Goal: Information Seeking & Learning: Compare options

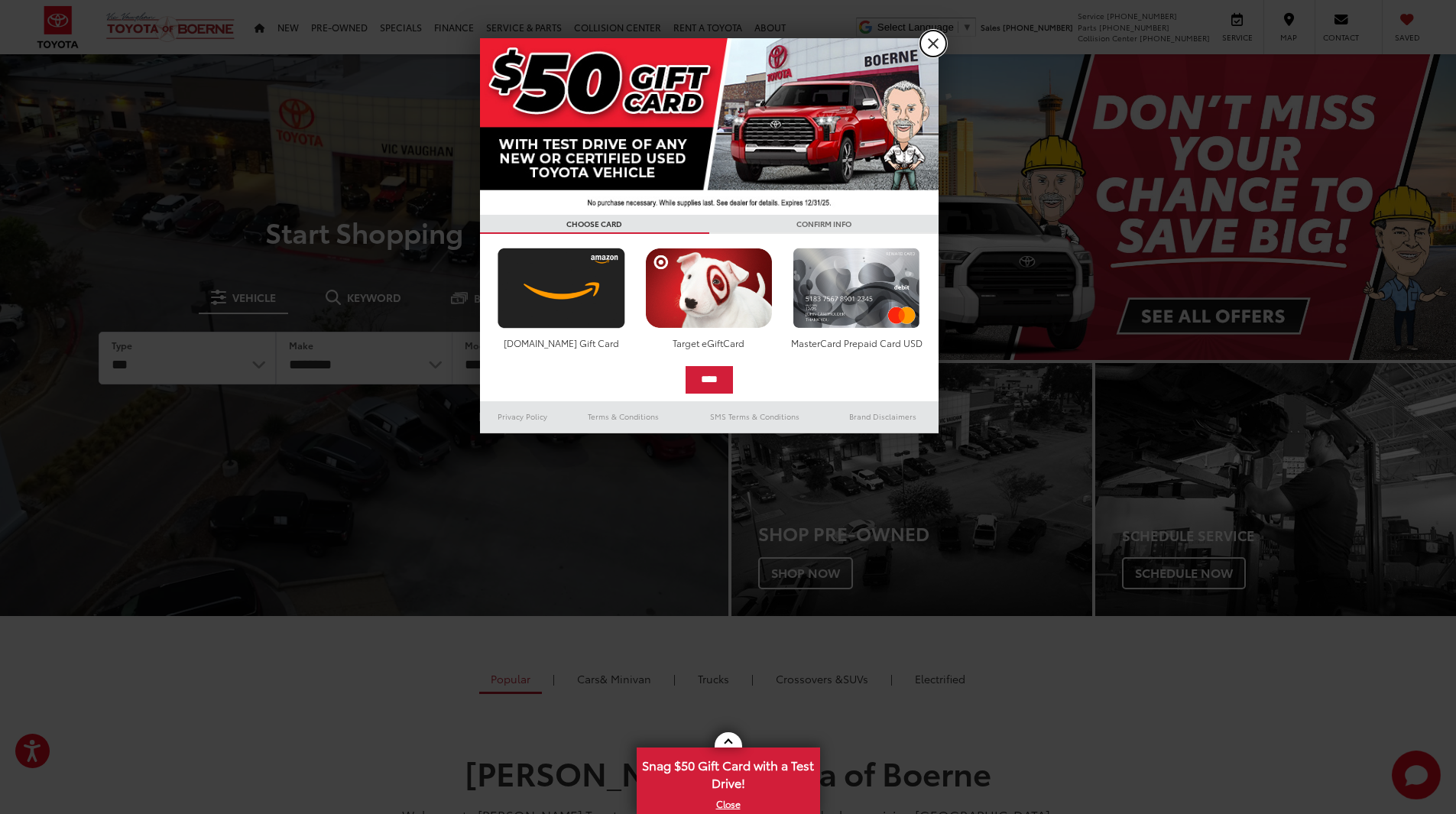
click at [938, 46] on link "X" at bounding box center [934, 43] width 26 height 26
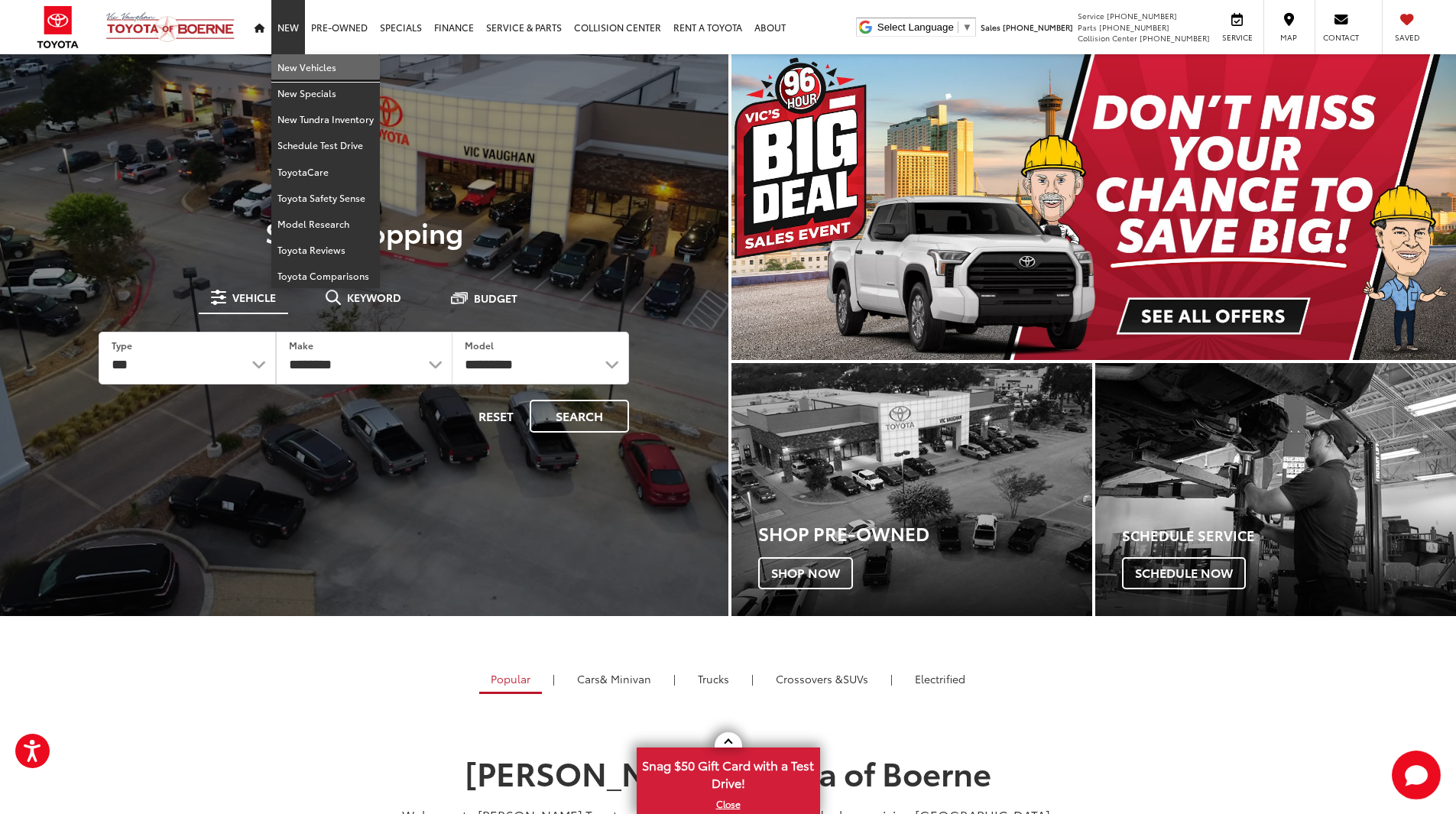
click at [293, 66] on link "New Vehicles" at bounding box center [325, 67] width 108 height 26
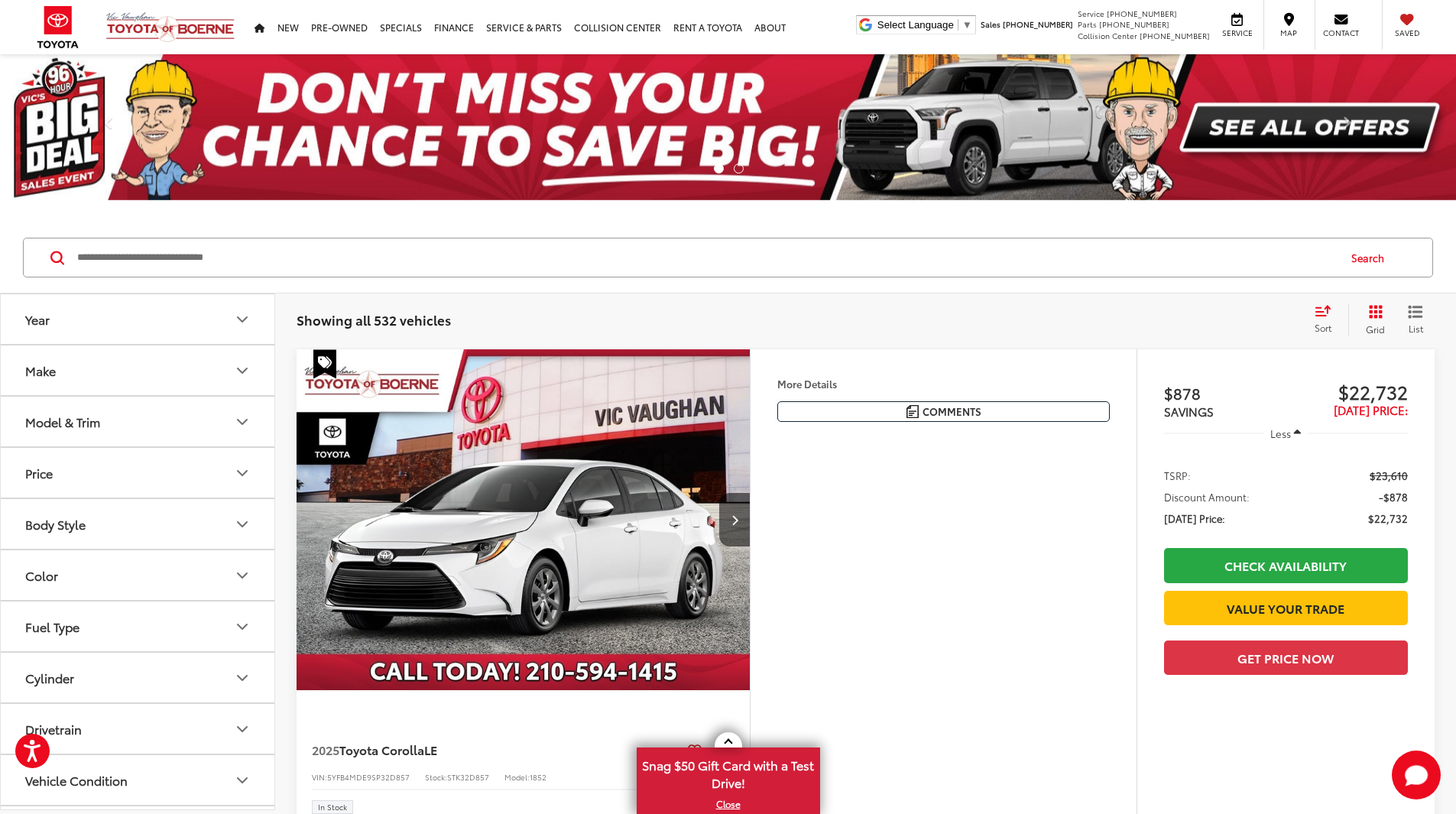
click at [84, 431] on button "Model & Trim" at bounding box center [139, 421] width 275 height 50
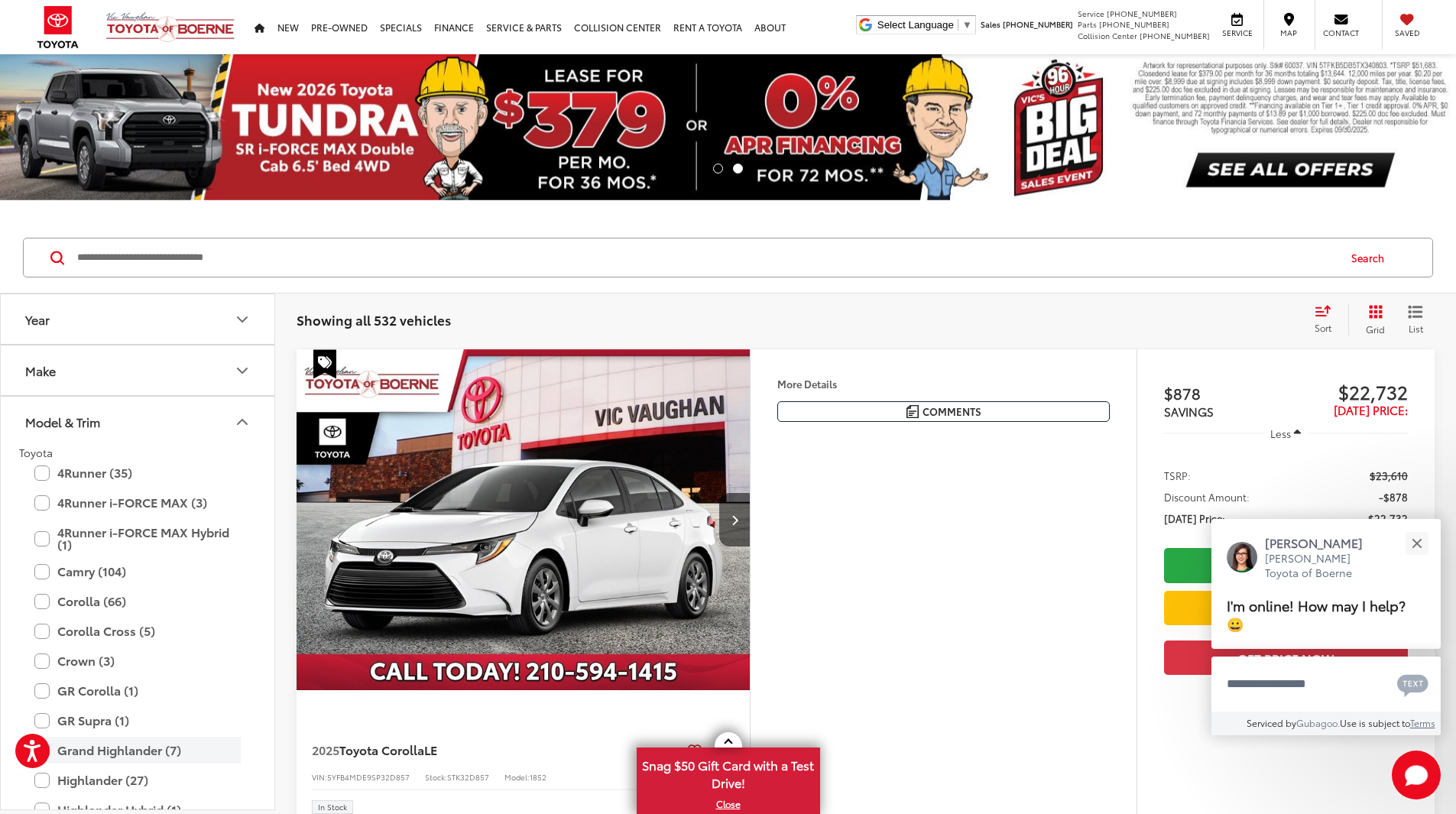
click at [123, 754] on label "Grand Highlander (7)" at bounding box center [138, 750] width 207 height 27
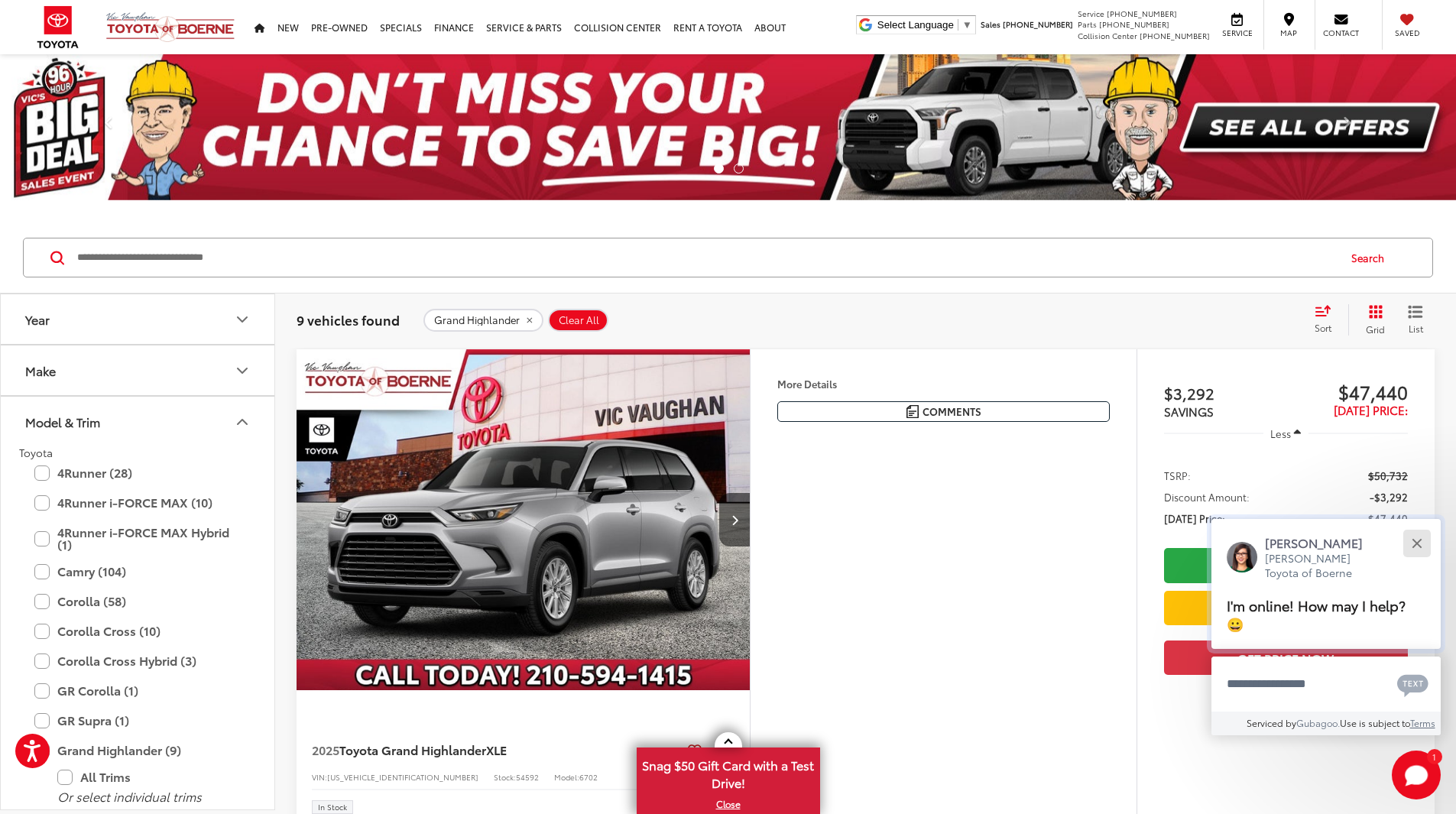
click at [1427, 548] on button "Close" at bounding box center [1417, 543] width 33 height 33
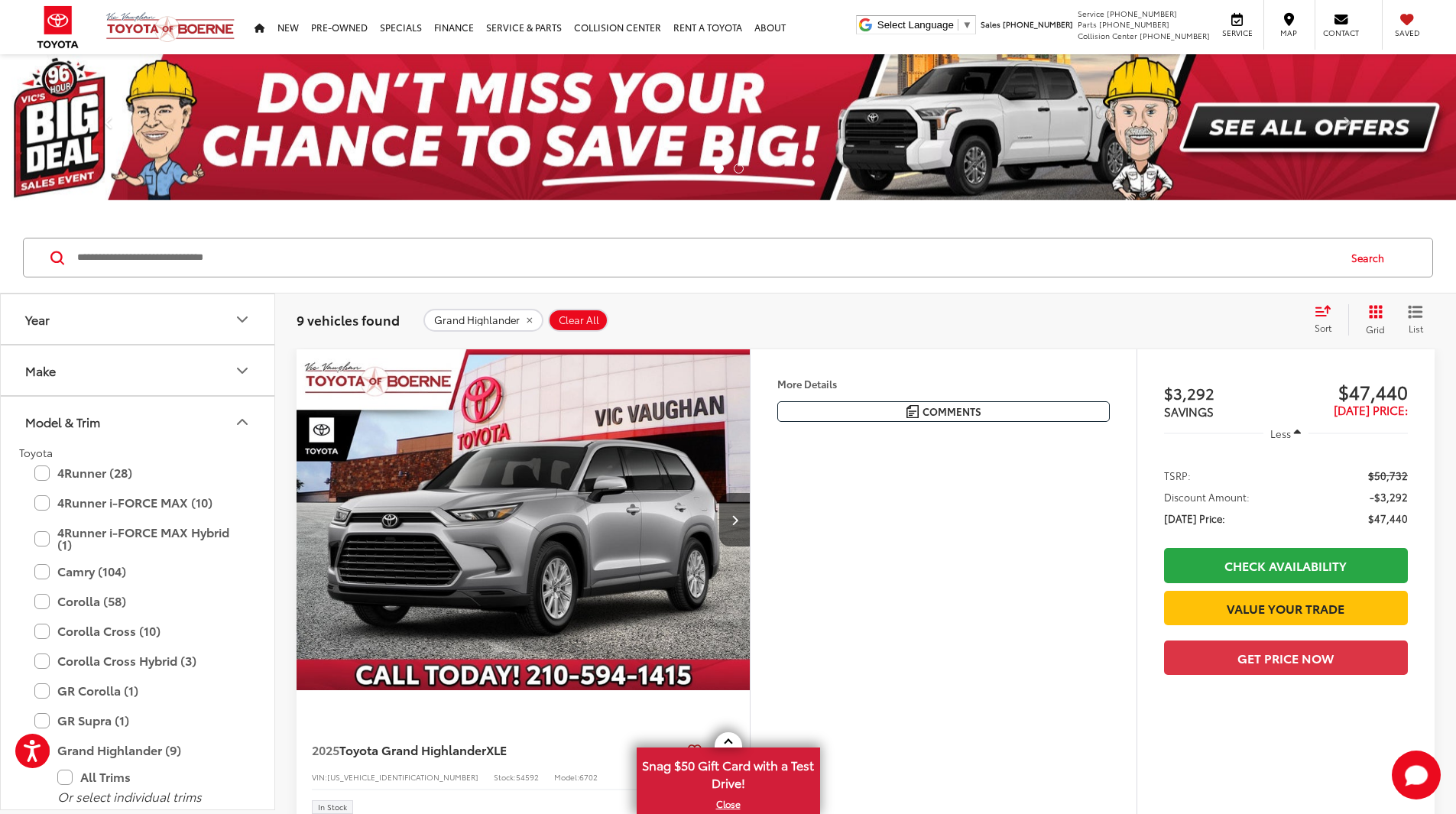
click at [248, 423] on icon "Model & Trim" at bounding box center [242, 422] width 18 height 18
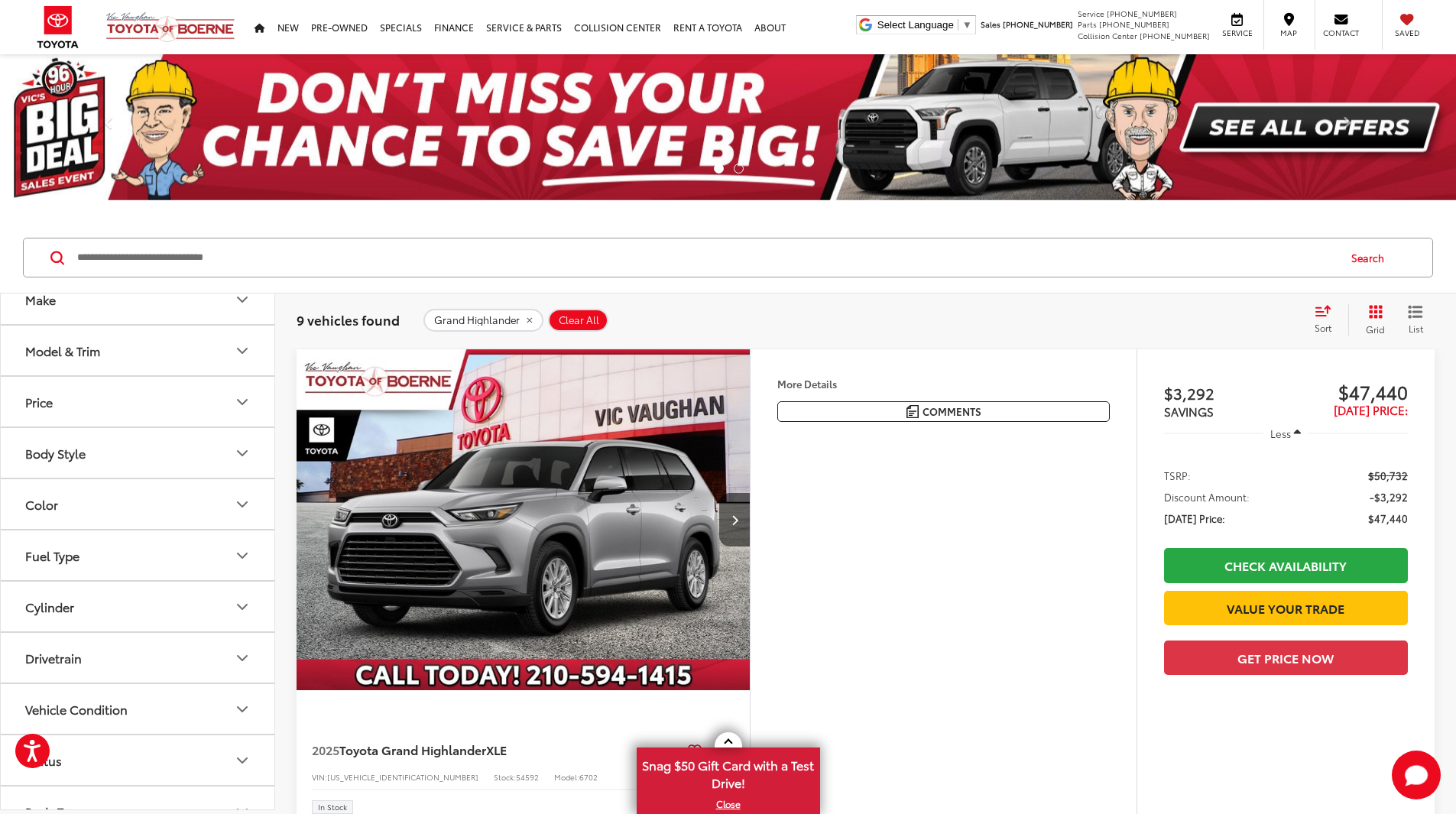
scroll to position [76, 0]
click at [130, 657] on button "Drivetrain" at bounding box center [139, 653] width 275 height 50
click at [80, 689] on label "All-Wheel Drive (6)" at bounding box center [78, 689] width 119 height 25
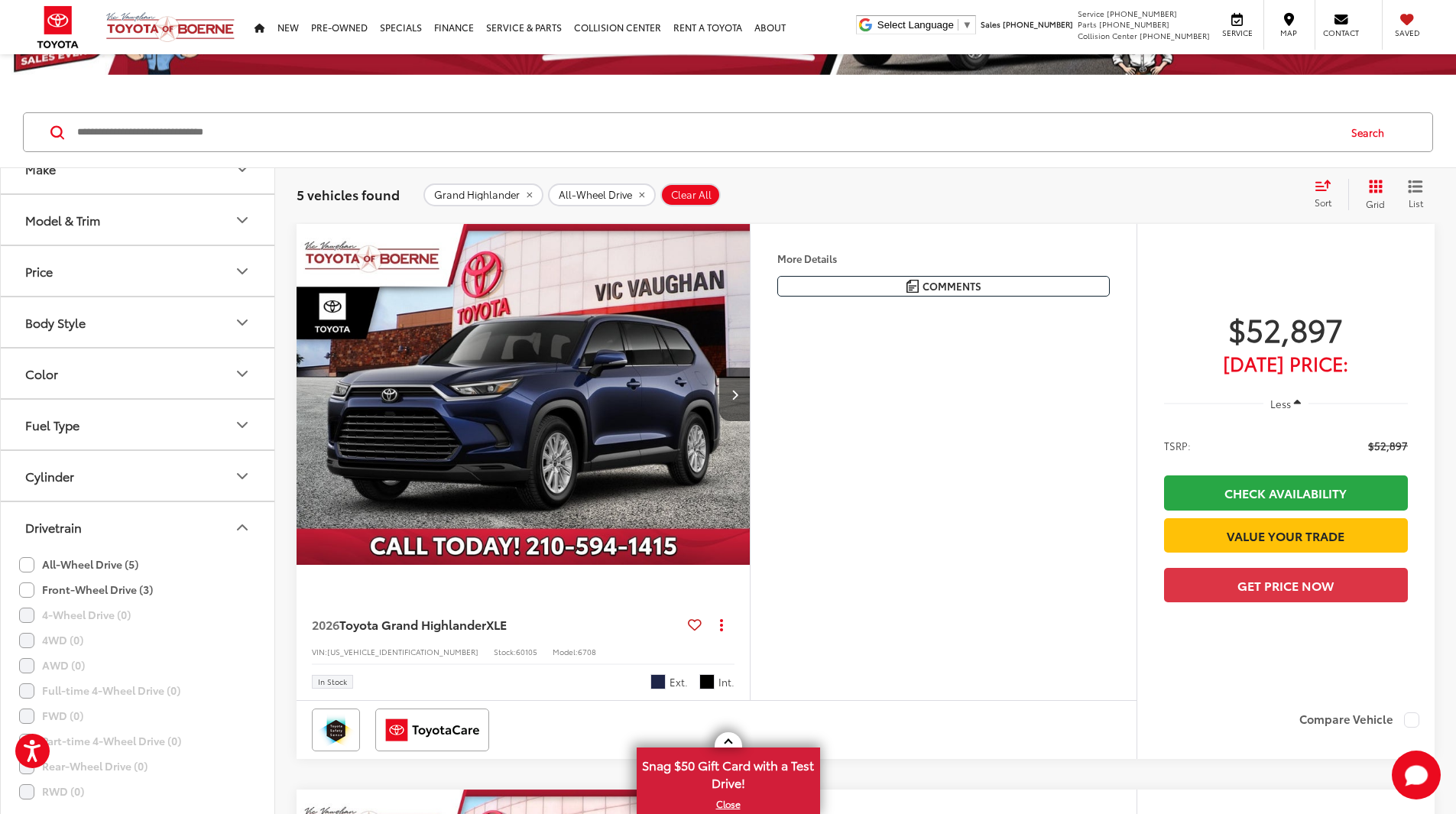
scroll to position [153, 0]
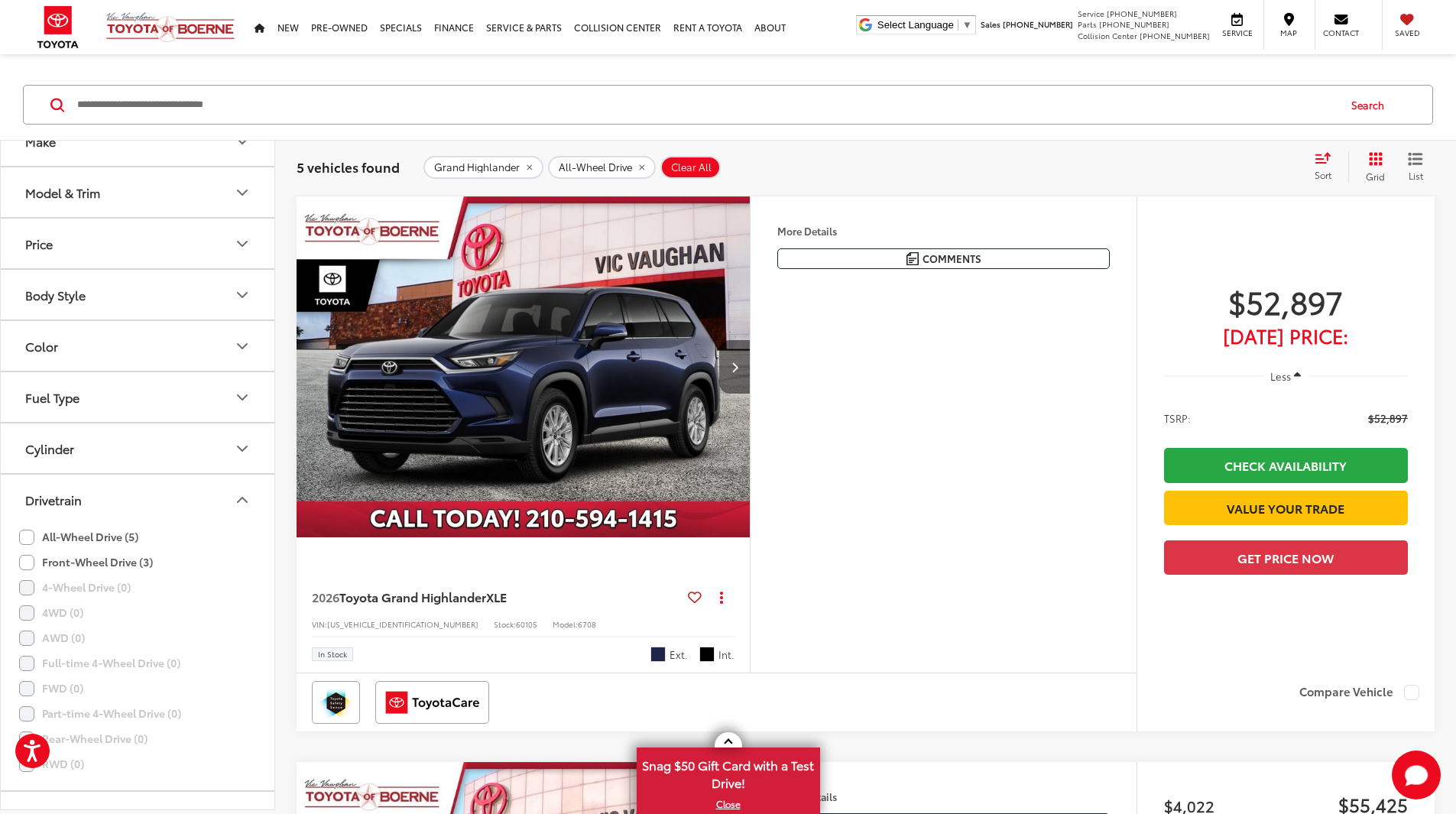
click at [739, 372] on icon "Next image" at bounding box center [735, 366] width 7 height 11
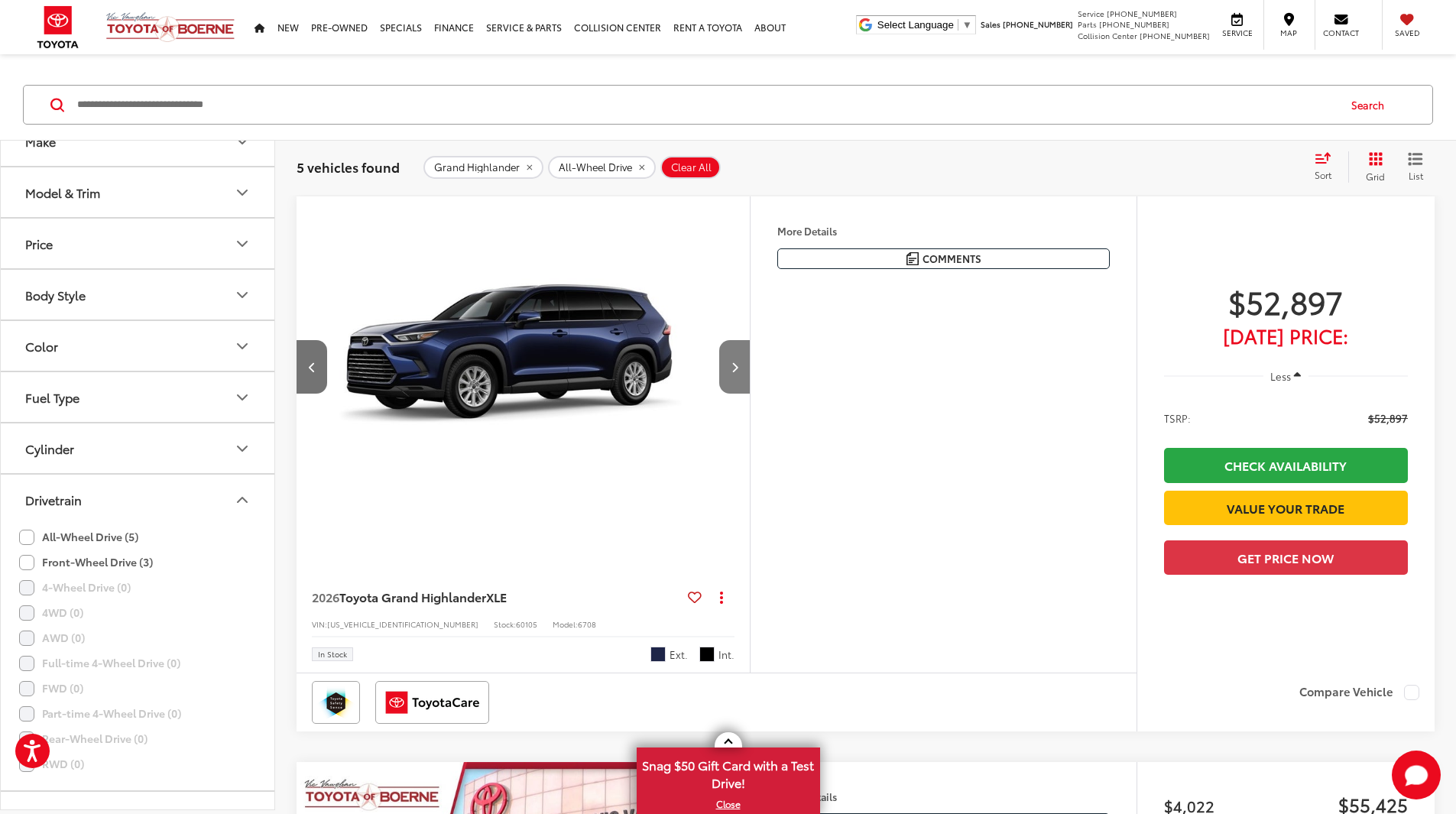
click at [739, 372] on icon "Next image" at bounding box center [735, 366] width 7 height 11
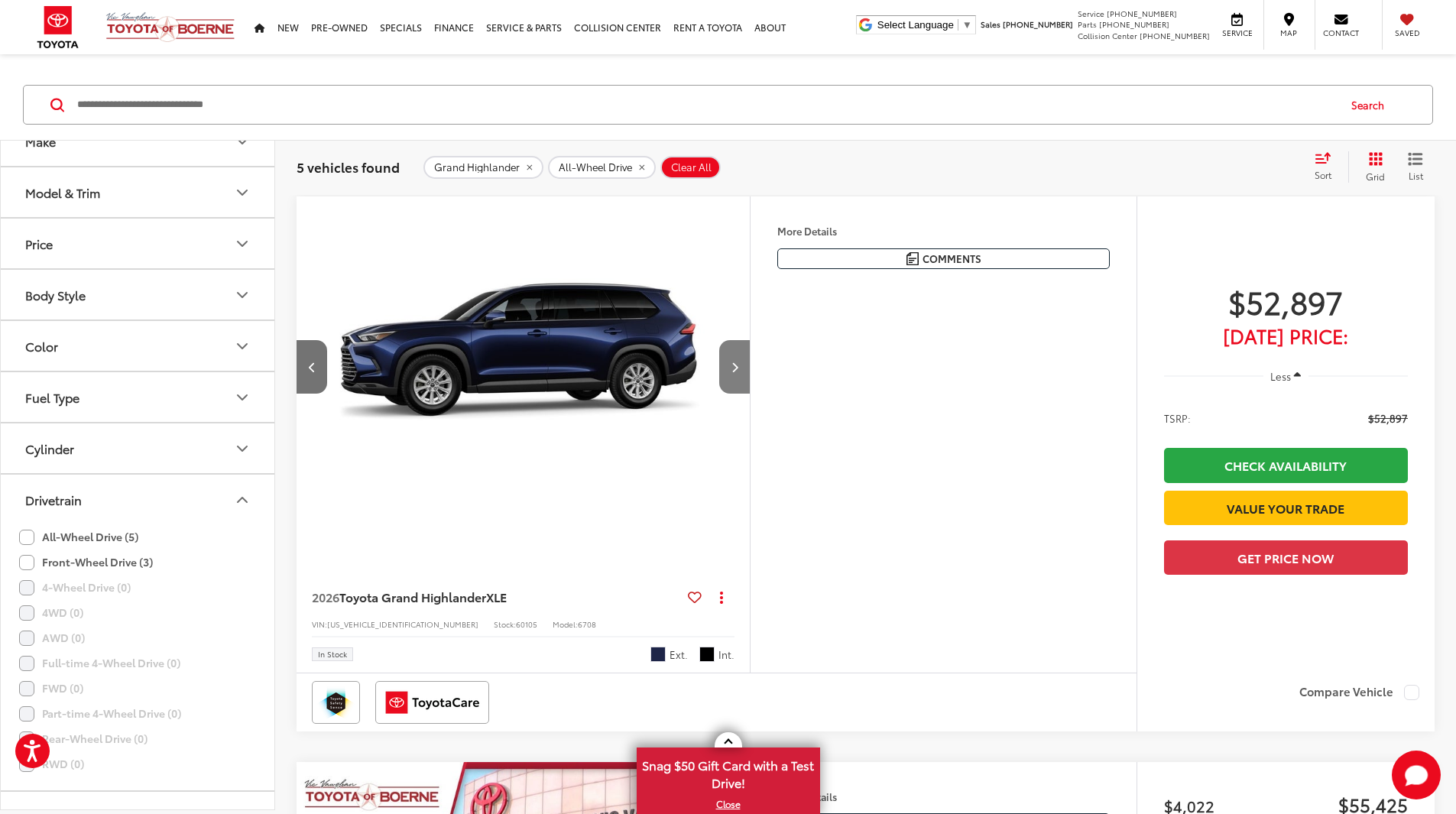
click at [739, 372] on icon "Next image" at bounding box center [735, 366] width 7 height 11
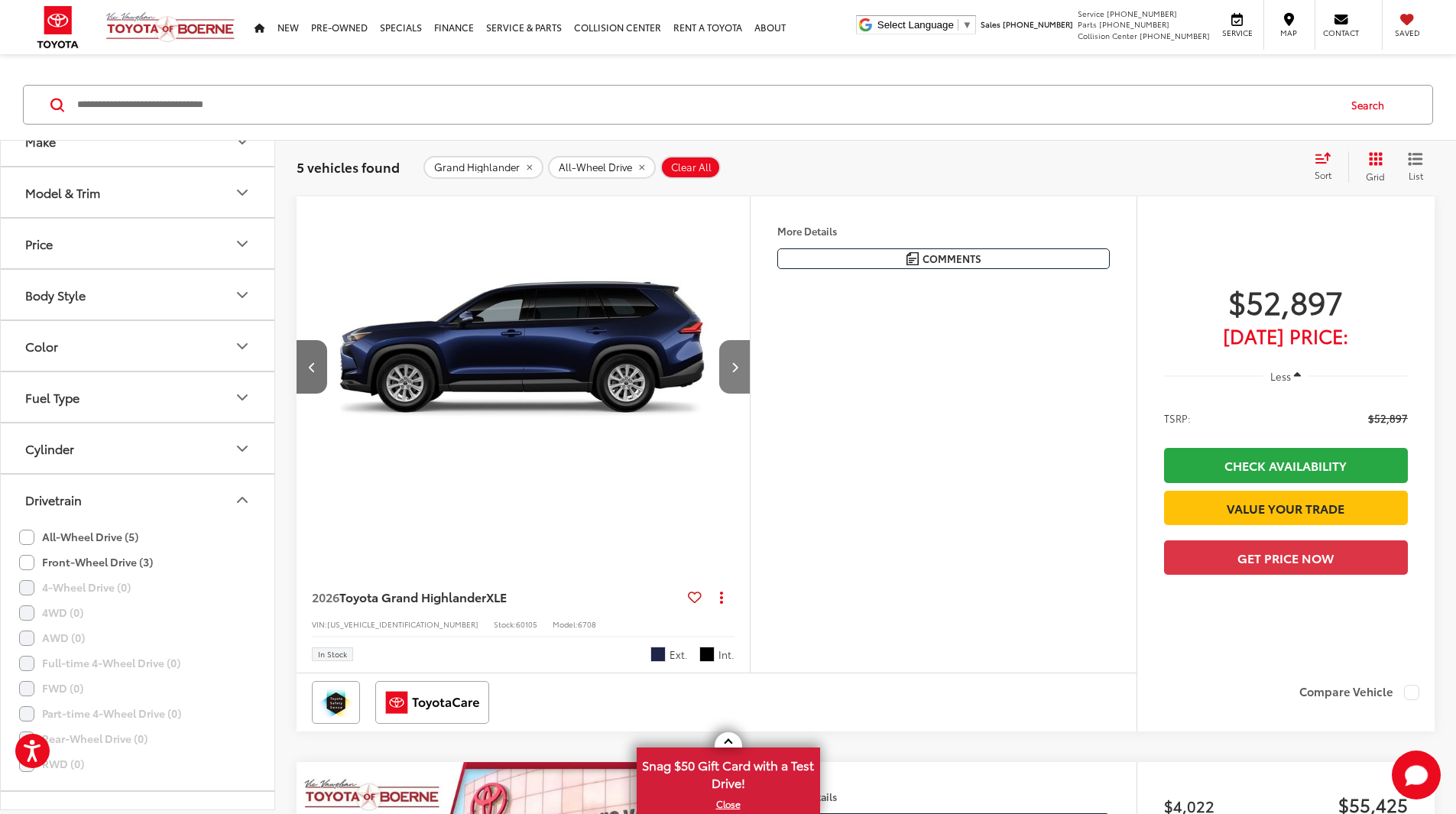
click at [739, 372] on icon "Next image" at bounding box center [735, 366] width 7 height 11
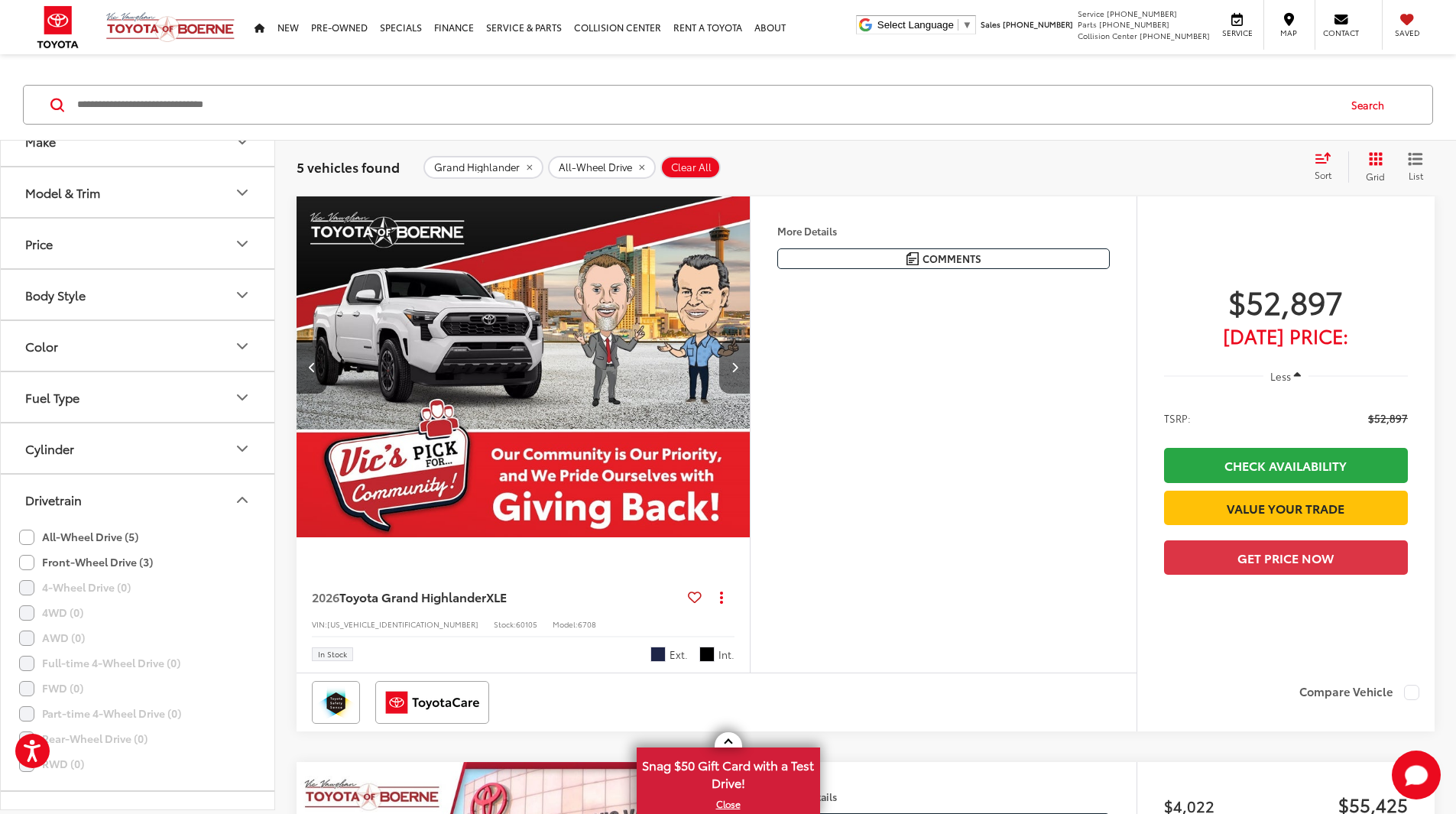
click at [739, 372] on icon "Next image" at bounding box center [735, 366] width 7 height 11
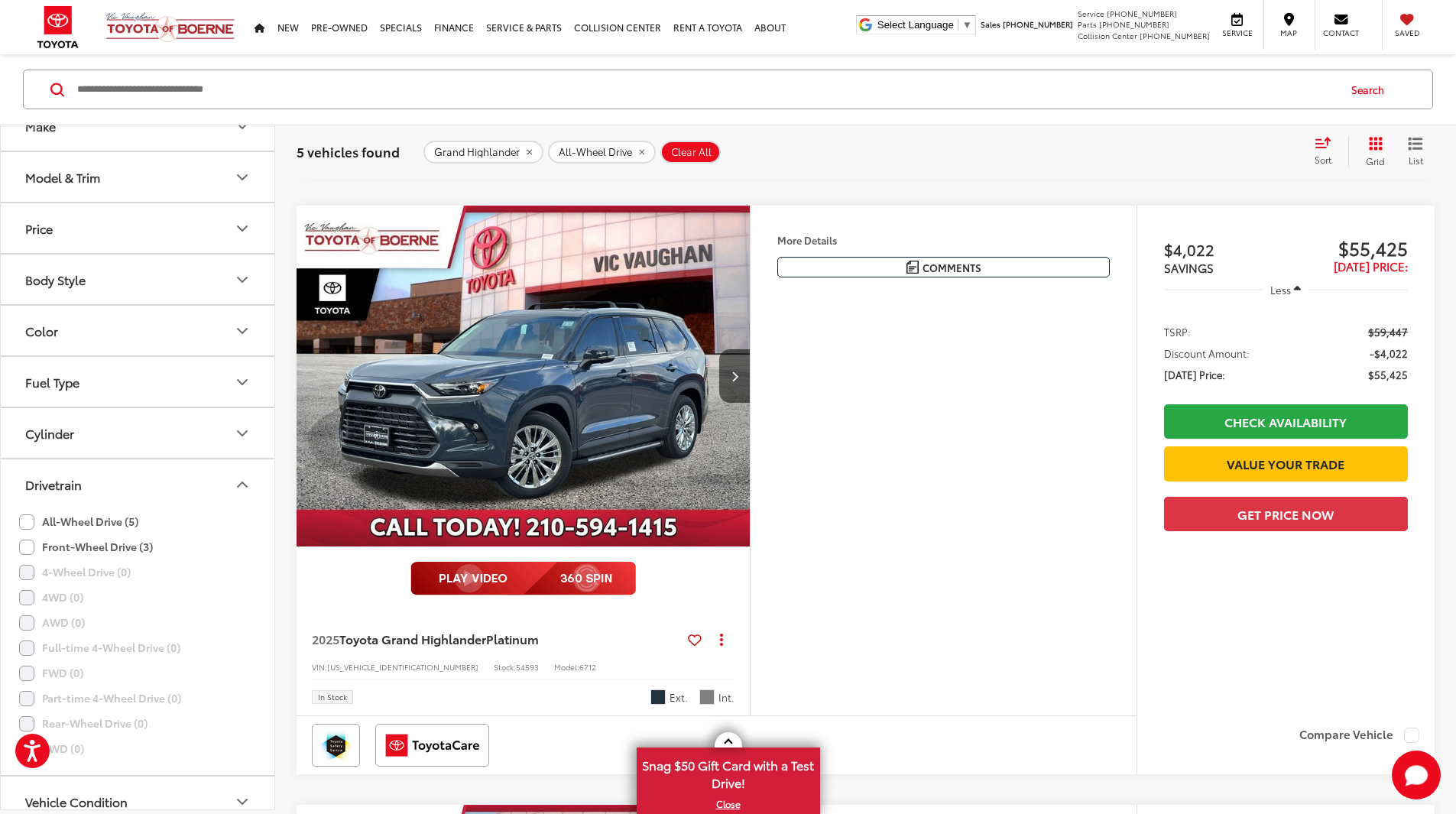
scroll to position [765, 0]
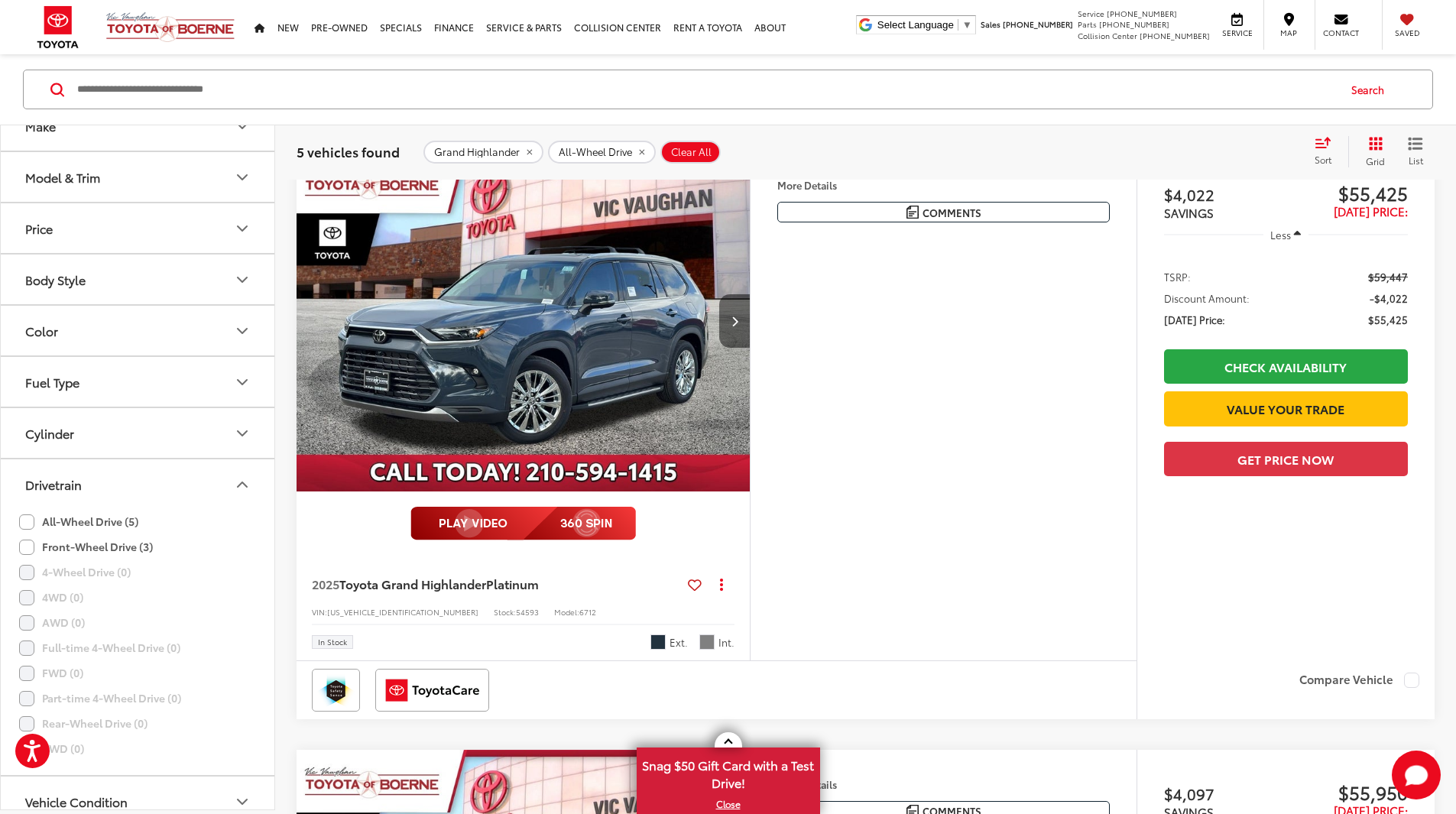
click at [739, 326] on icon "Next image" at bounding box center [735, 321] width 7 height 11
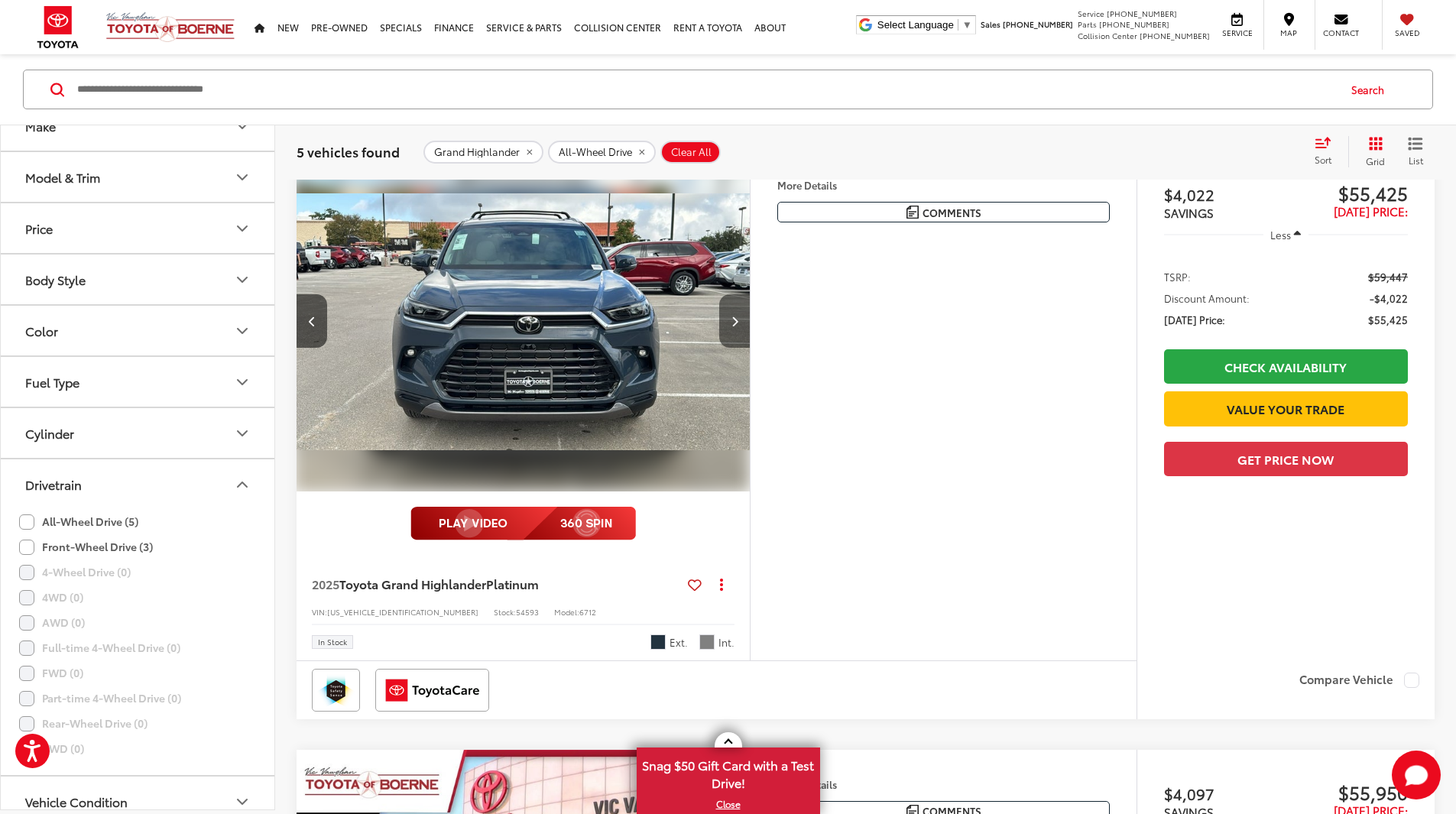
click at [739, 326] on icon "Next image" at bounding box center [735, 321] width 7 height 11
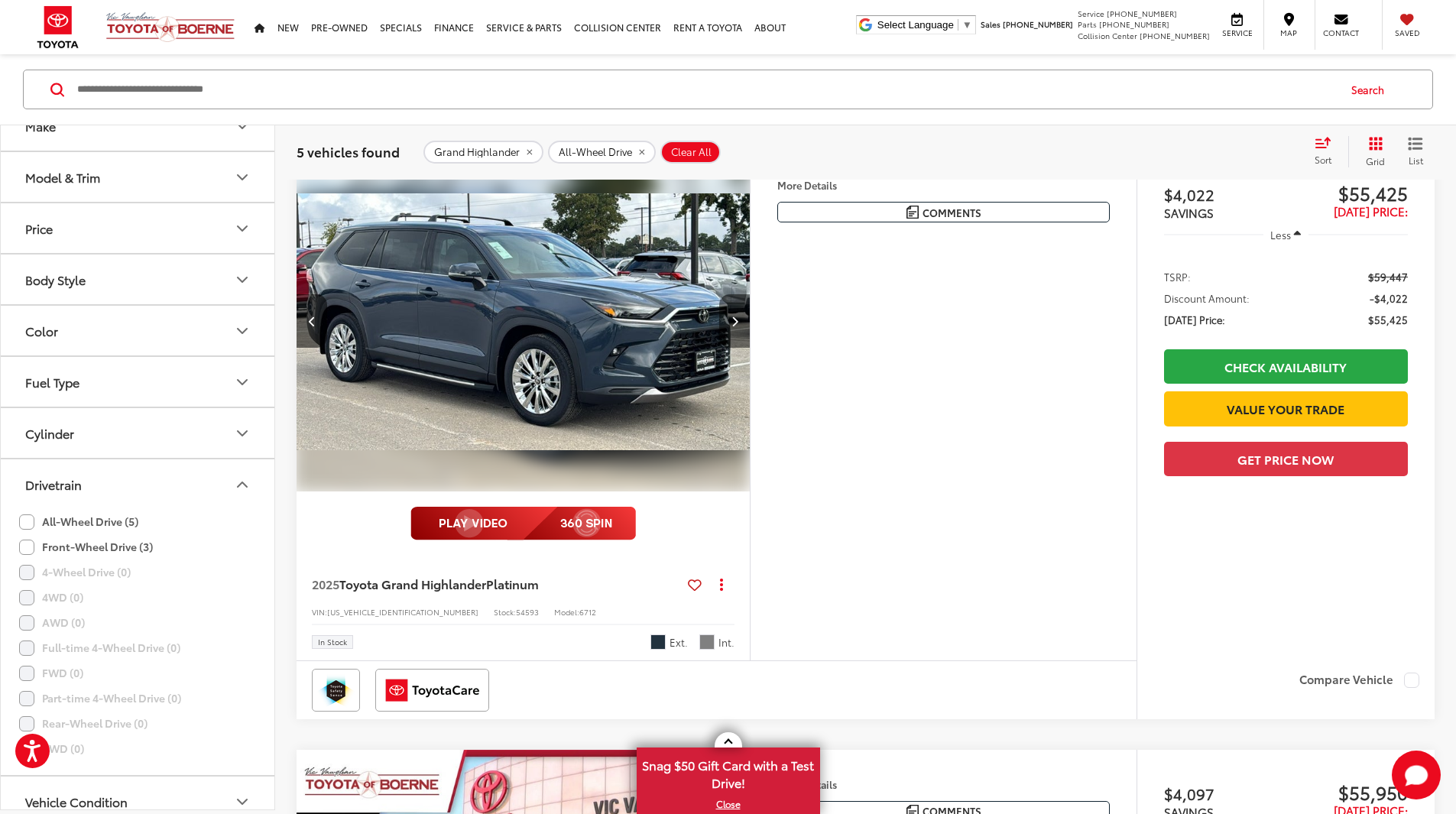
scroll to position [0, 1160]
click at [739, 326] on icon "Next image" at bounding box center [735, 321] width 7 height 11
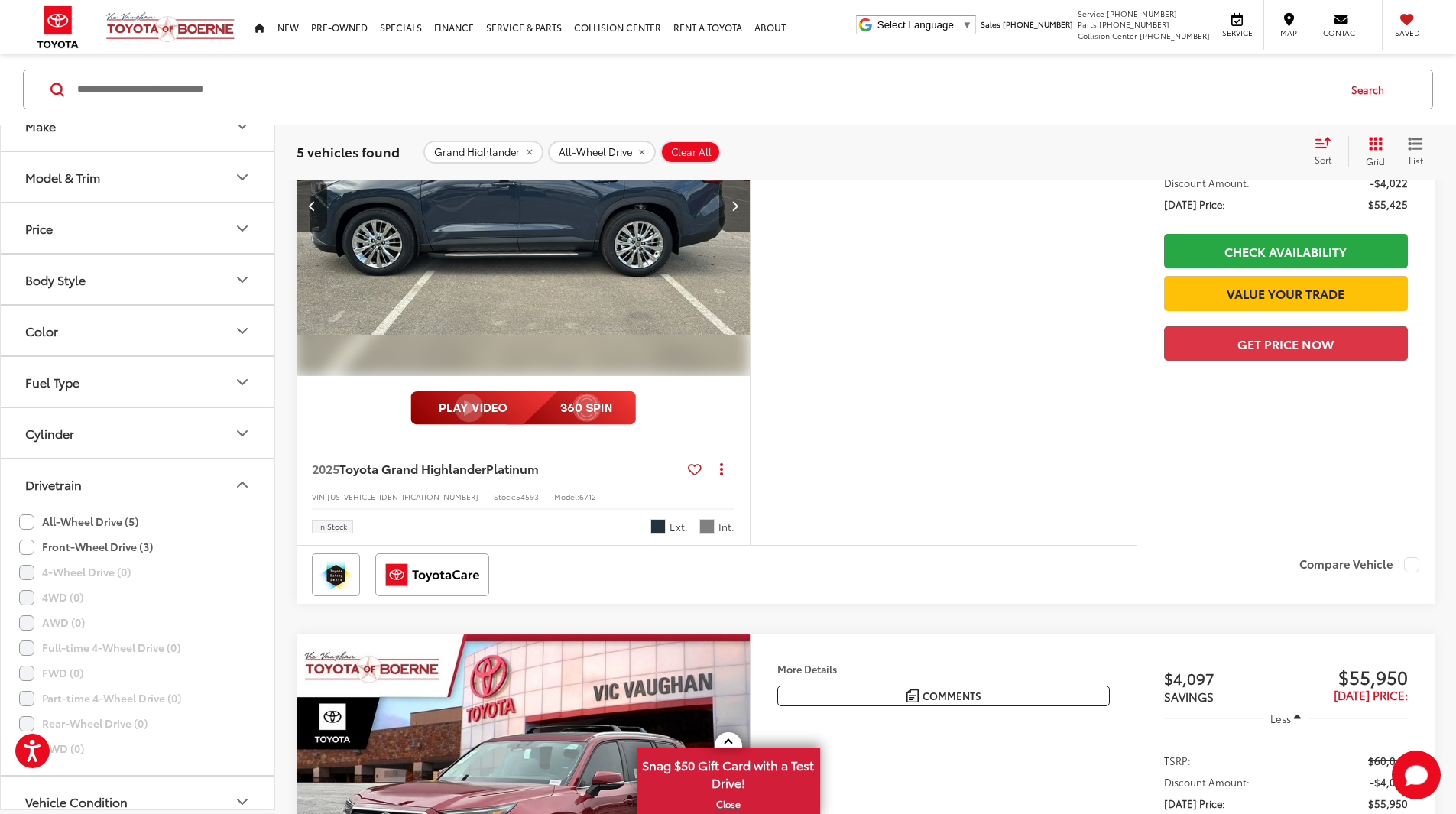
scroll to position [841, 0]
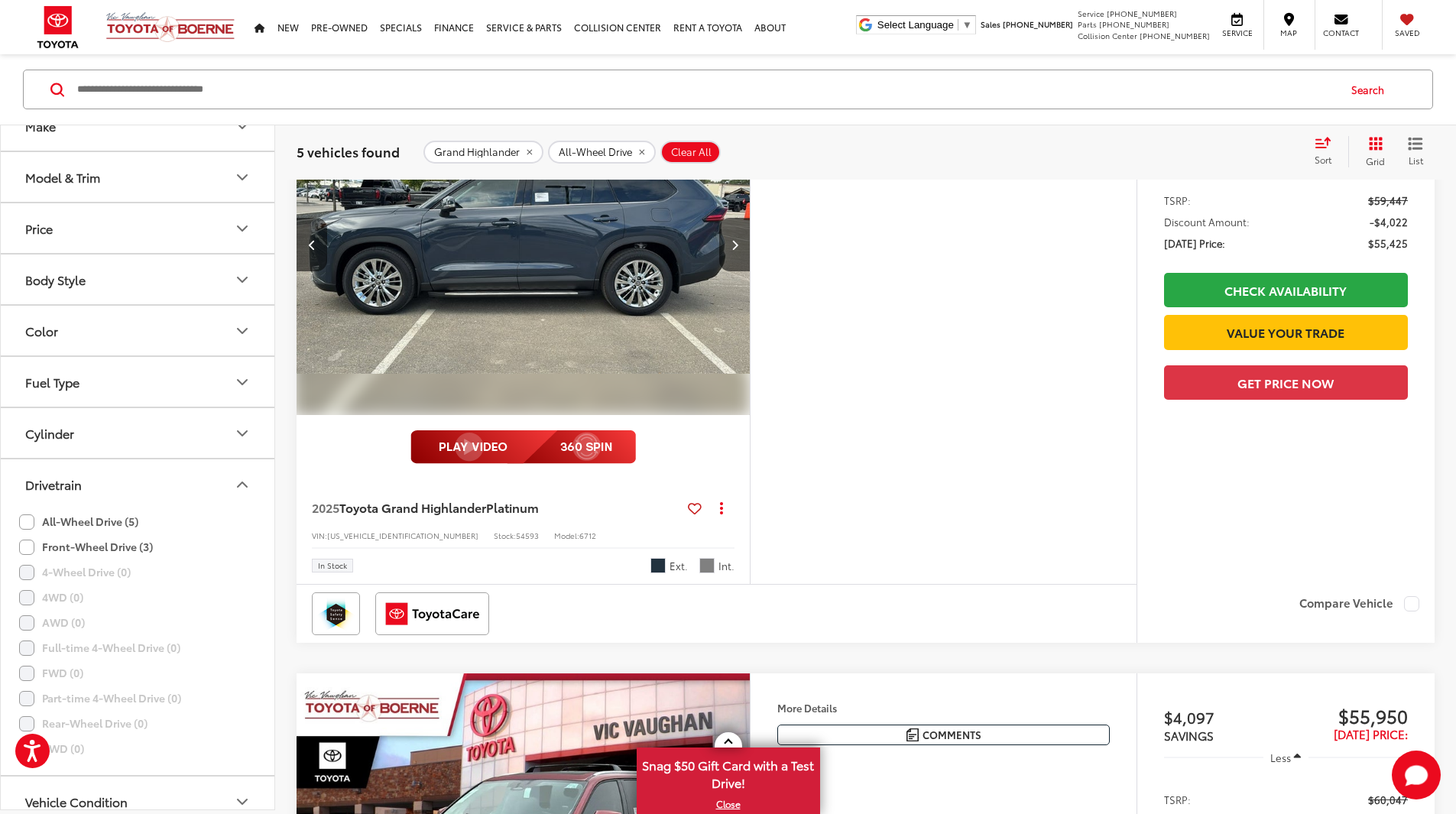
click at [617, 343] on img "2025 Toyota Grand Highlander Platinum 3" at bounding box center [521, 244] width 456 height 342
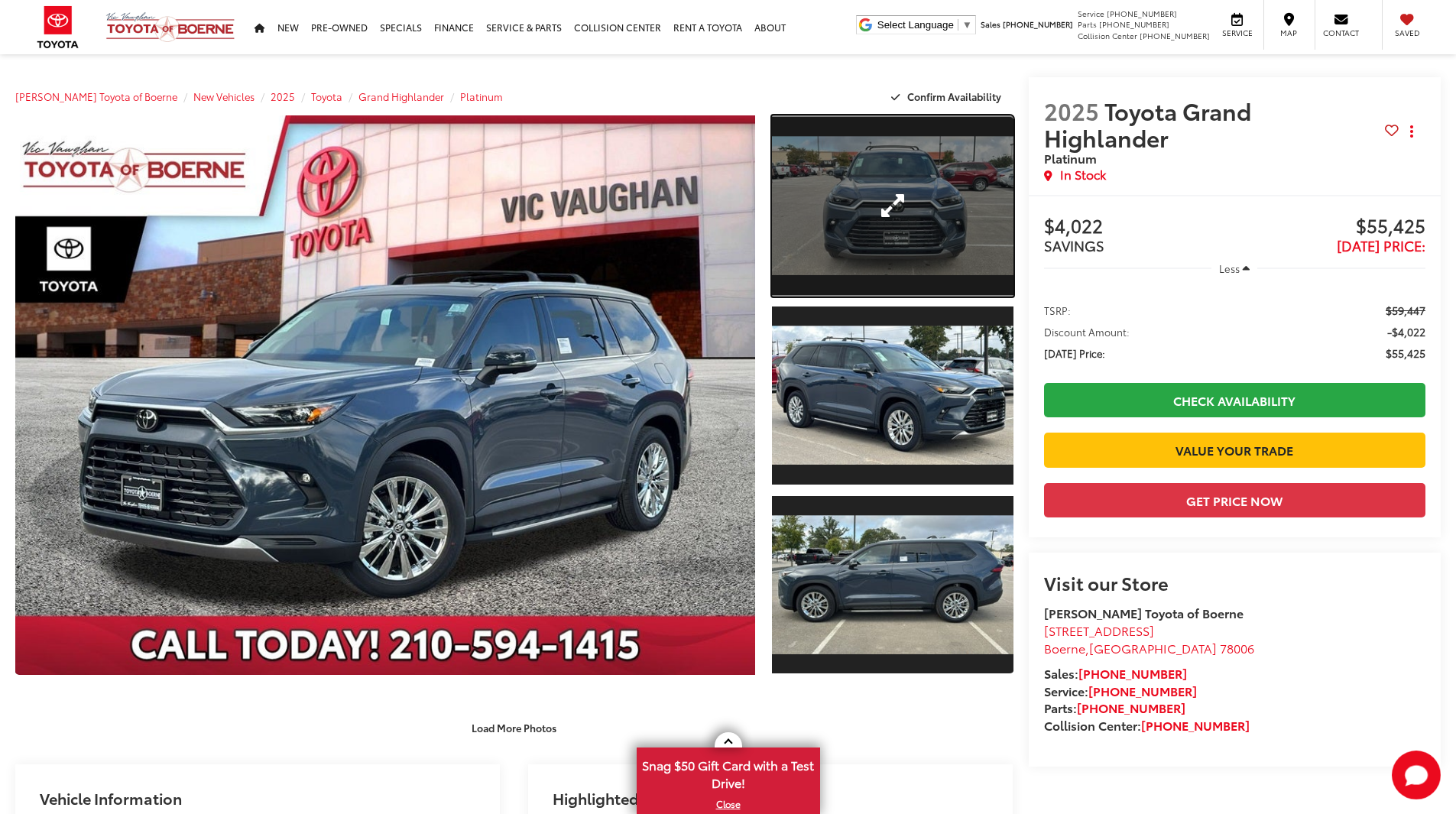
click at [887, 210] on link "Expand Photo 1" at bounding box center [893, 206] width 242 height 181
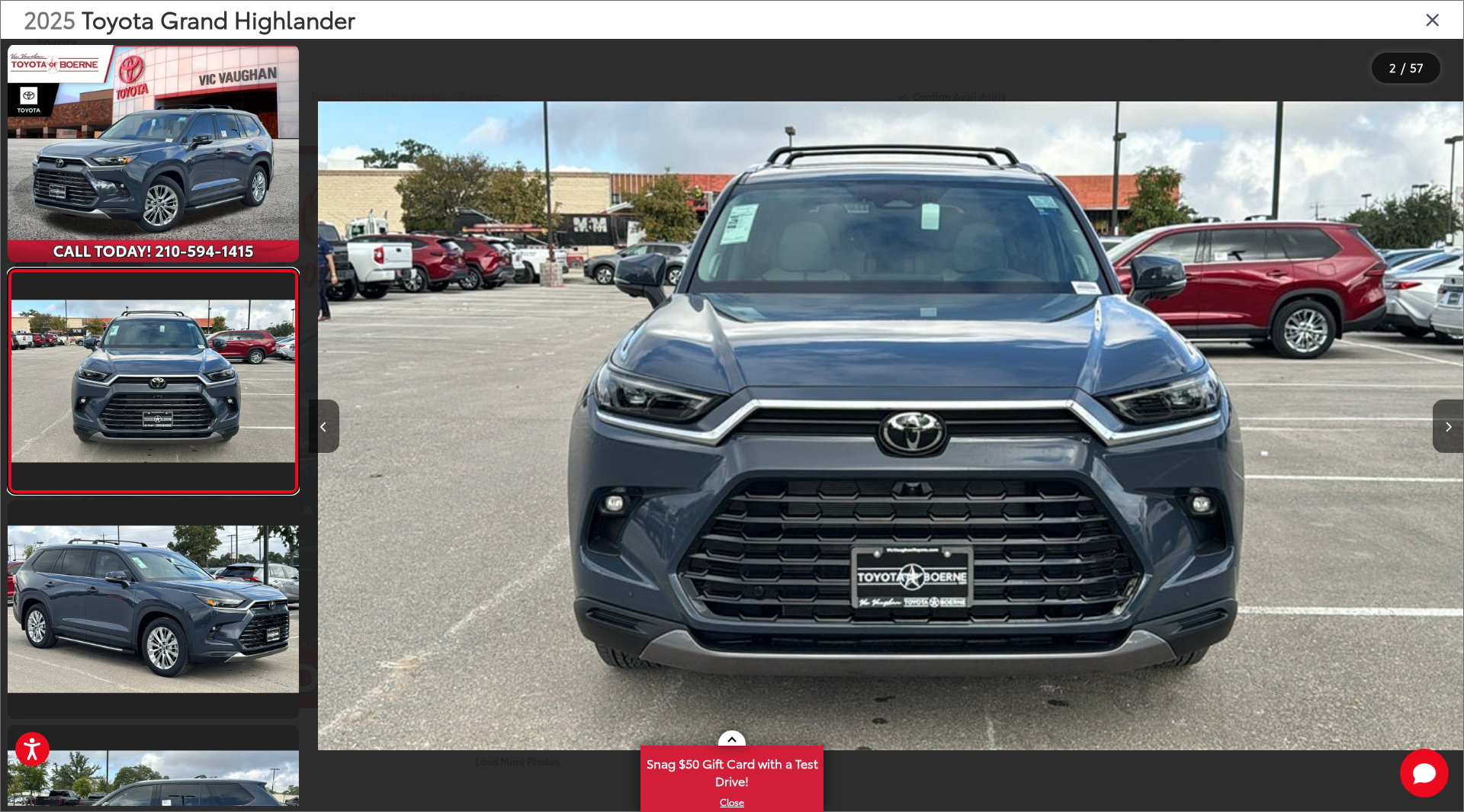
scroll to position [0, 1155]
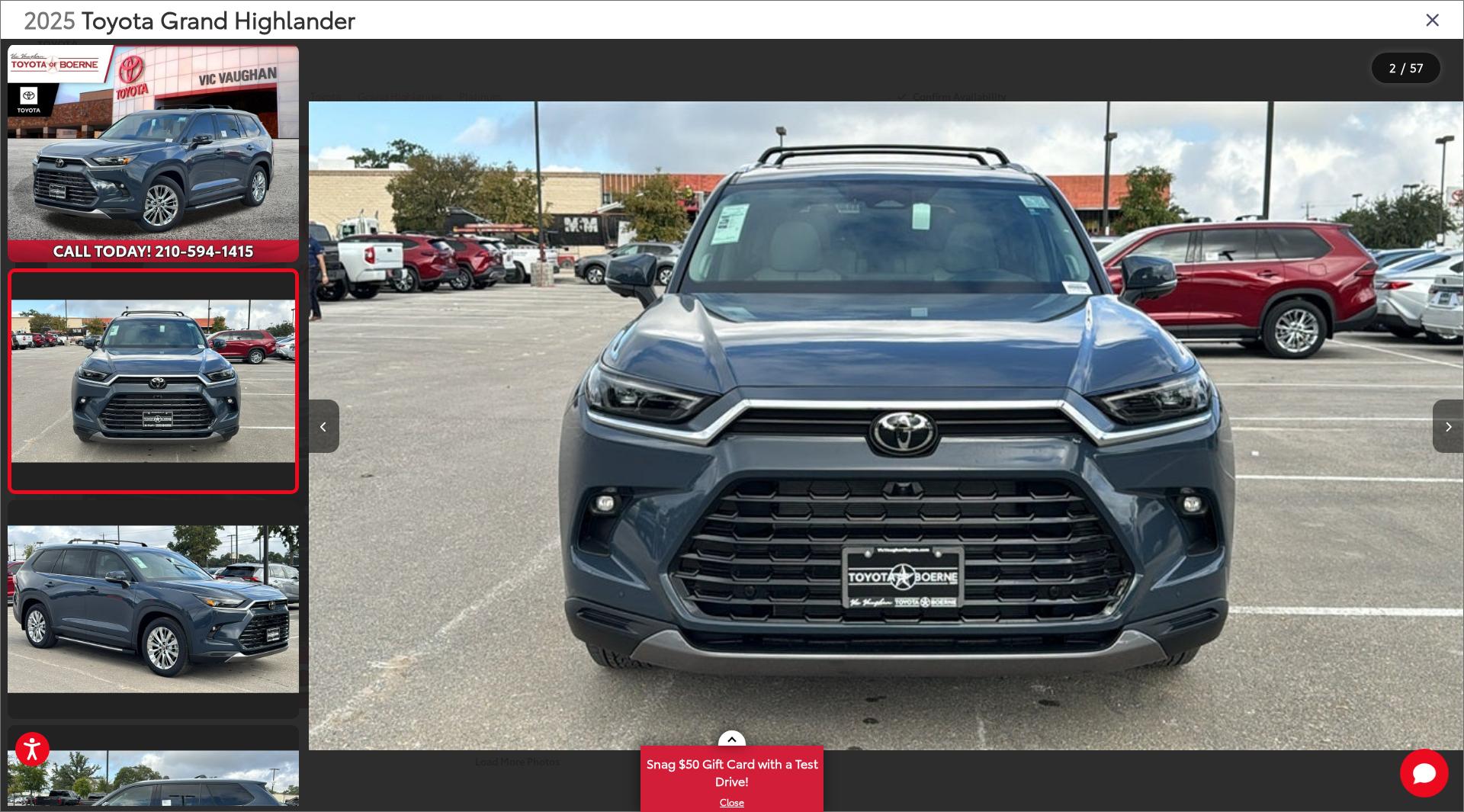
click at [1443, 424] on button "Next image" at bounding box center [1448, 426] width 30 height 53
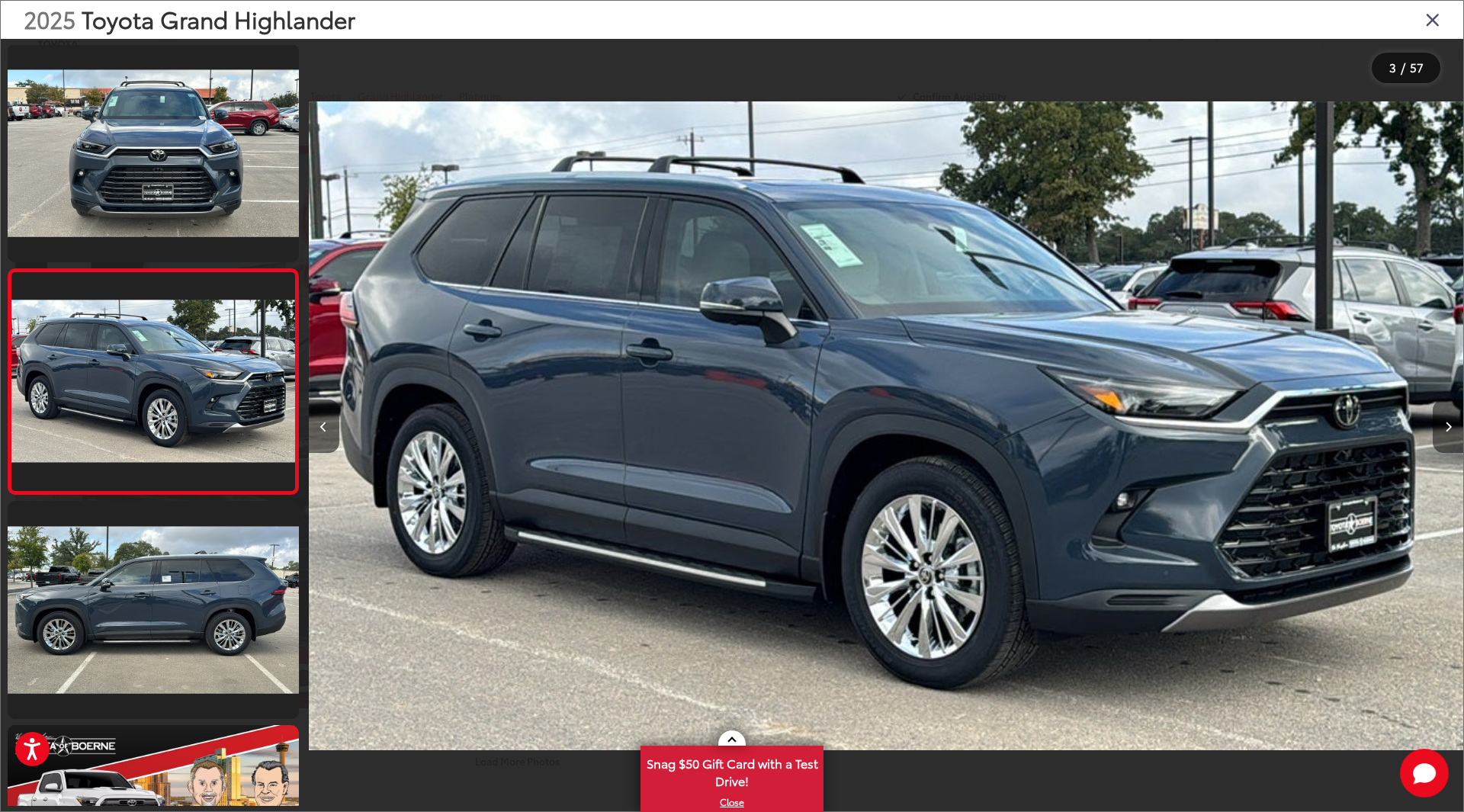
scroll to position [0, 2311]
click at [1443, 424] on button "Next image" at bounding box center [1448, 426] width 30 height 53
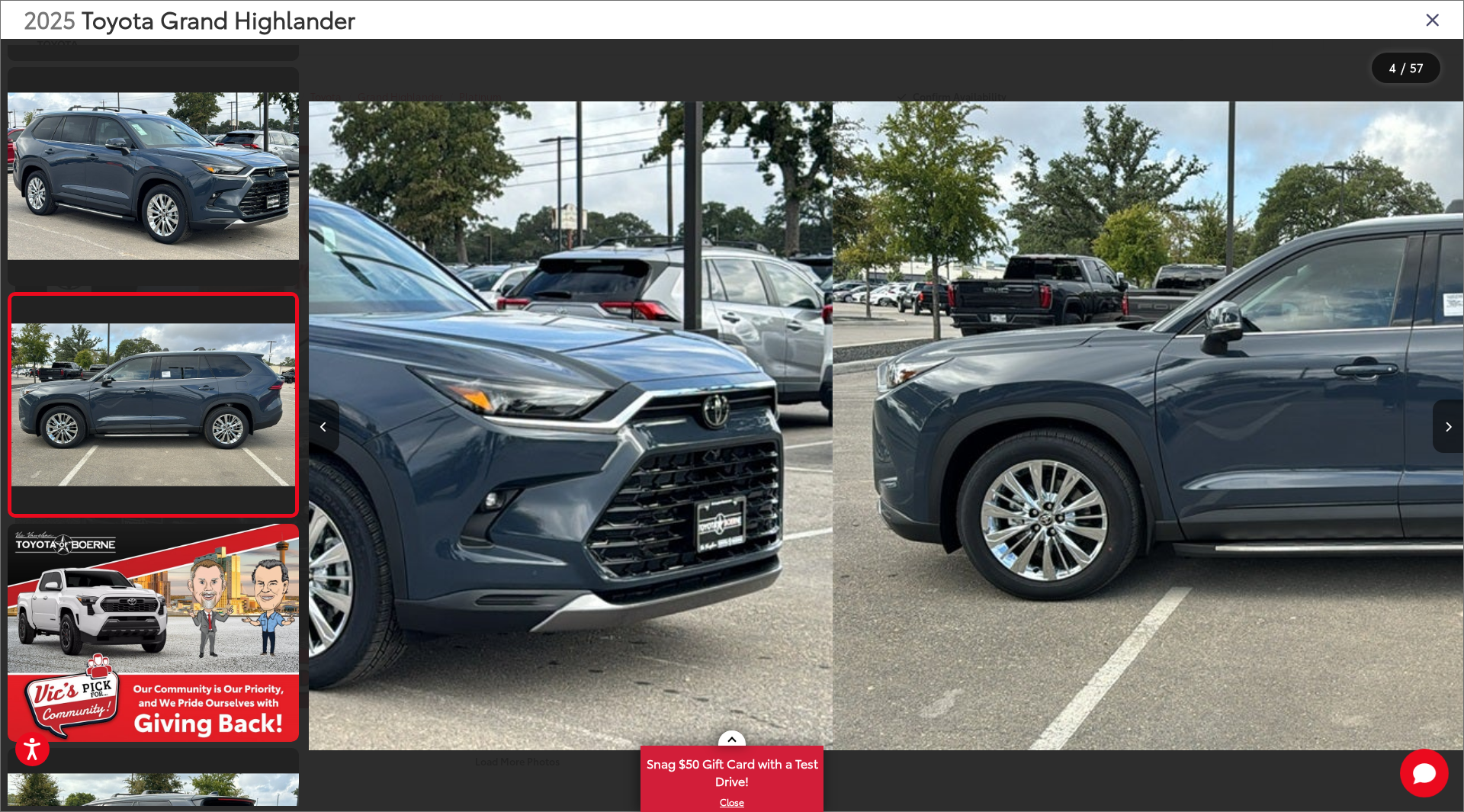
scroll to position [451, 0]
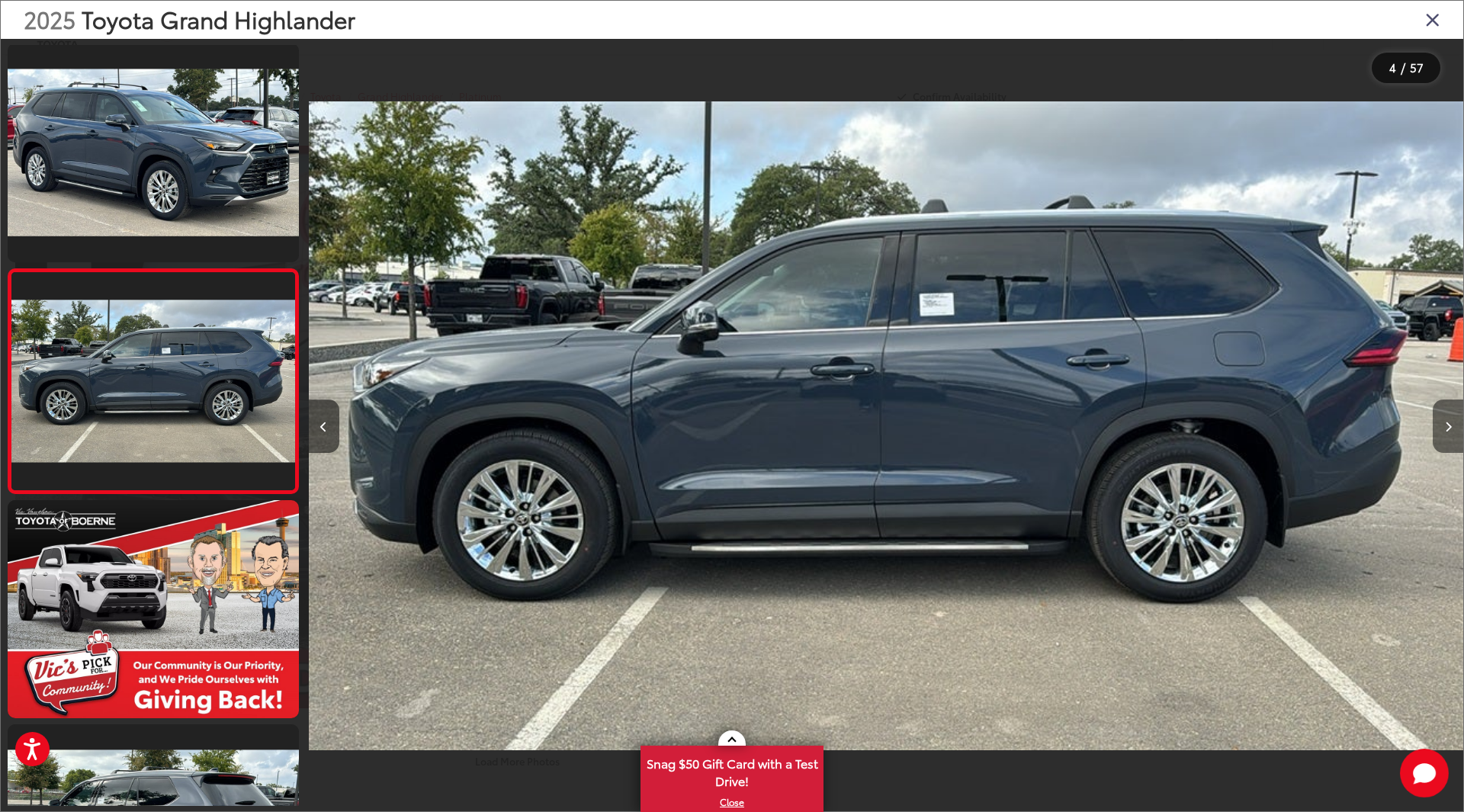
click at [1443, 424] on button "Next image" at bounding box center [1448, 426] width 30 height 53
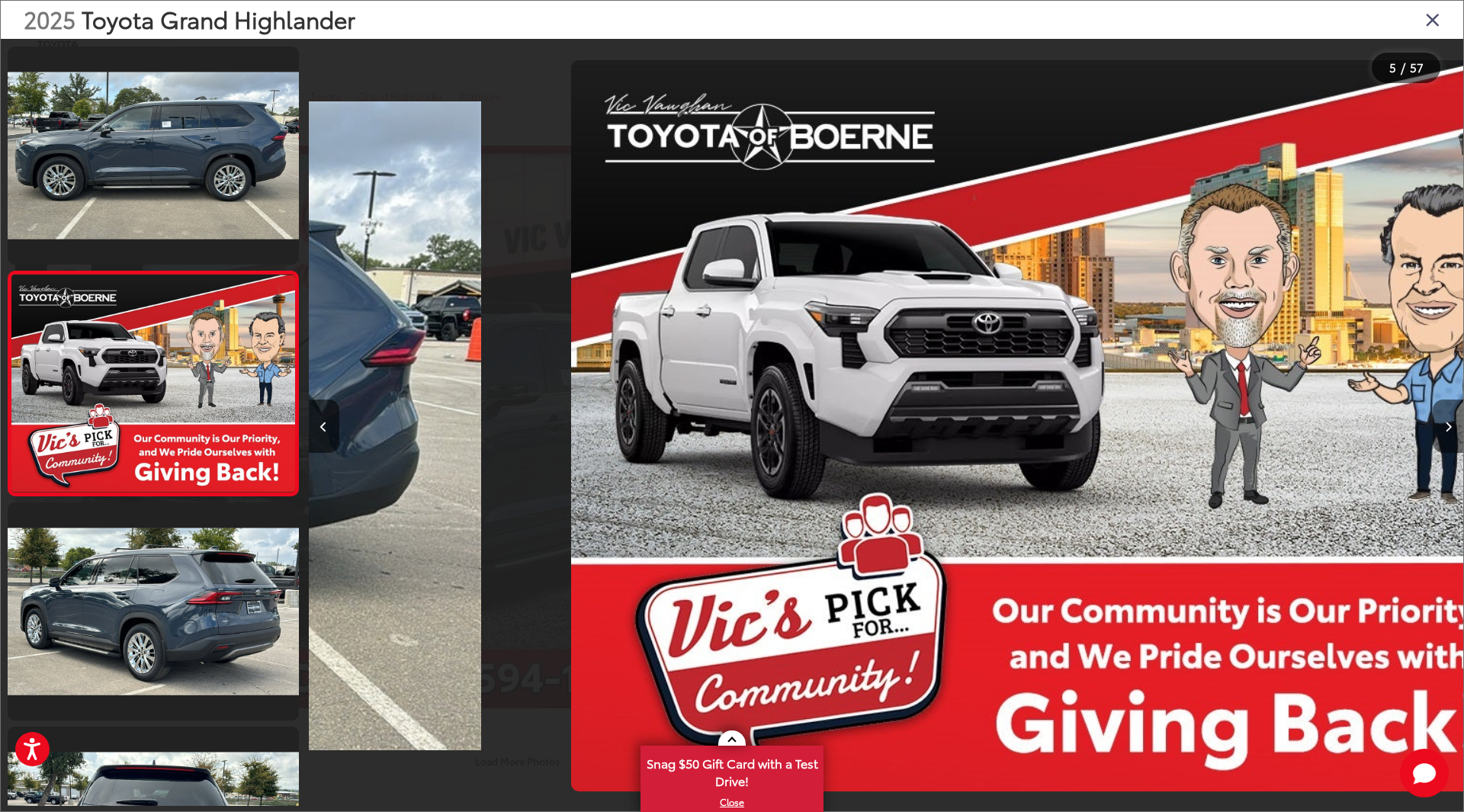
scroll to position [675, 0]
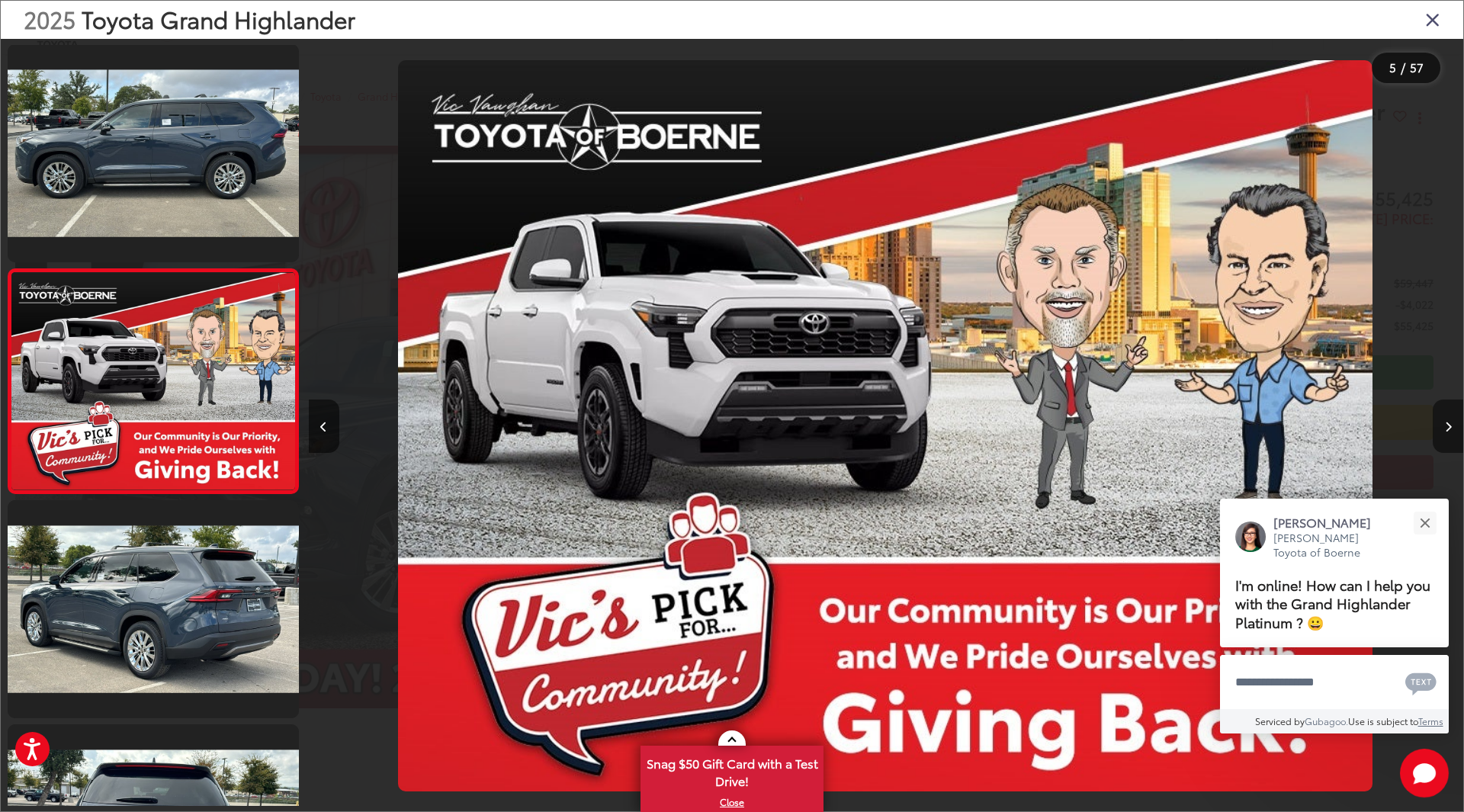
click at [1443, 424] on button "Next image" at bounding box center [1448, 426] width 30 height 53
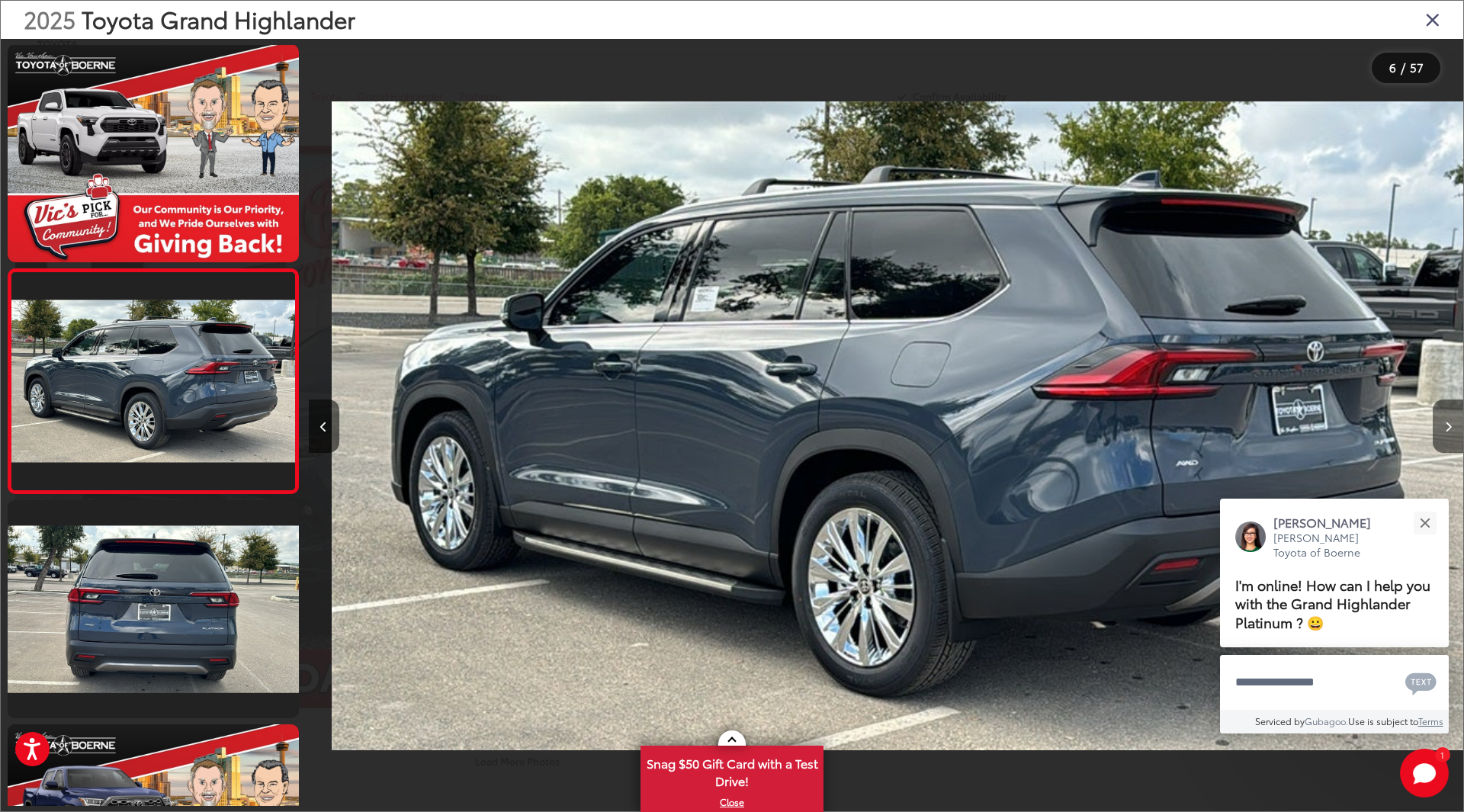
scroll to position [0, 5775]
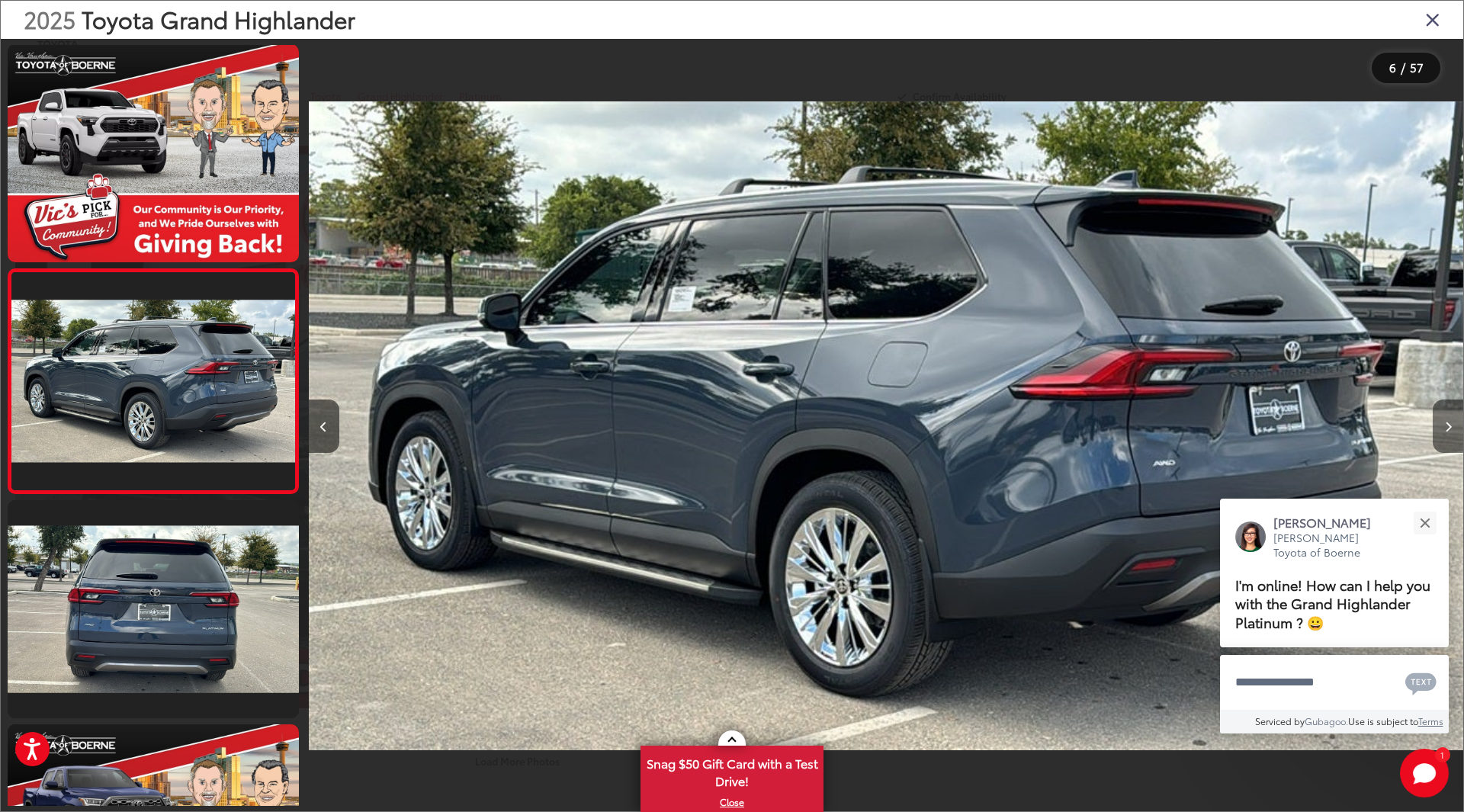
click at [1443, 424] on button "Next image" at bounding box center [1448, 426] width 30 height 53
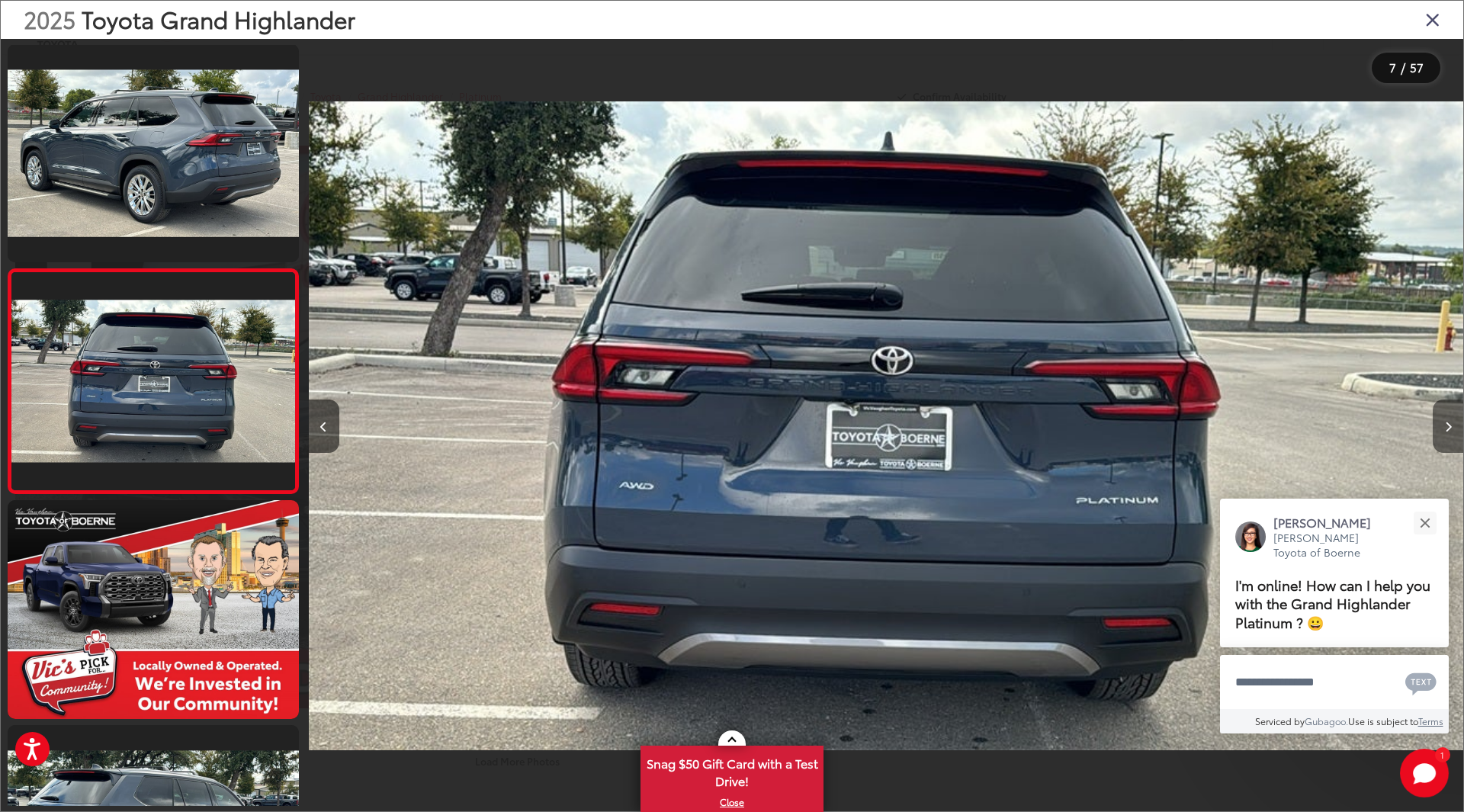
scroll to position [0, 0]
click at [1443, 424] on button "Next image" at bounding box center [1448, 426] width 30 height 53
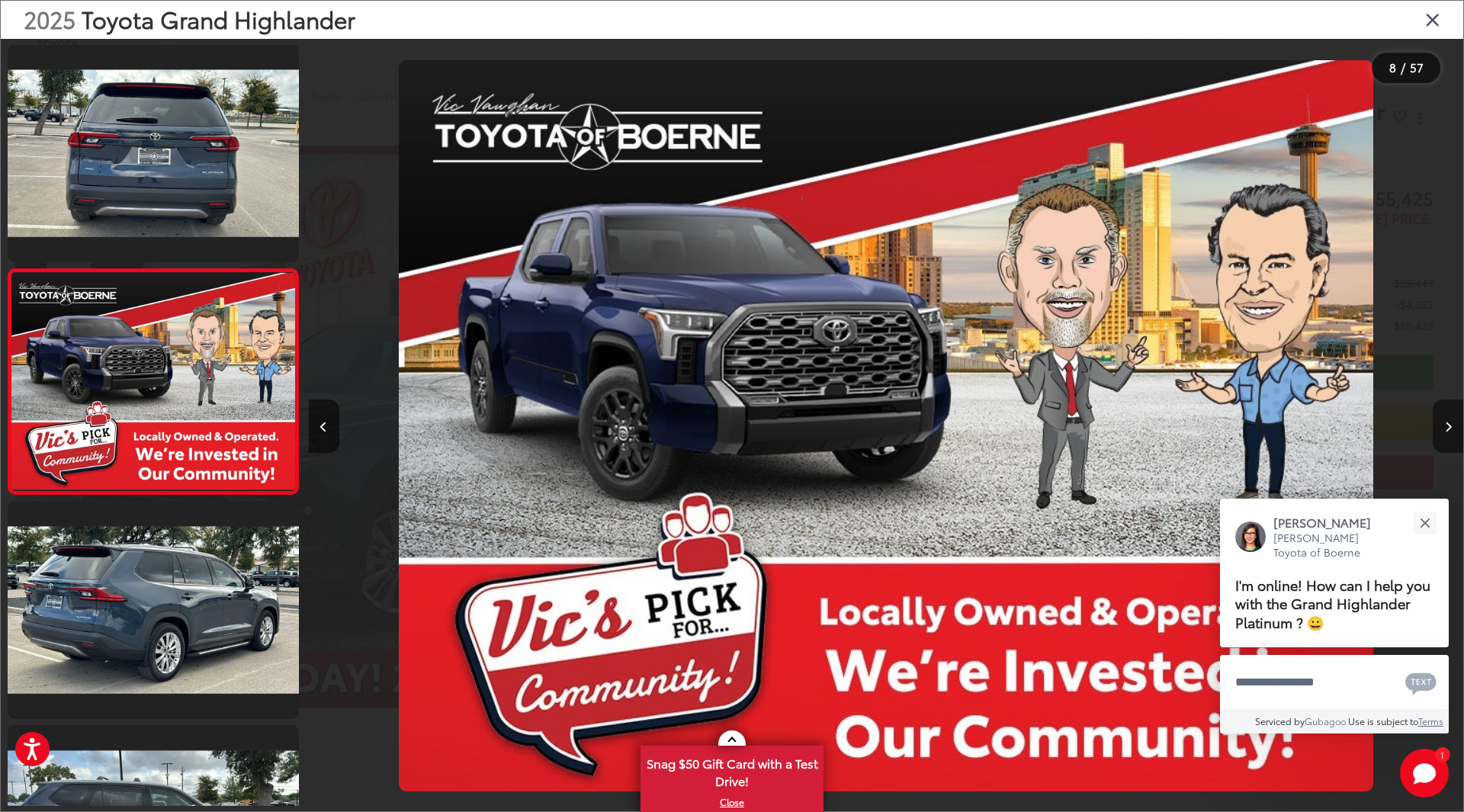
click at [1443, 424] on button "Next image" at bounding box center [1448, 426] width 30 height 53
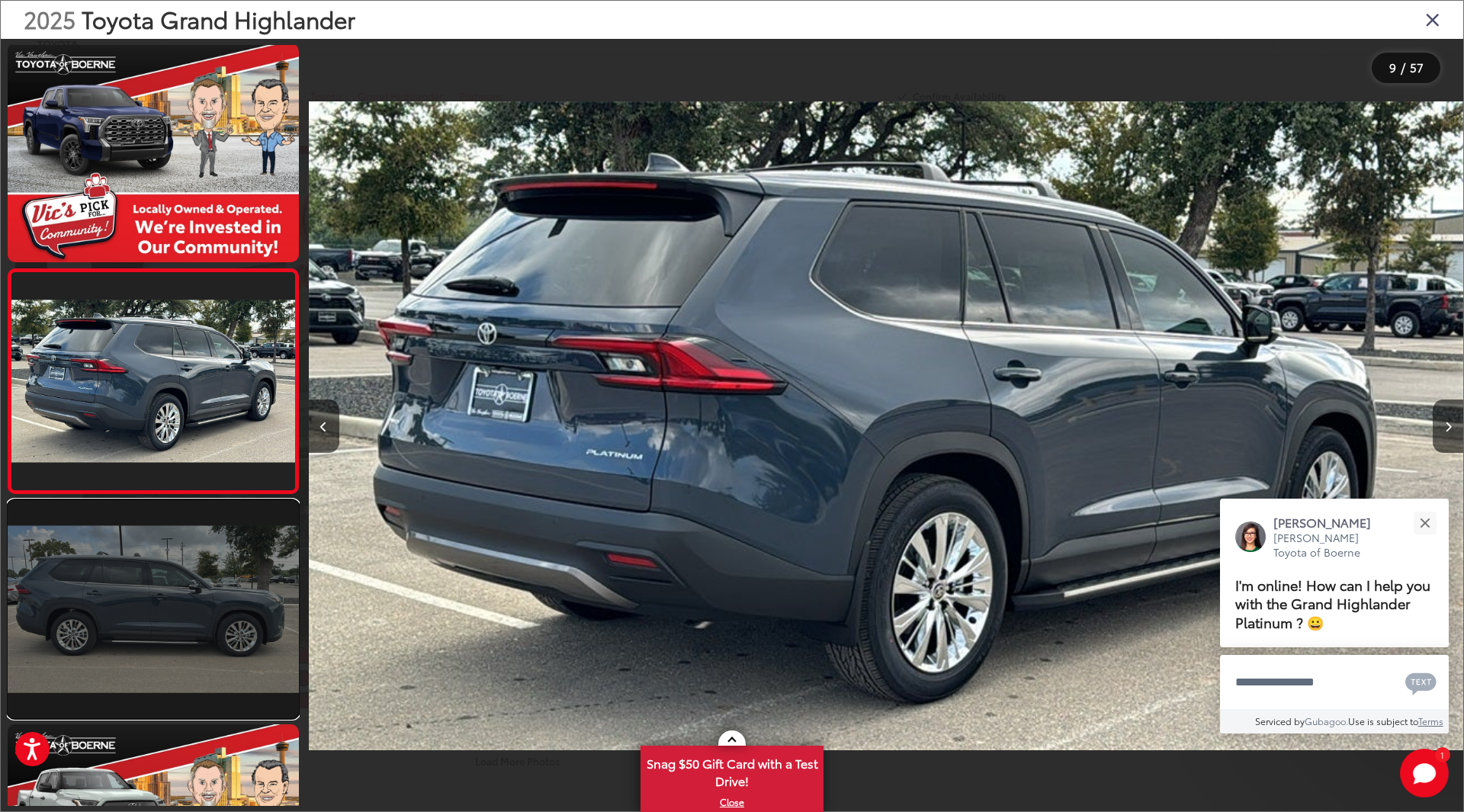
click at [80, 571] on link at bounding box center [153, 609] width 291 height 218
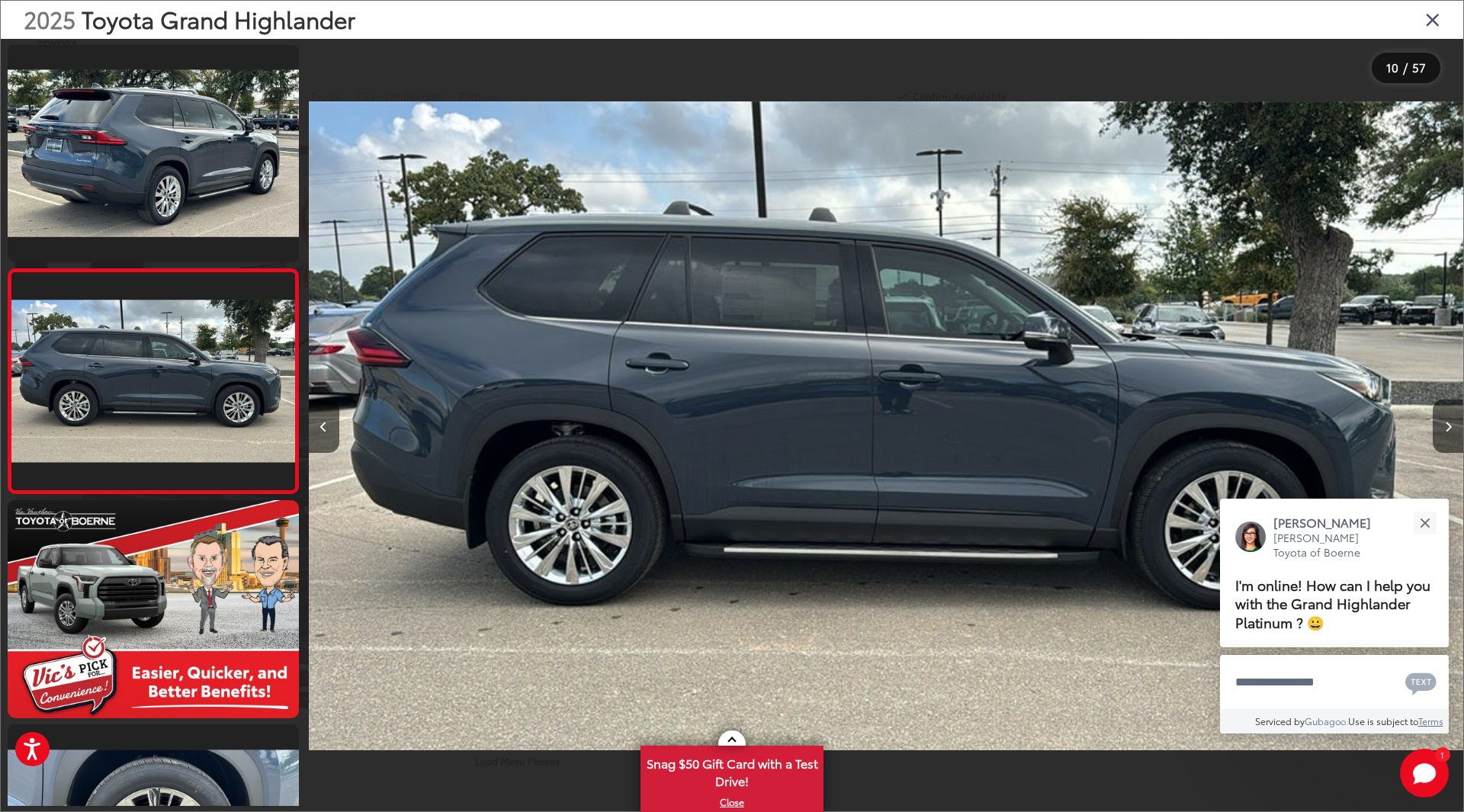
click at [844, 427] on img "2025 Toyota Grand Highlander Platinum 9" at bounding box center [886, 426] width 1155 height 731
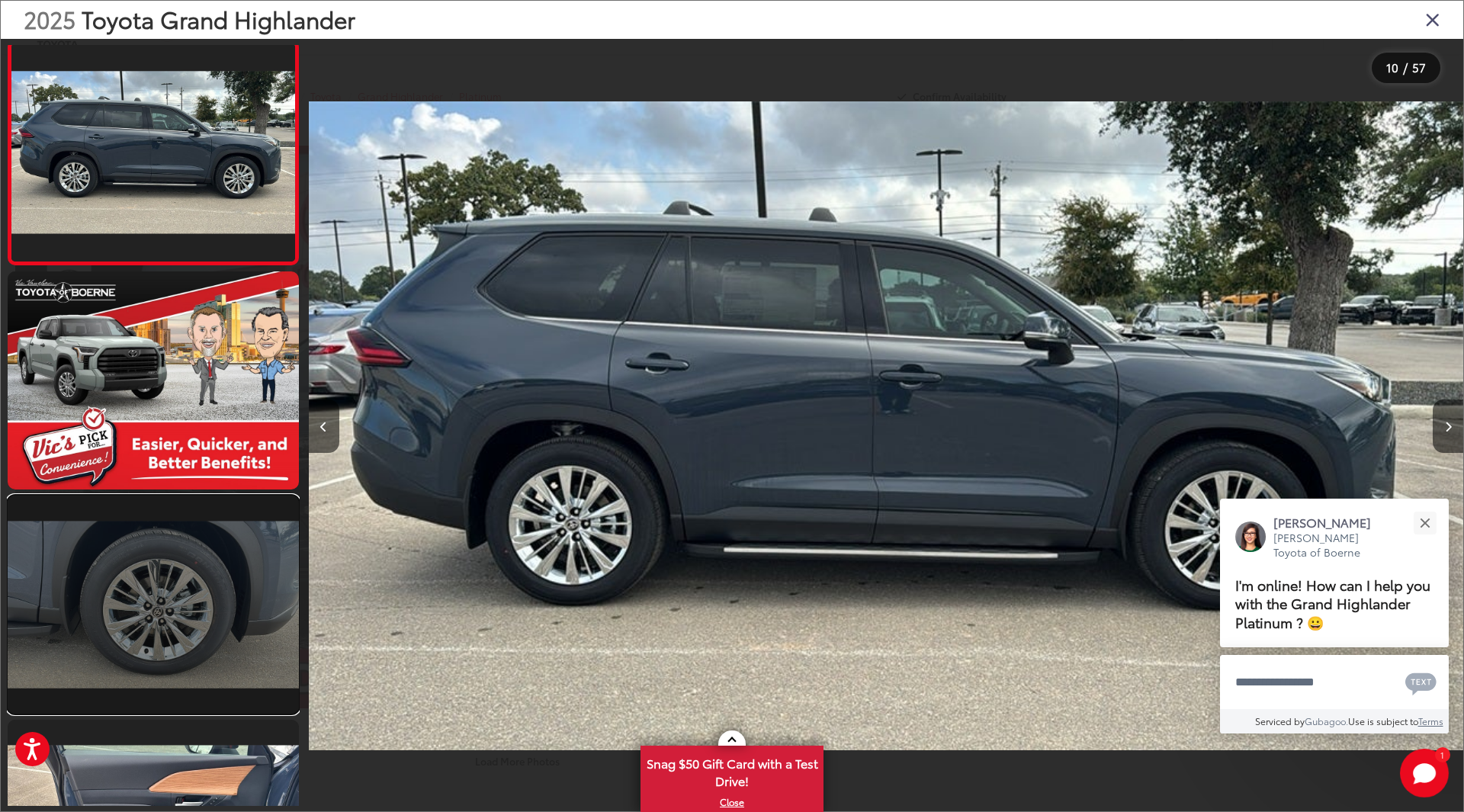
click at [209, 581] on link at bounding box center [153, 604] width 291 height 218
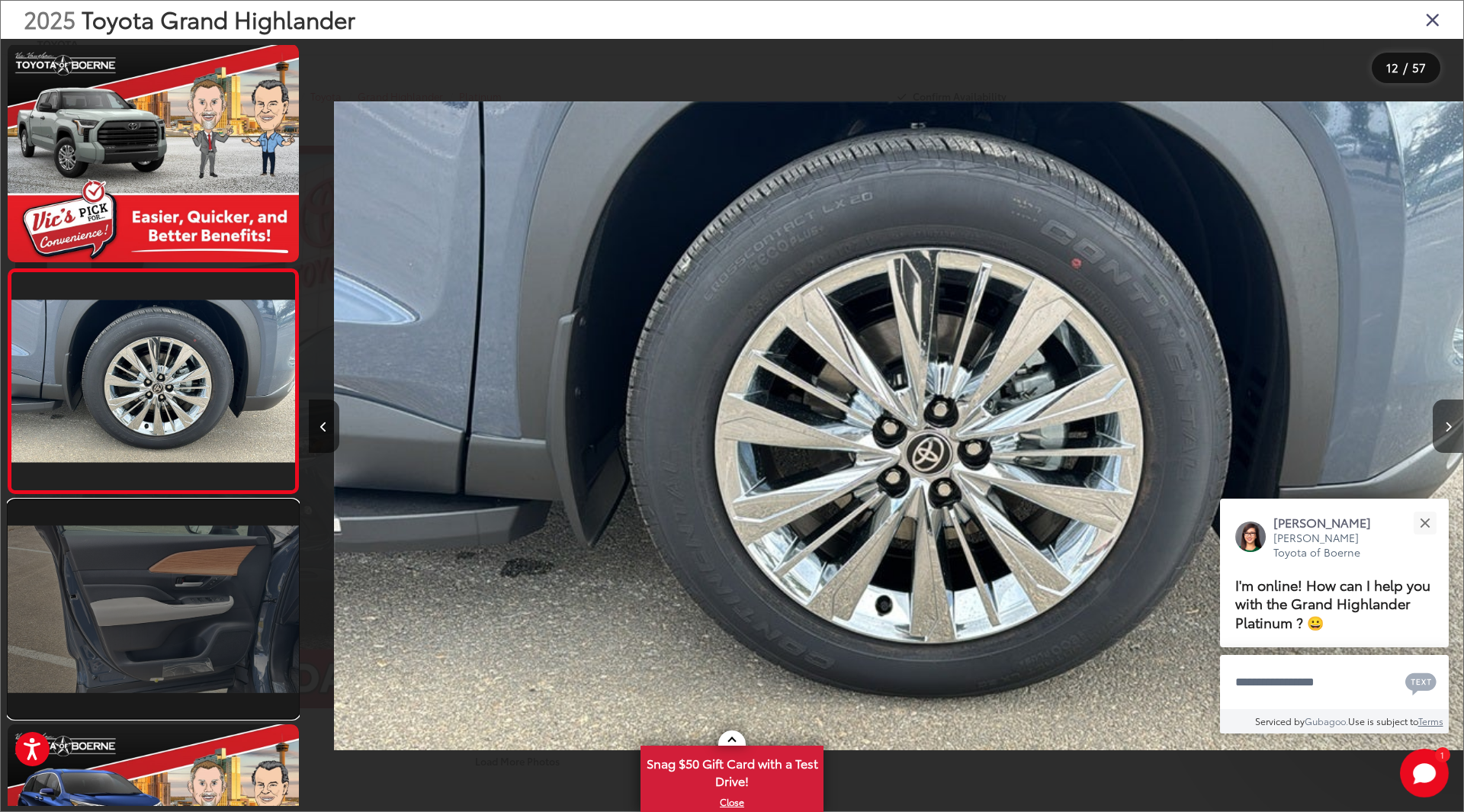
click at [209, 605] on link at bounding box center [153, 609] width 291 height 218
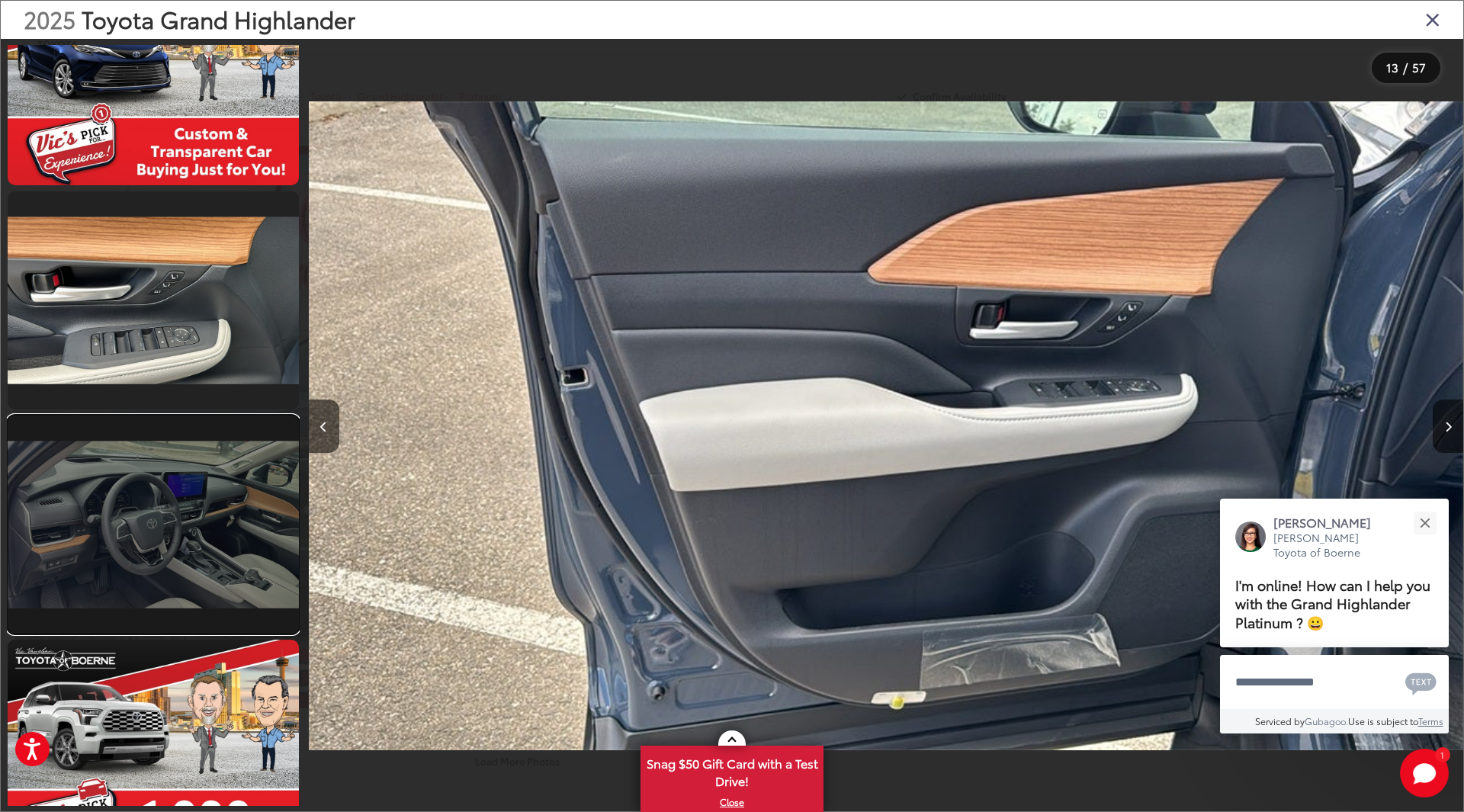
click at [198, 550] on link at bounding box center [153, 524] width 291 height 218
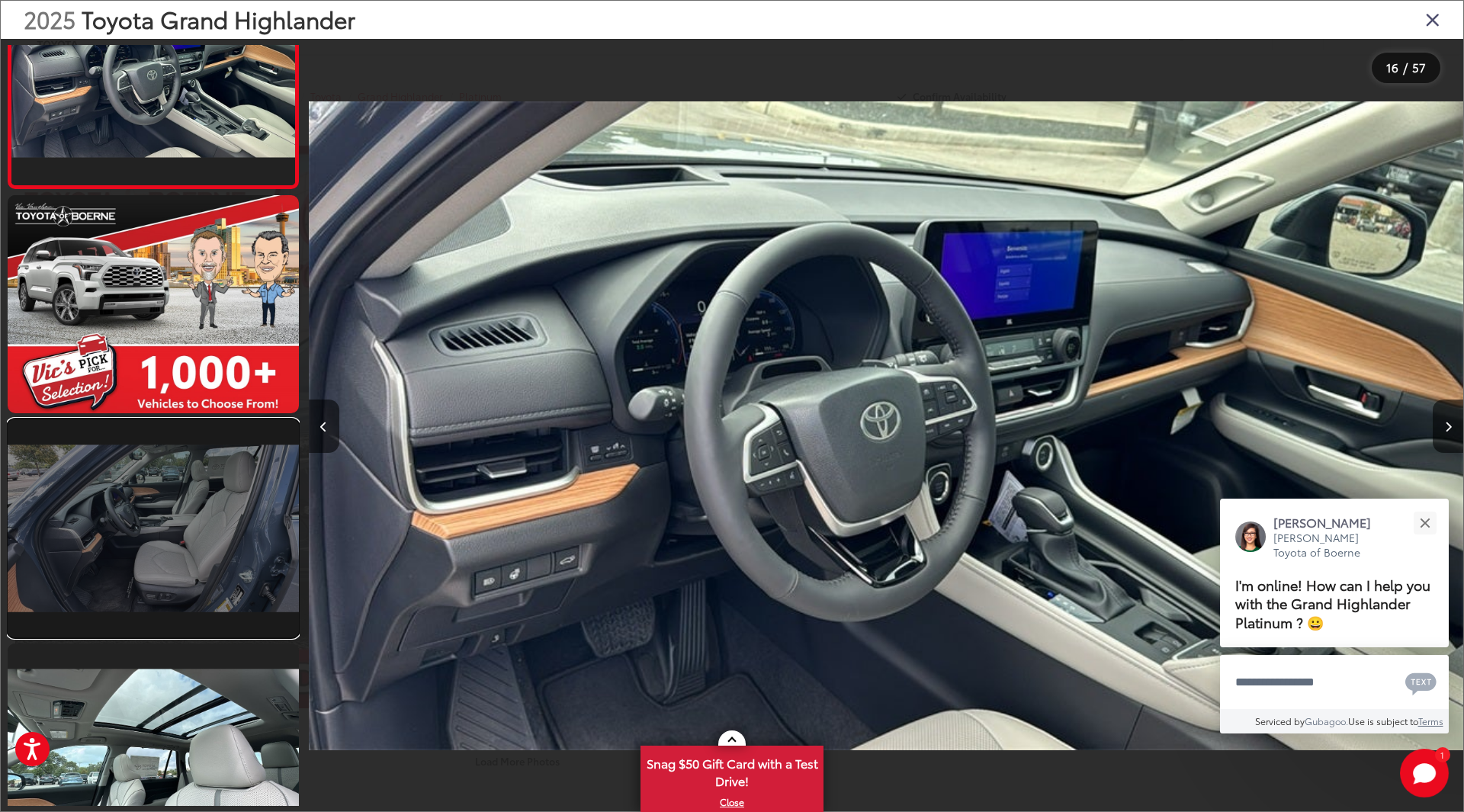
click at [155, 579] on link at bounding box center [153, 528] width 291 height 218
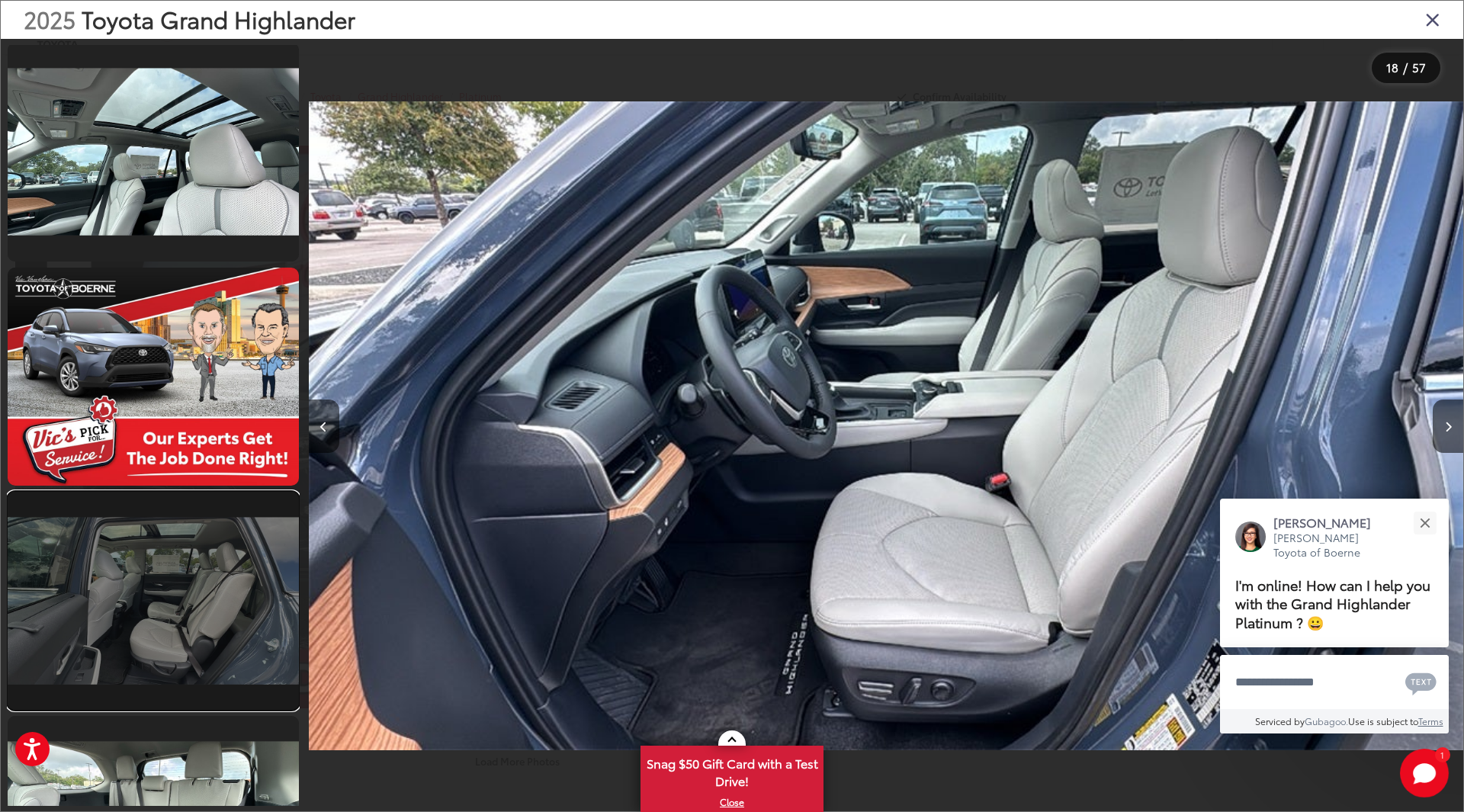
click at [207, 593] on link at bounding box center [153, 600] width 291 height 218
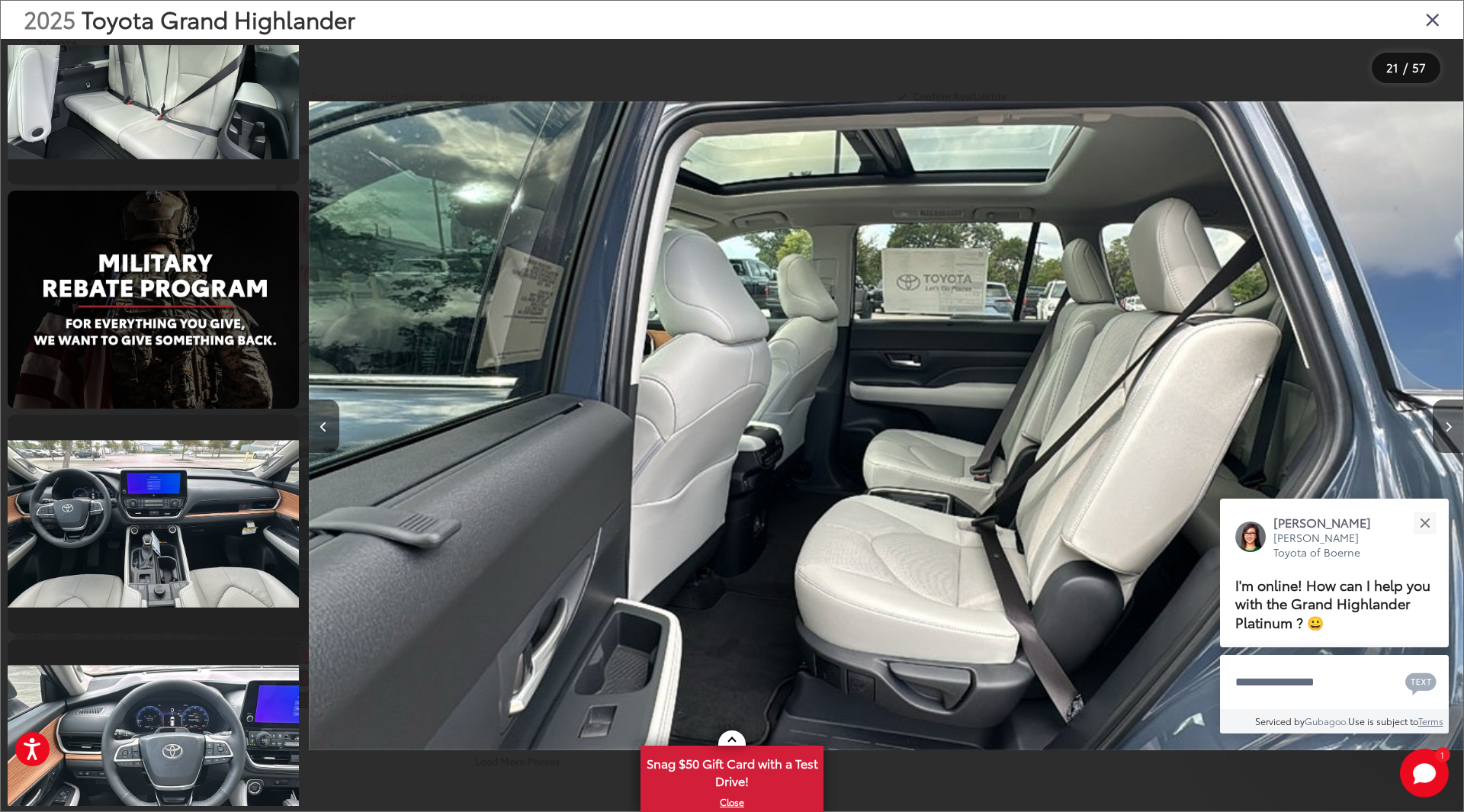
click at [1427, 16] on icon "Close gallery" at bounding box center [1433, 19] width 16 height 20
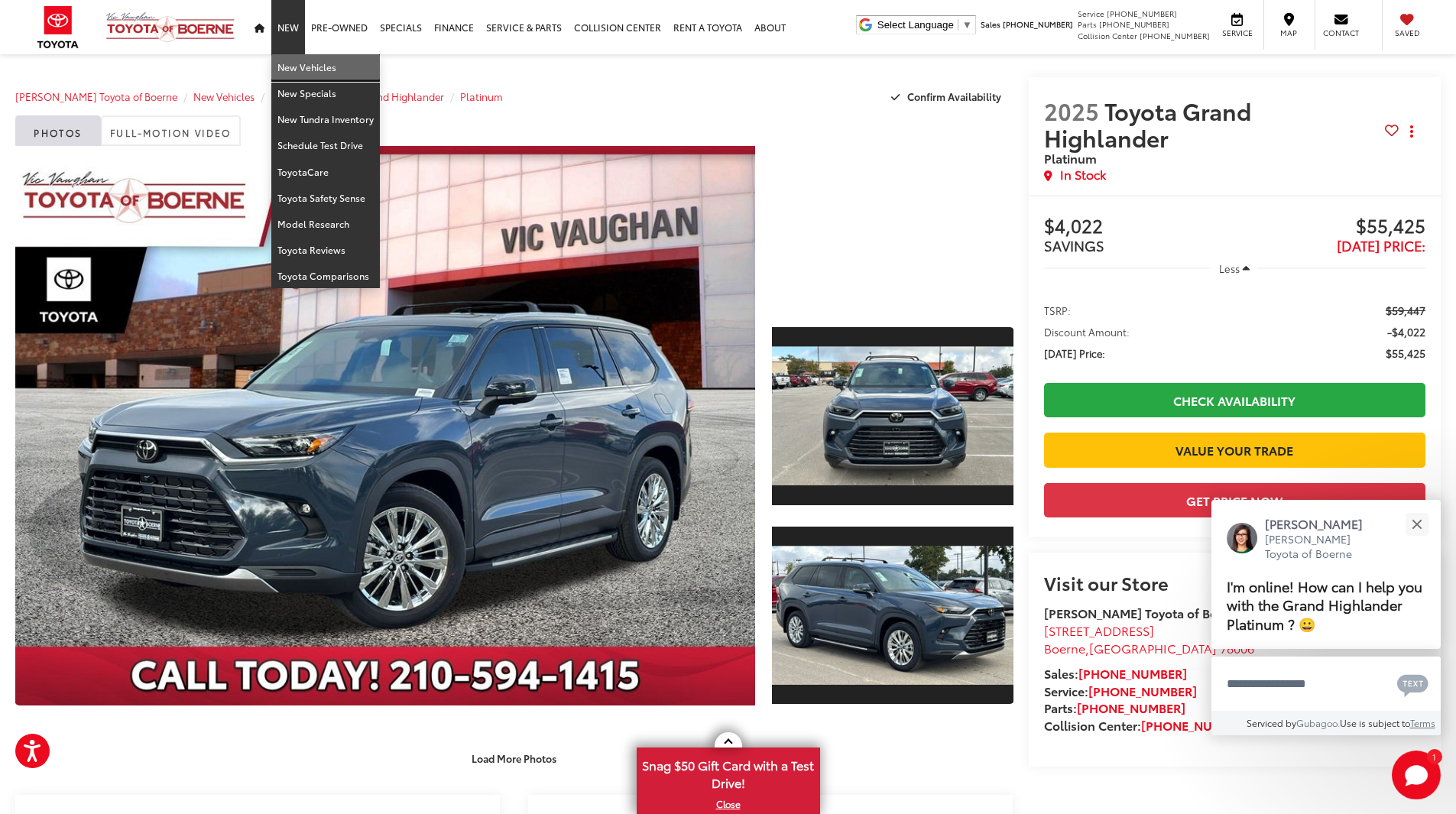
click at [311, 74] on link "New Vehicles" at bounding box center [325, 67] width 108 height 26
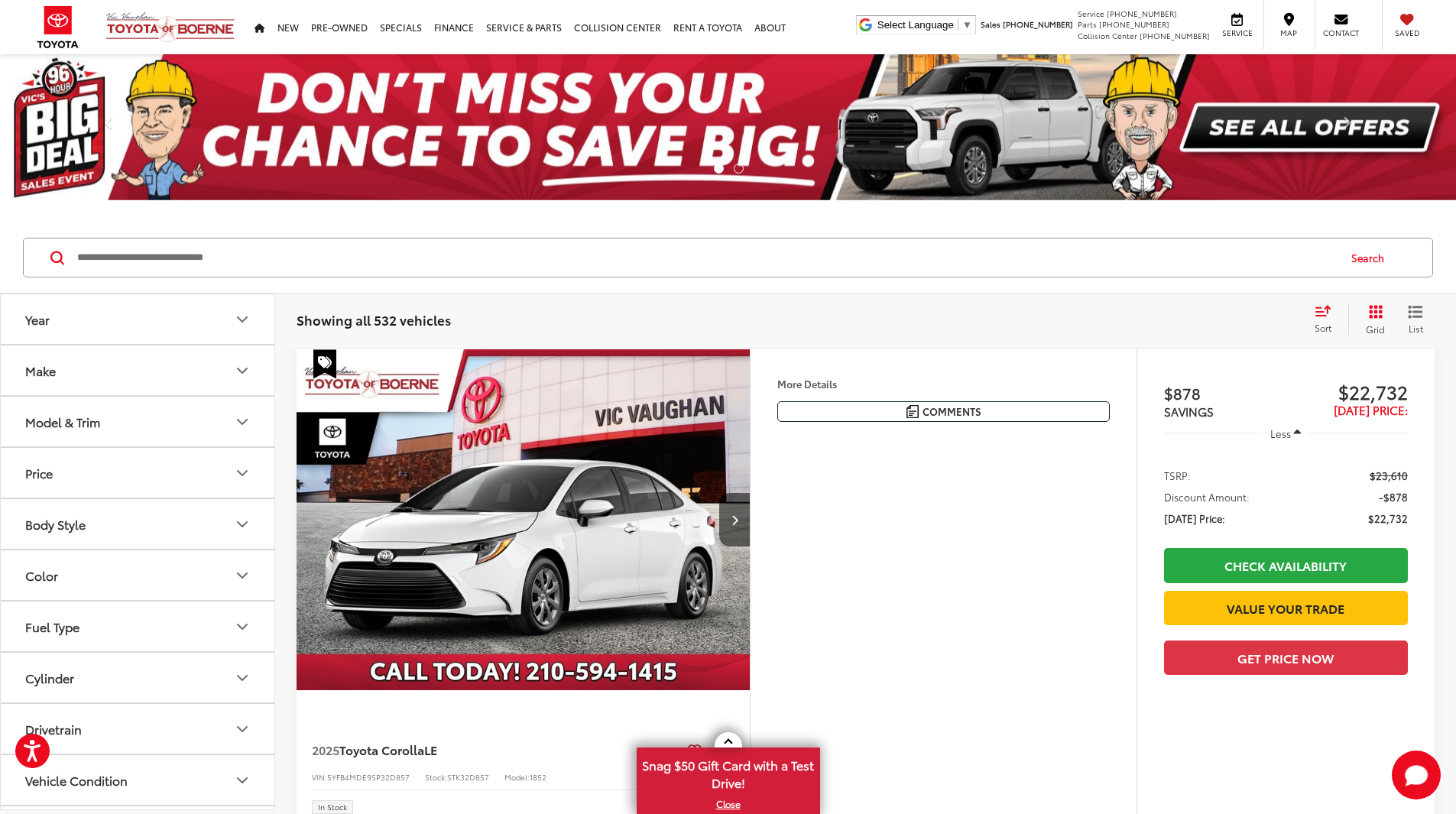
click at [74, 417] on div "Model & Trim" at bounding box center [62, 421] width 75 height 15
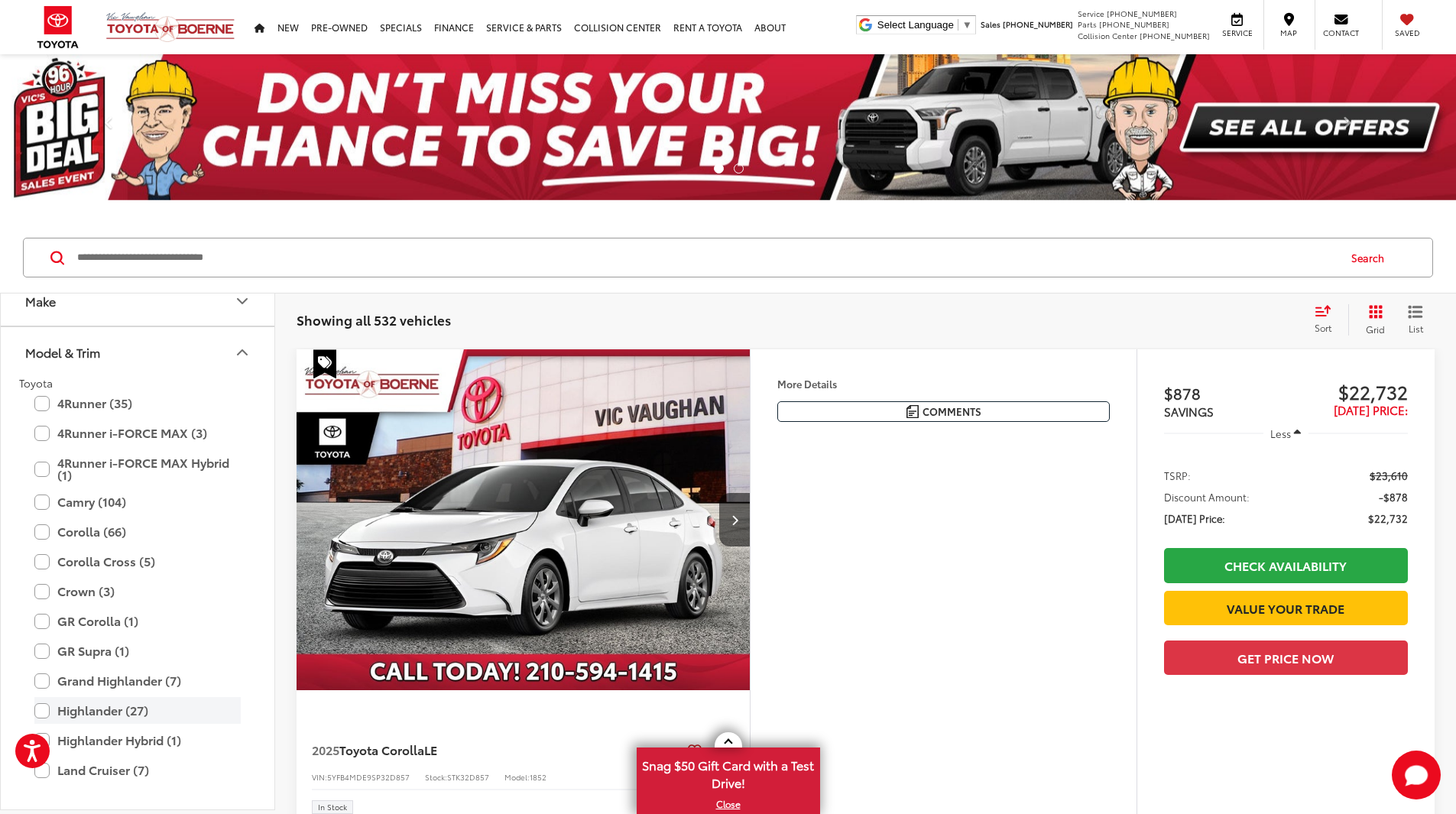
scroll to position [76, 0]
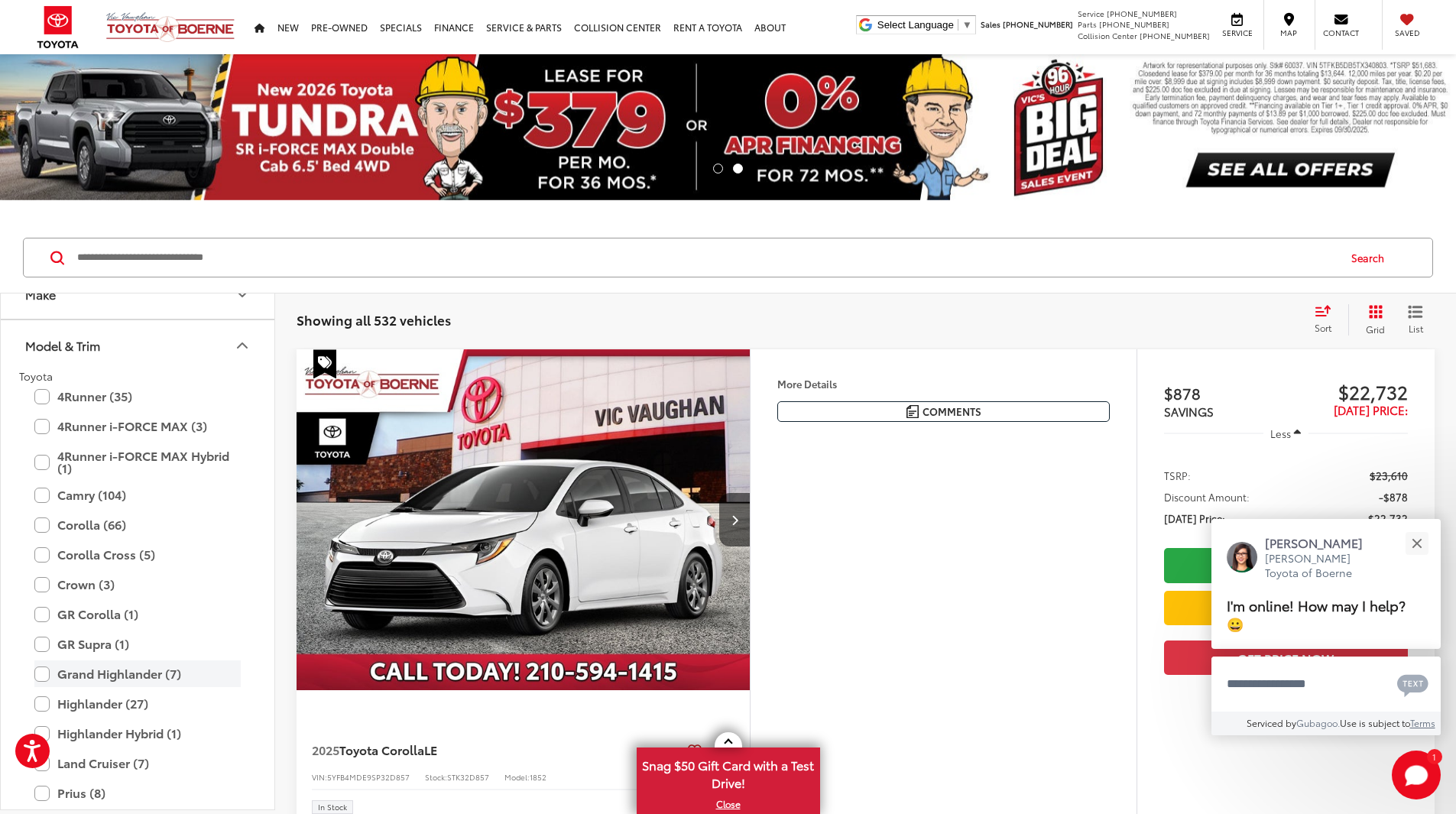
click at [101, 684] on label "Grand Highlander (7)" at bounding box center [138, 674] width 207 height 27
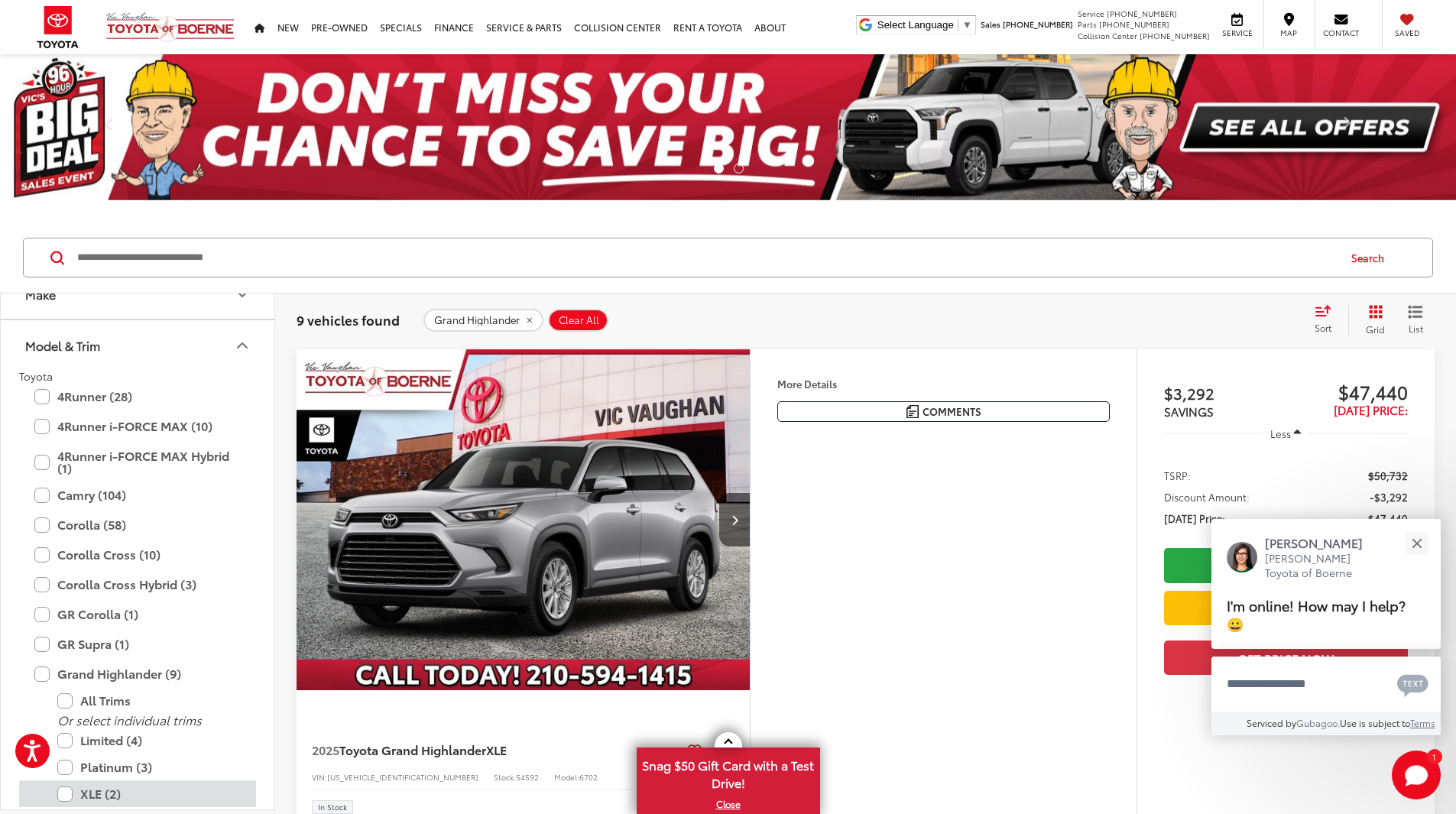
click at [94, 791] on label "XLE (2)" at bounding box center [149, 794] width 184 height 27
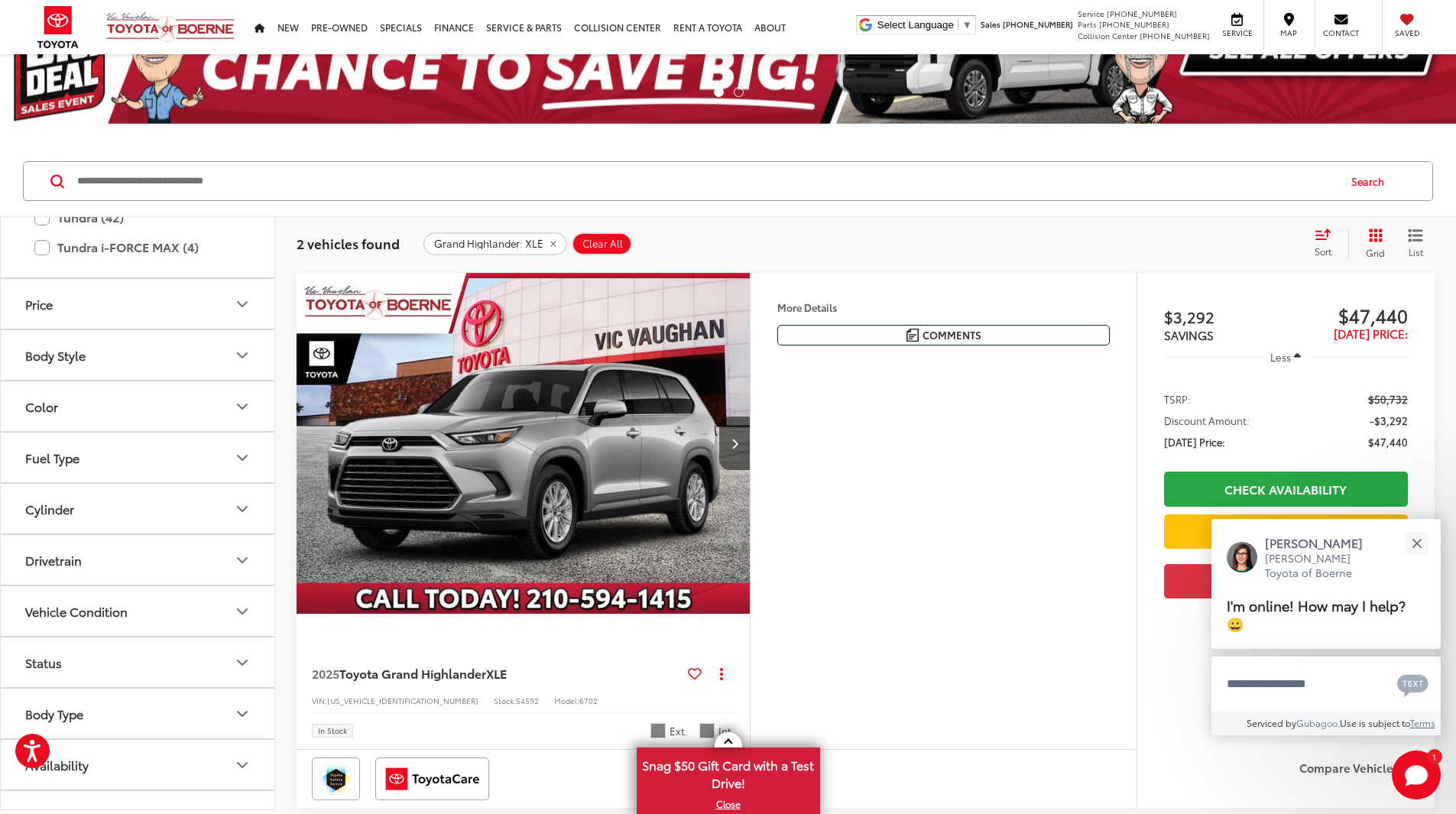
scroll to position [867, 0]
click at [80, 573] on button "Drivetrain" at bounding box center [139, 557] width 275 height 50
click at [33, 595] on label "All-Wheel Drive (1)" at bounding box center [78, 594] width 118 height 25
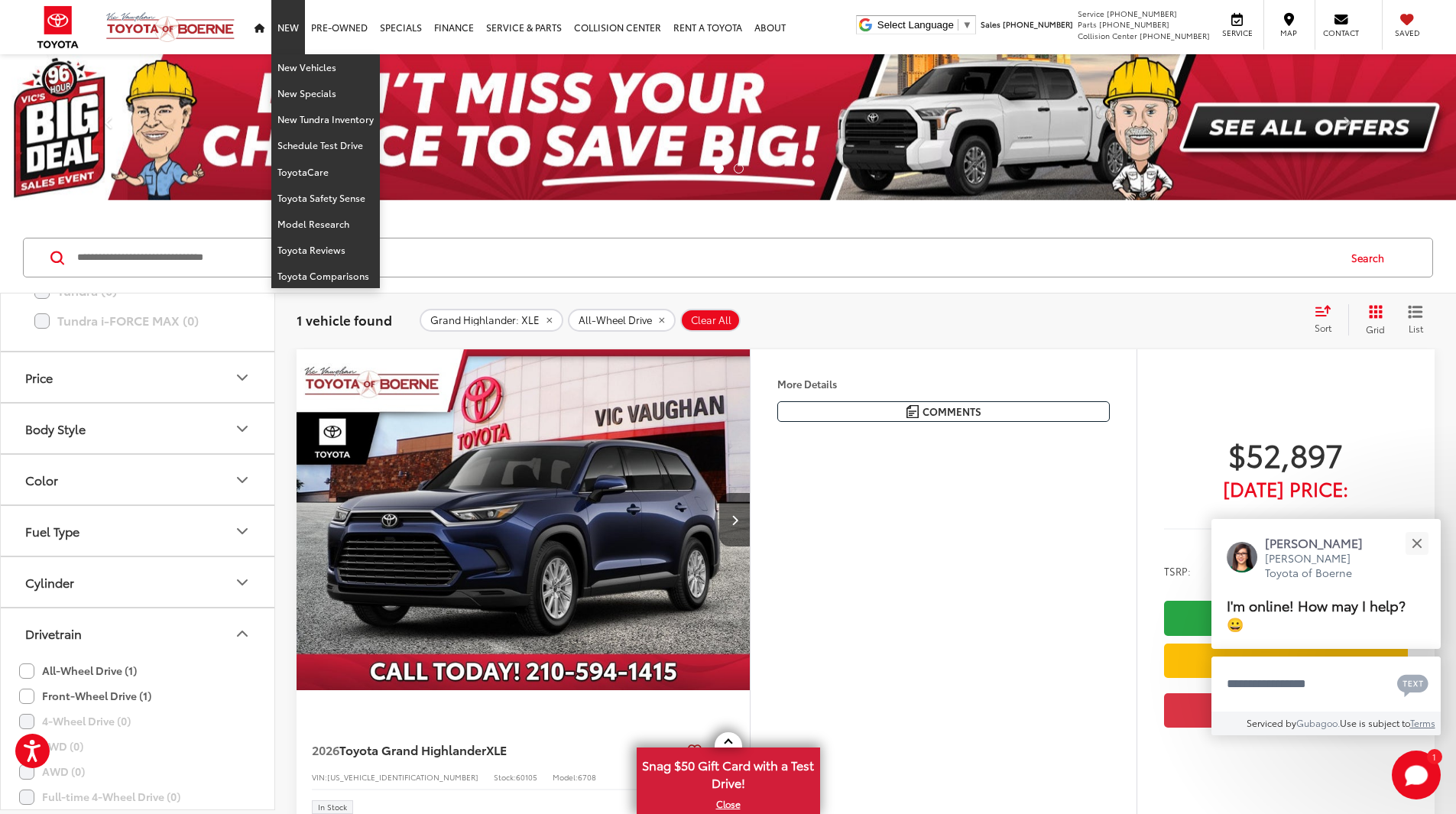
click at [281, 32] on link "New" at bounding box center [288, 27] width 34 height 54
click at [292, 30] on link "New" at bounding box center [288, 27] width 34 height 54
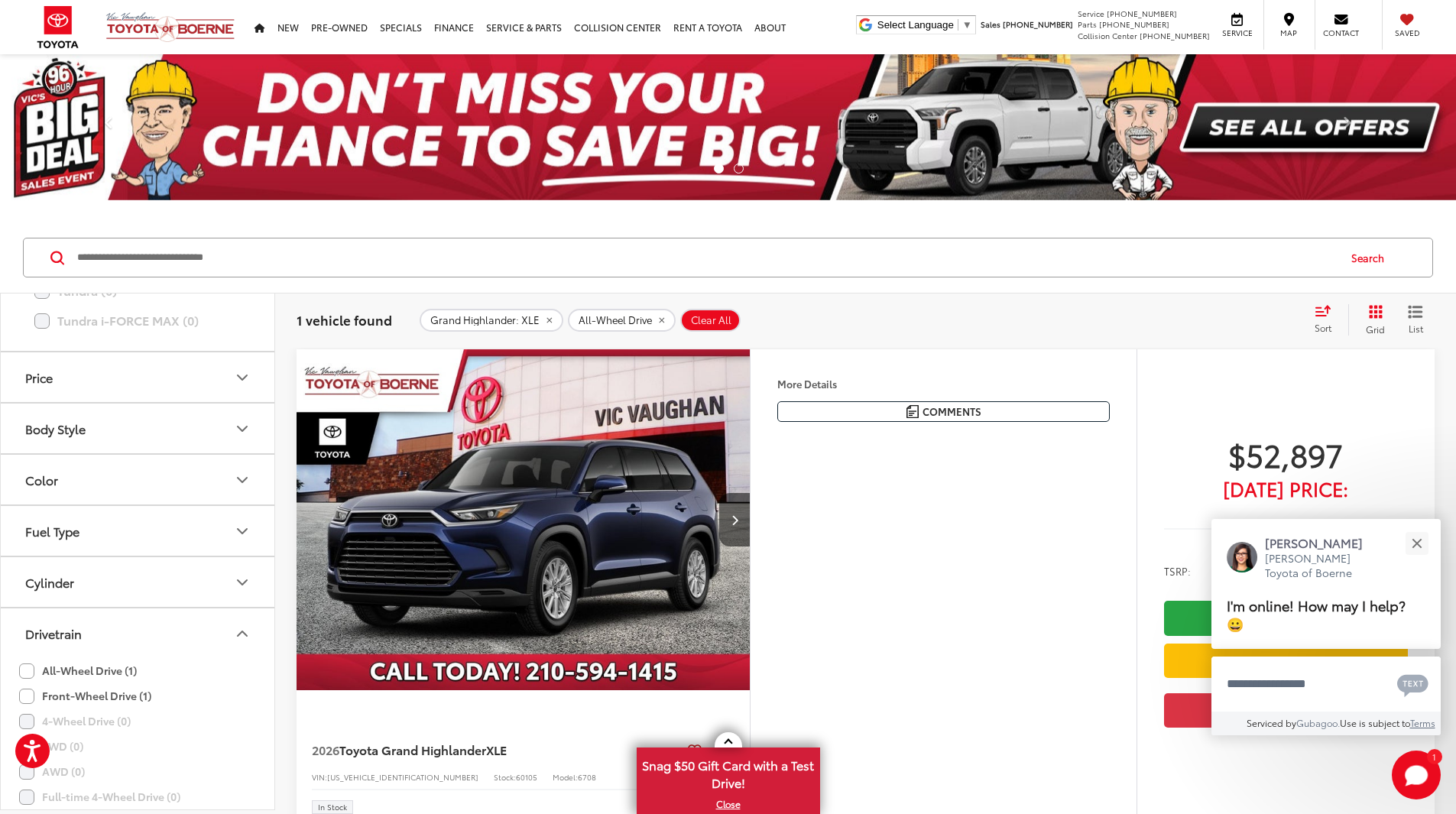
click at [547, 319] on icon "remove Grand%20Highlander: XLE" at bounding box center [549, 320] width 6 height 6
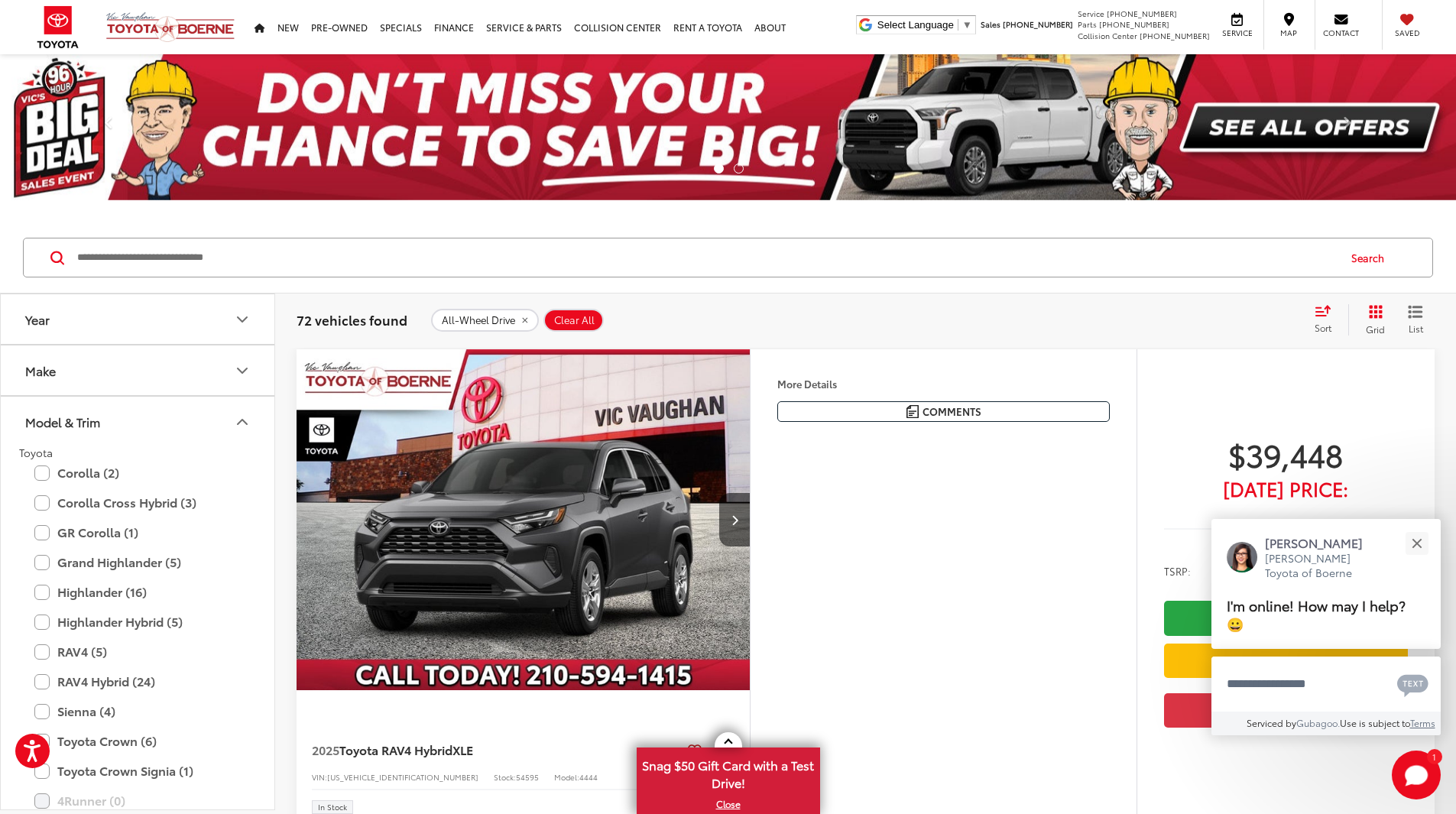
click at [104, 425] on button "Model & Trim" at bounding box center [139, 421] width 275 height 50
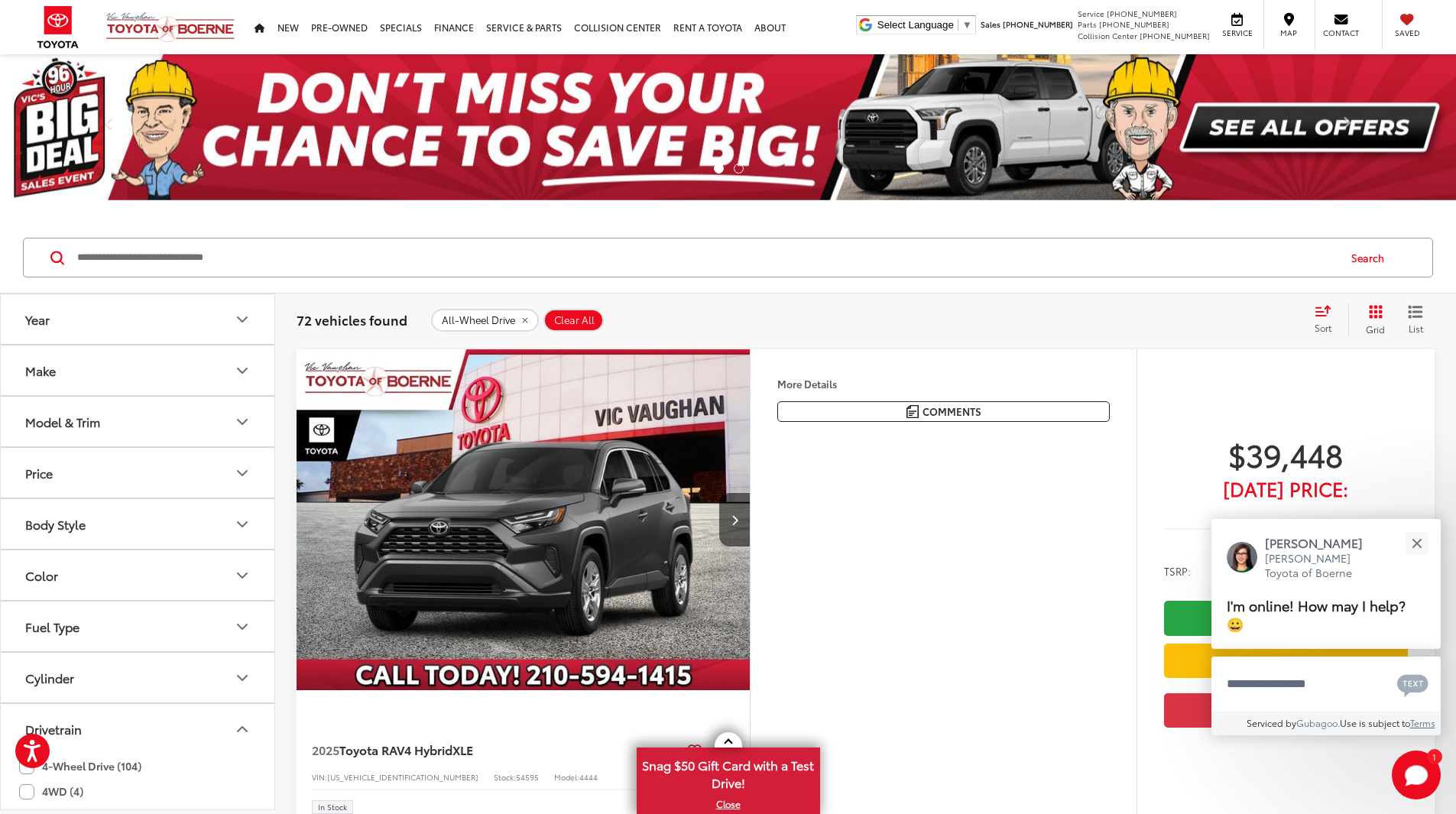
click at [124, 417] on button "Model & Trim" at bounding box center [139, 421] width 275 height 50
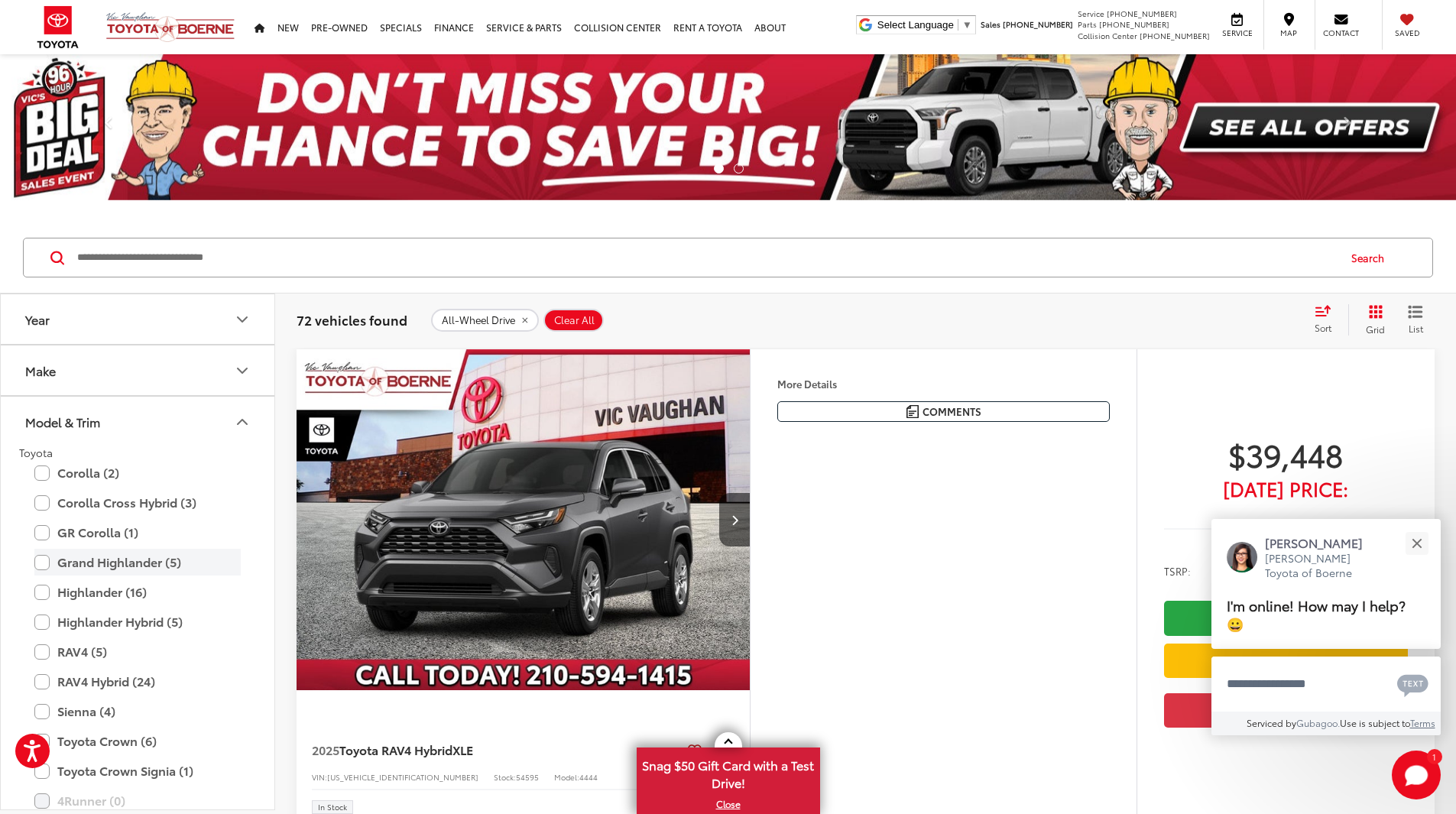
click at [134, 556] on label "Grand Highlander (5)" at bounding box center [138, 562] width 207 height 27
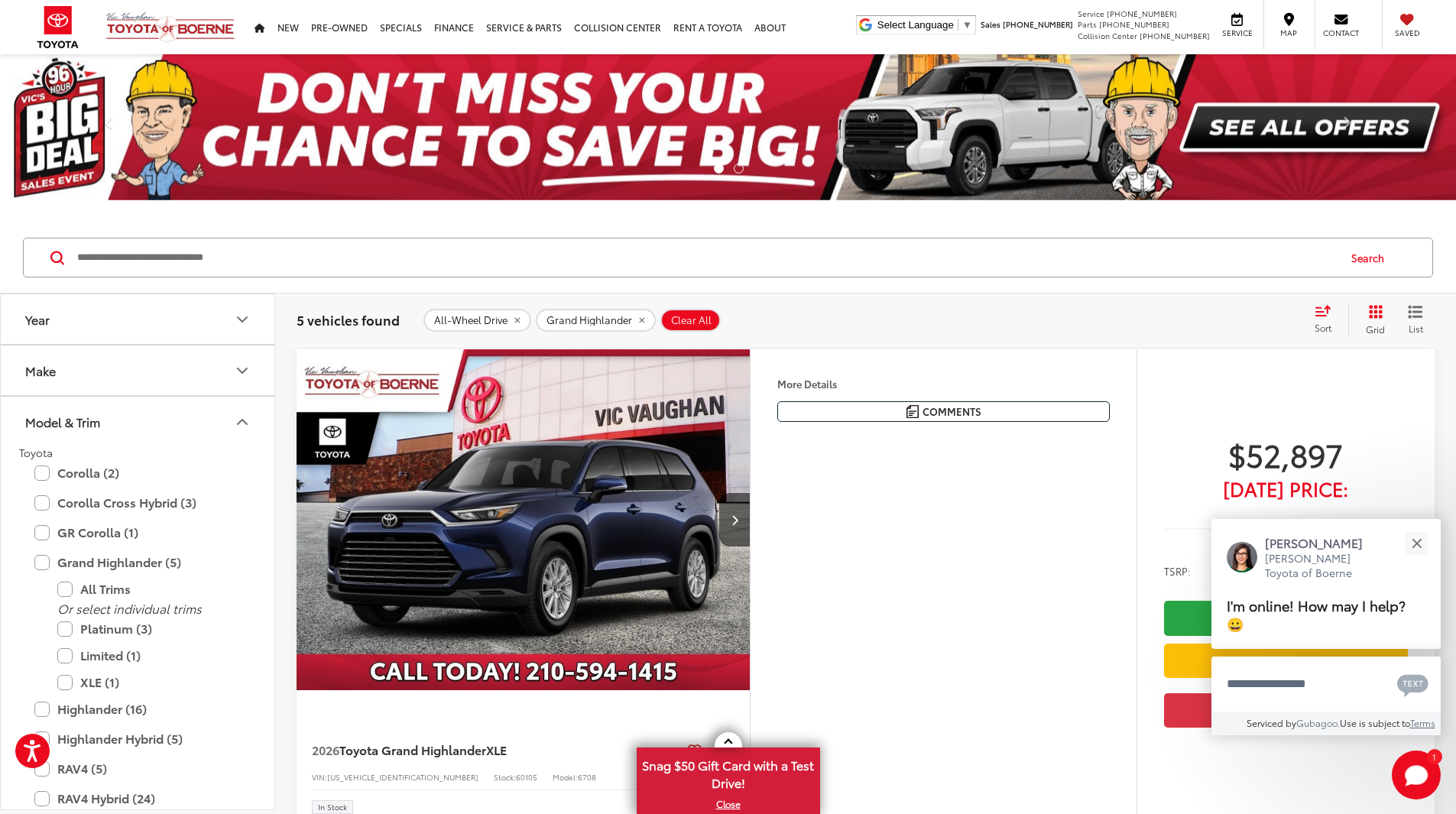
click at [985, 309] on div "All-Wheel Drive Grand Highlander Clear All + 0" at bounding box center [862, 321] width 878 height 23
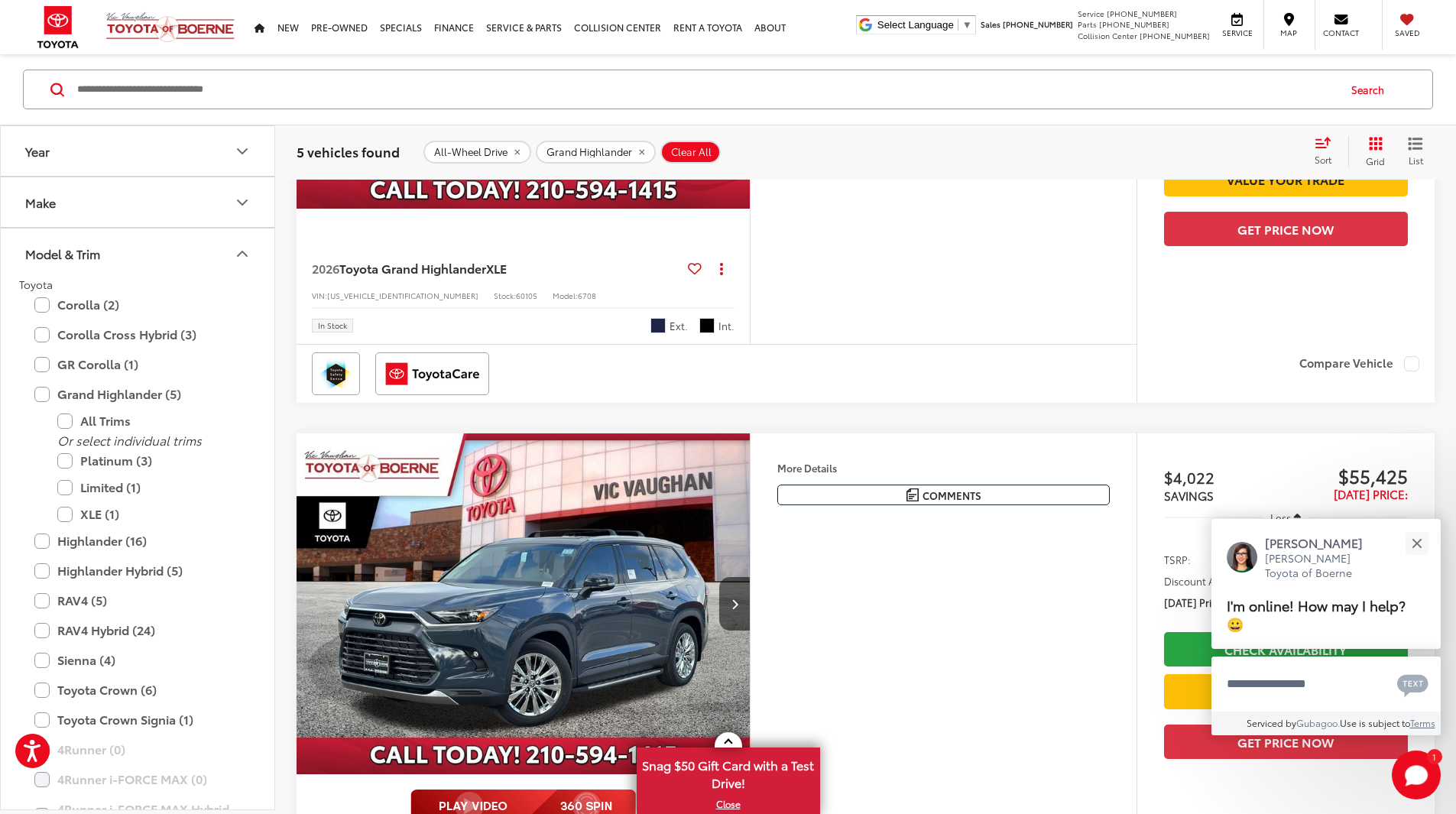
scroll to position [230, 0]
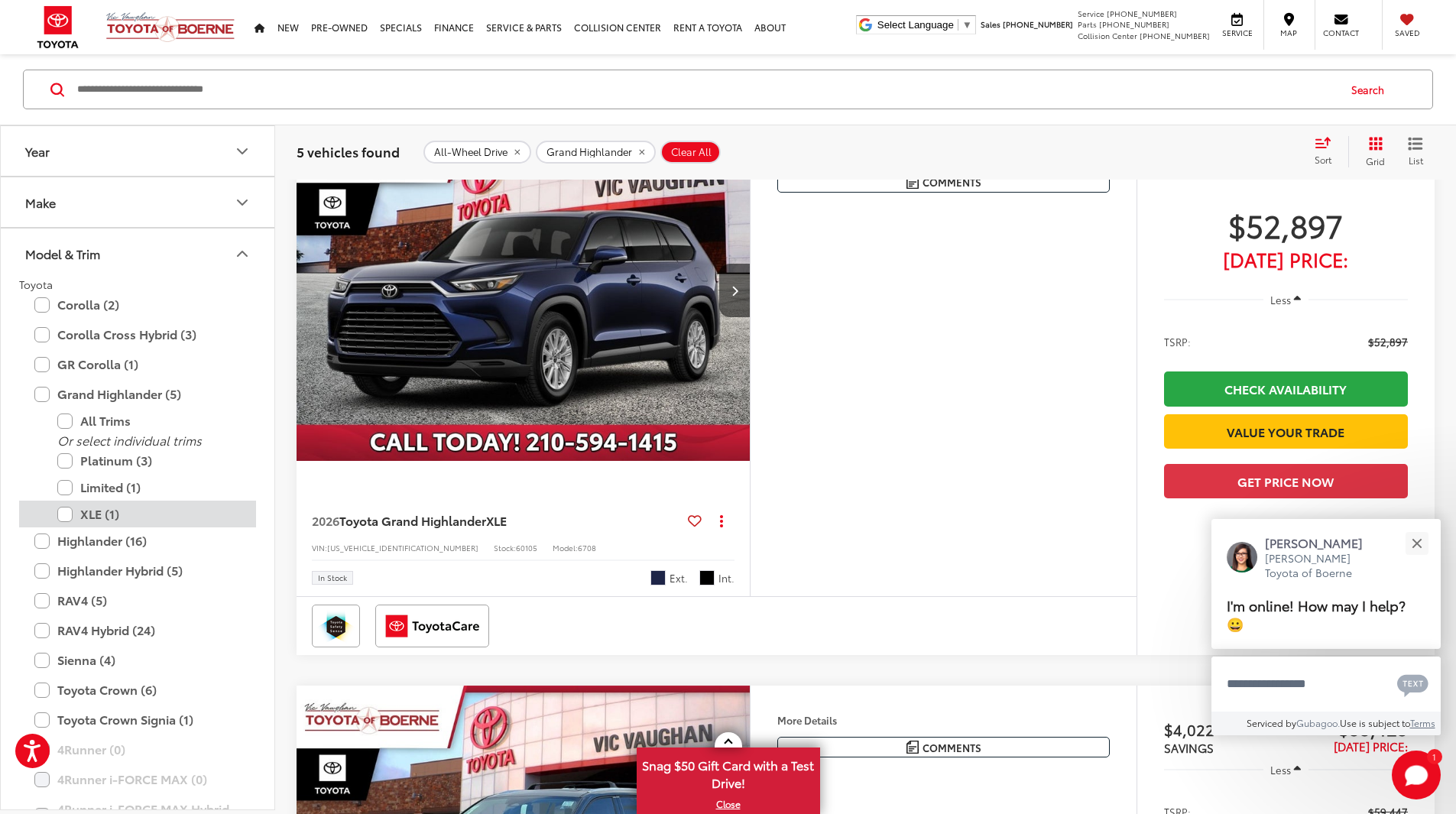
click at [91, 514] on label "XLE (1)" at bounding box center [149, 514] width 184 height 27
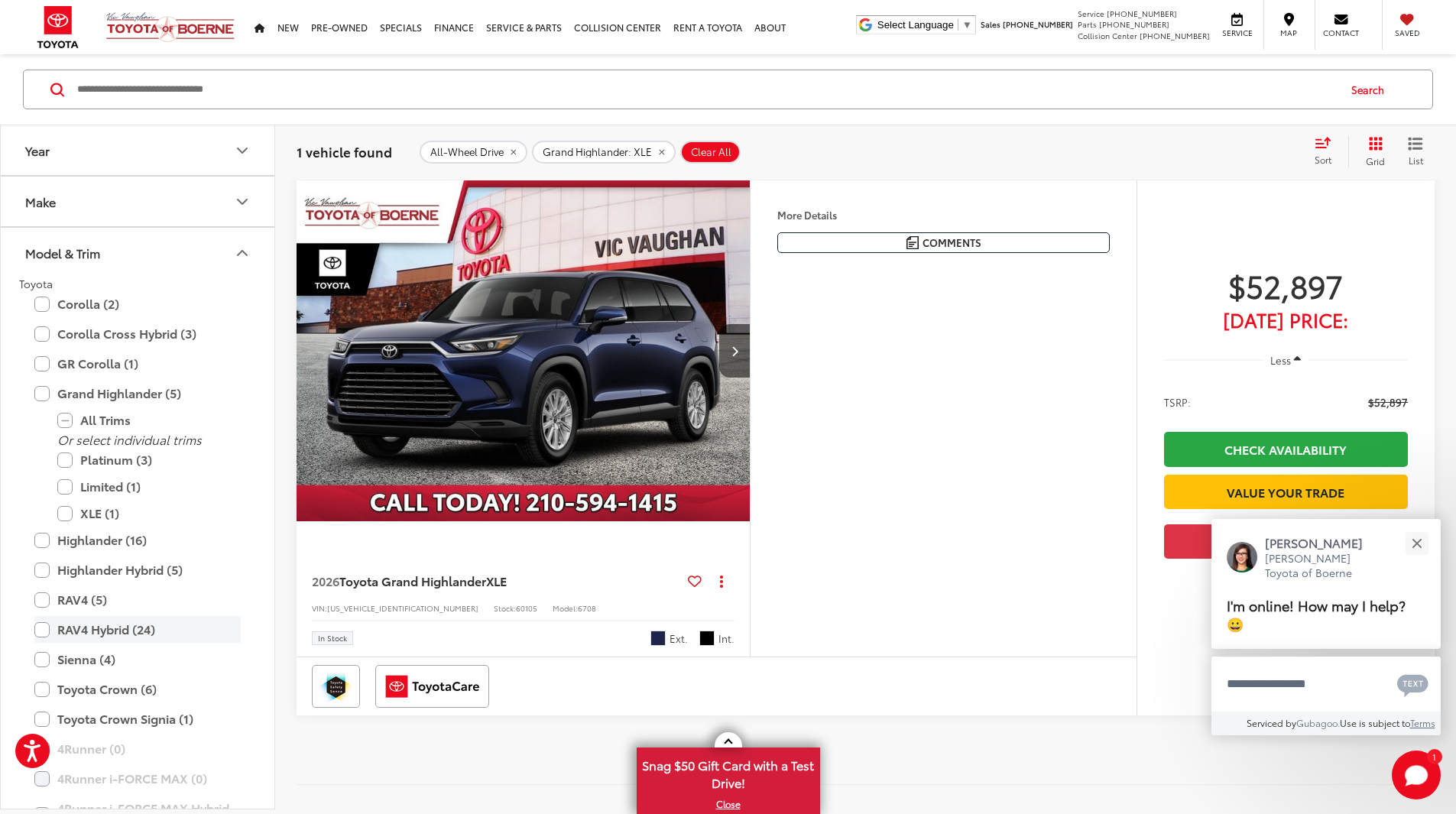
click at [89, 516] on label "XLE (1)" at bounding box center [149, 513] width 184 height 27
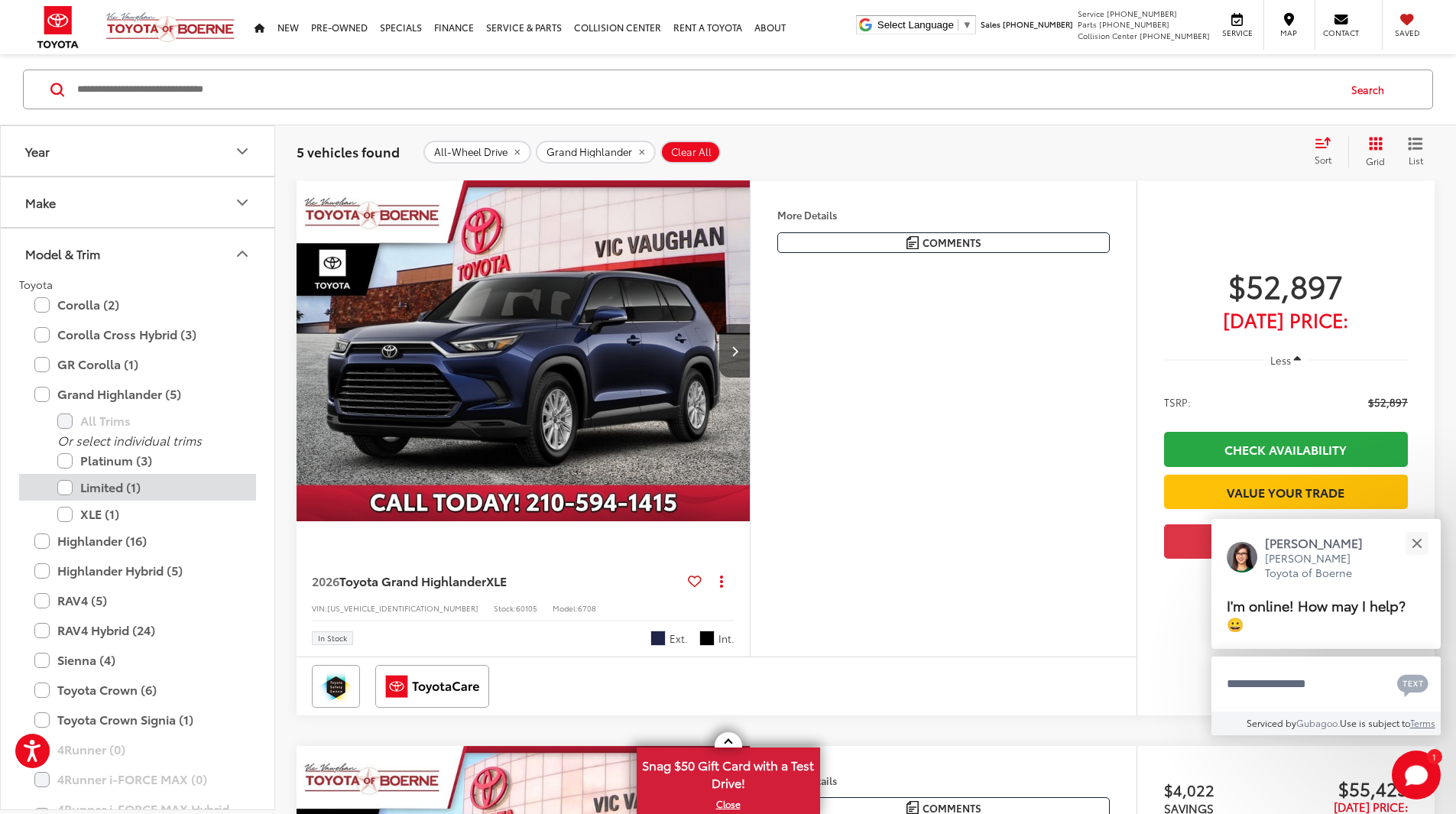
click at [96, 487] on label "Limited (1)" at bounding box center [149, 487] width 184 height 27
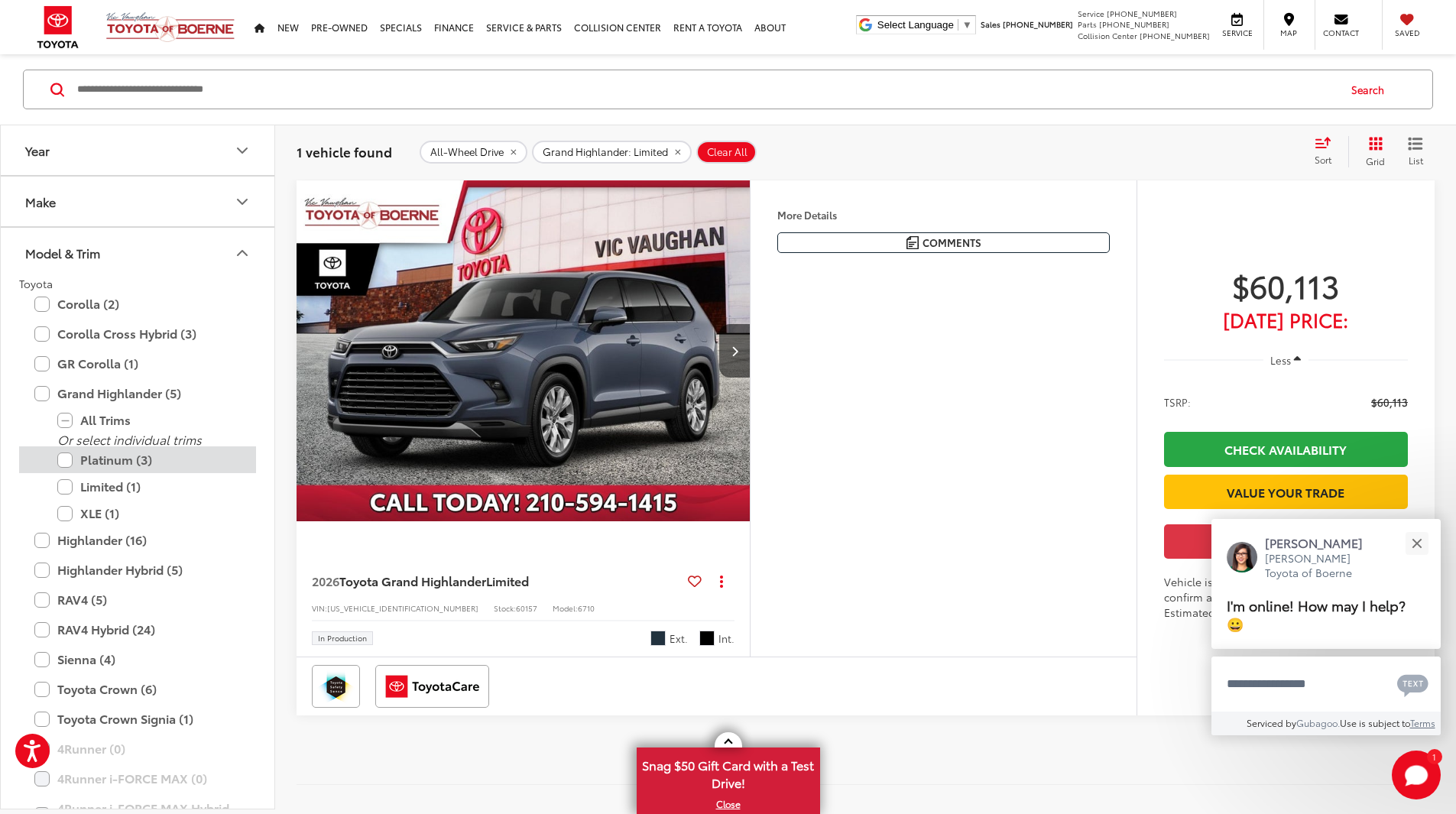
click at [105, 461] on label "Platinum (3)" at bounding box center [149, 460] width 184 height 27
click at [88, 489] on label "Limited (1)" at bounding box center [149, 486] width 184 height 27
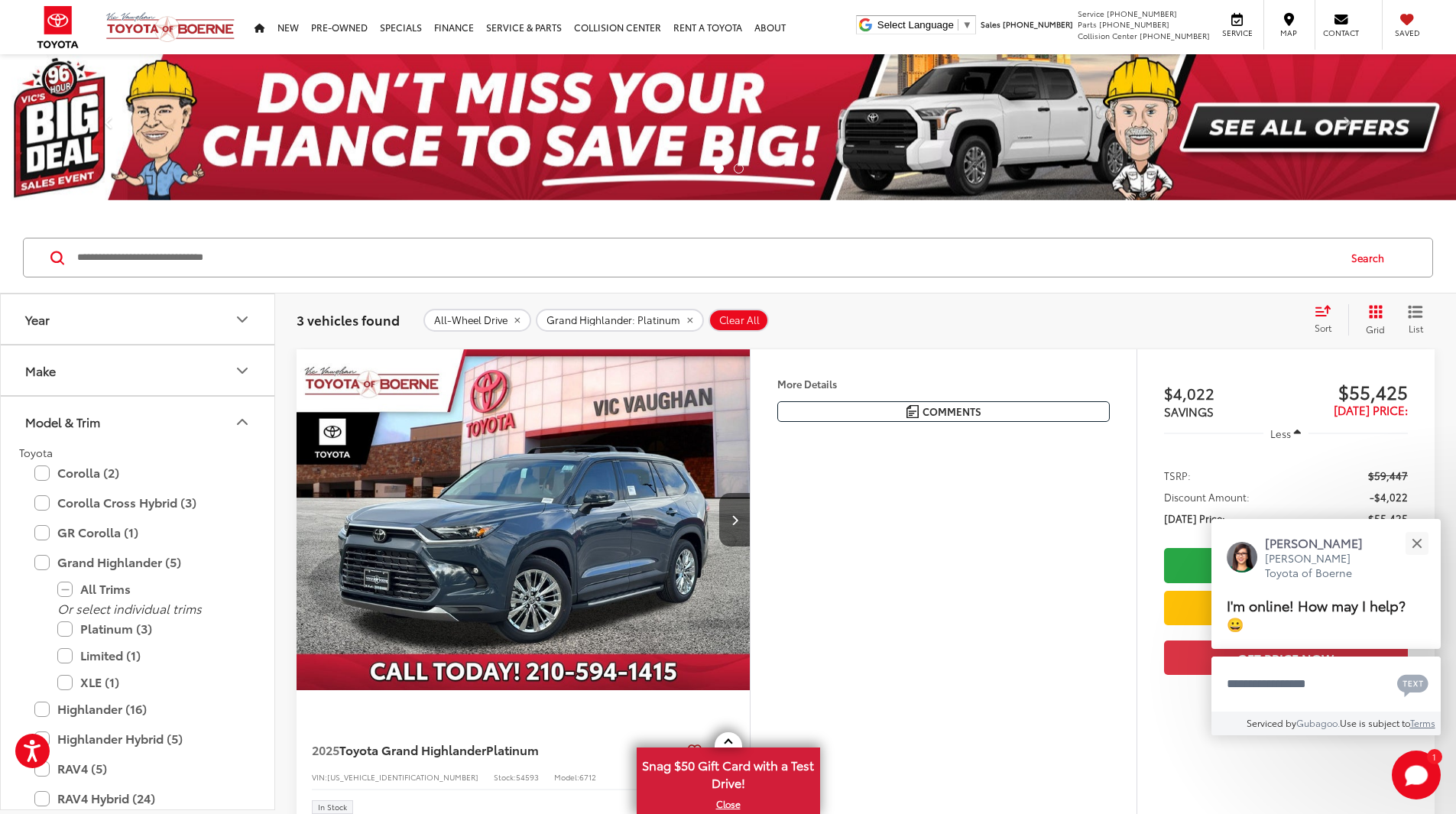
click at [694, 527] on img "2025 Toyota Grand Highlander Platinum 0" at bounding box center [524, 520] width 456 height 342
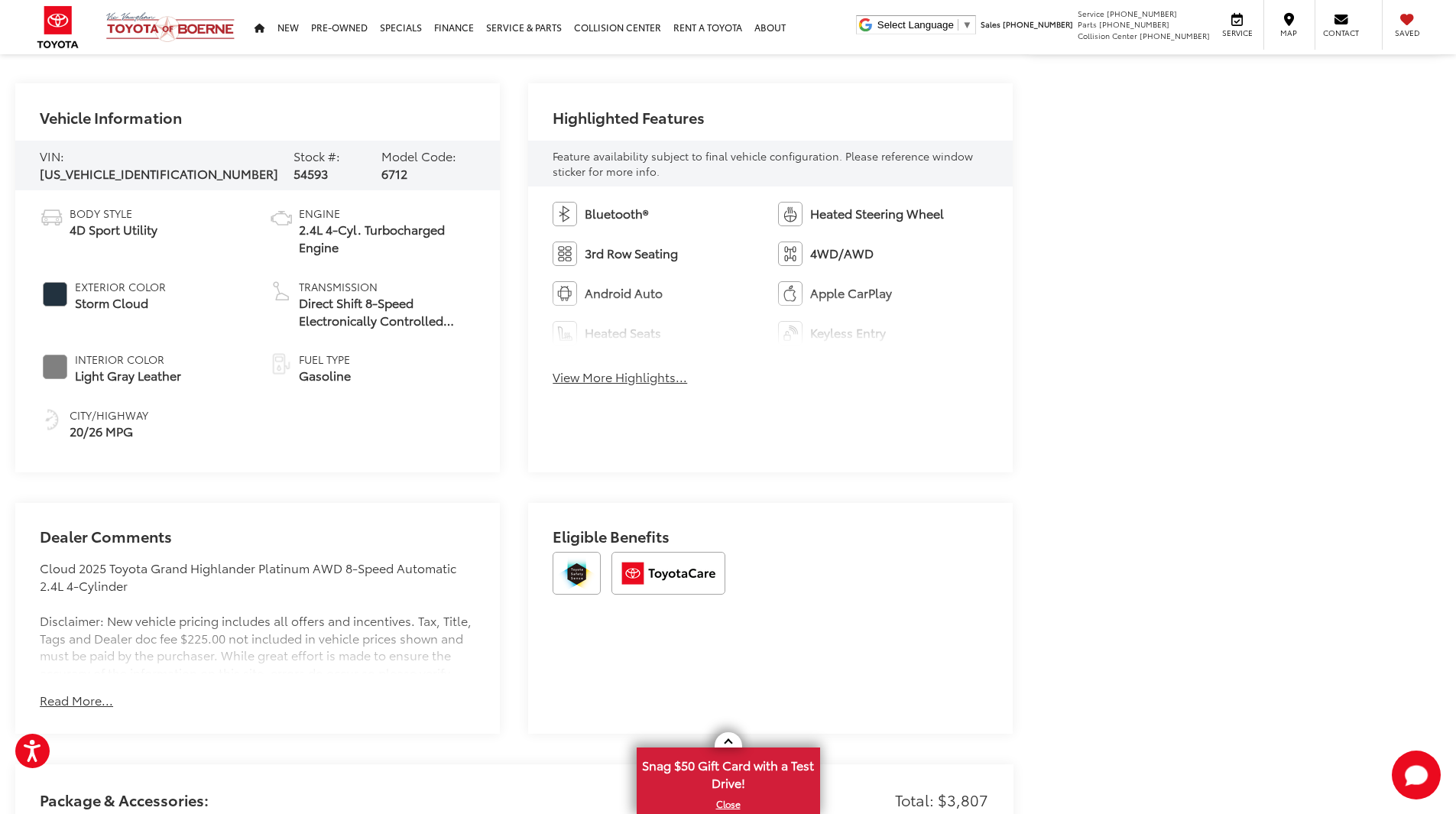
scroll to position [719, 0]
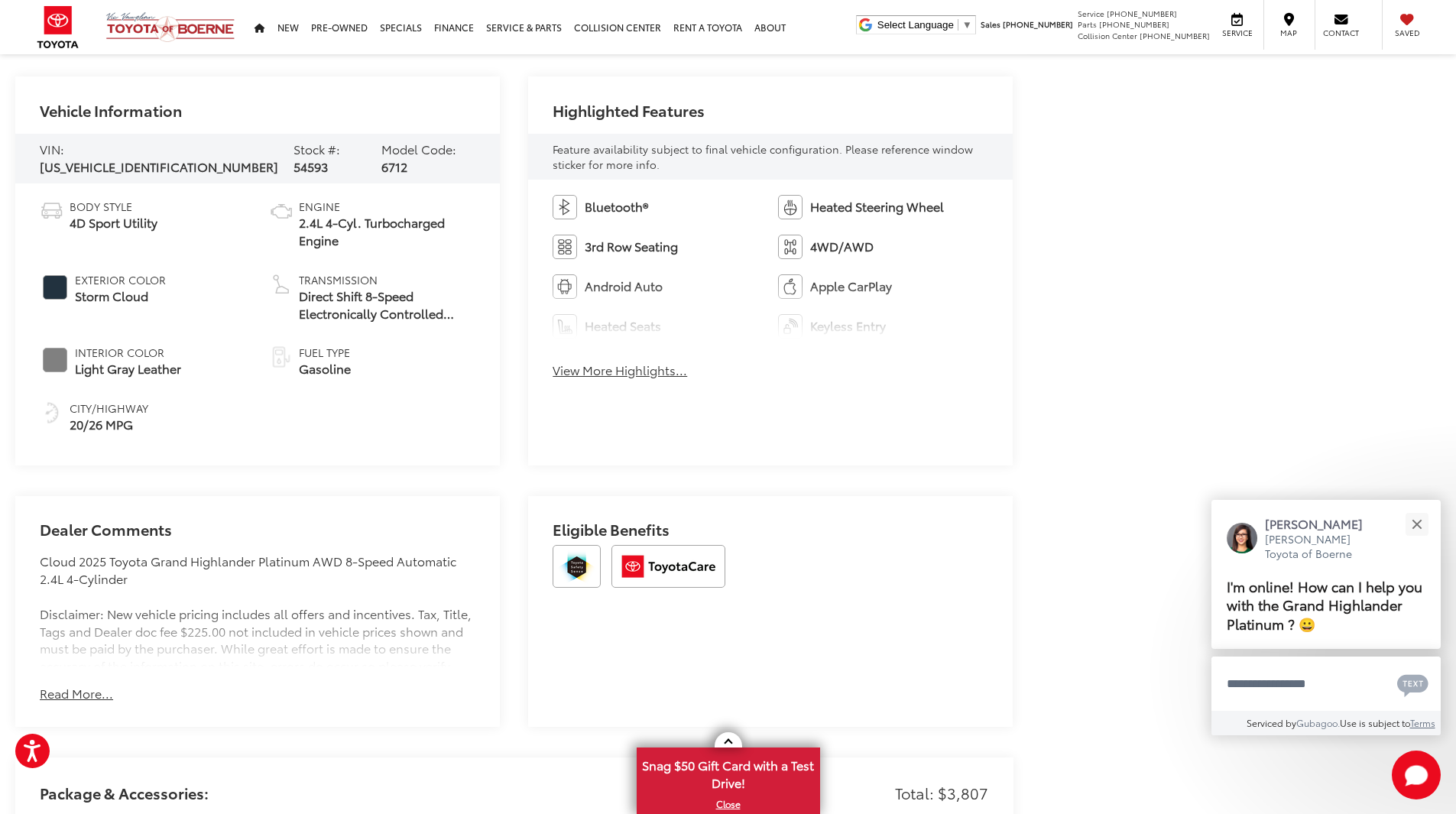
click at [607, 368] on button "View More Highlights..." at bounding box center [620, 370] width 134 height 17
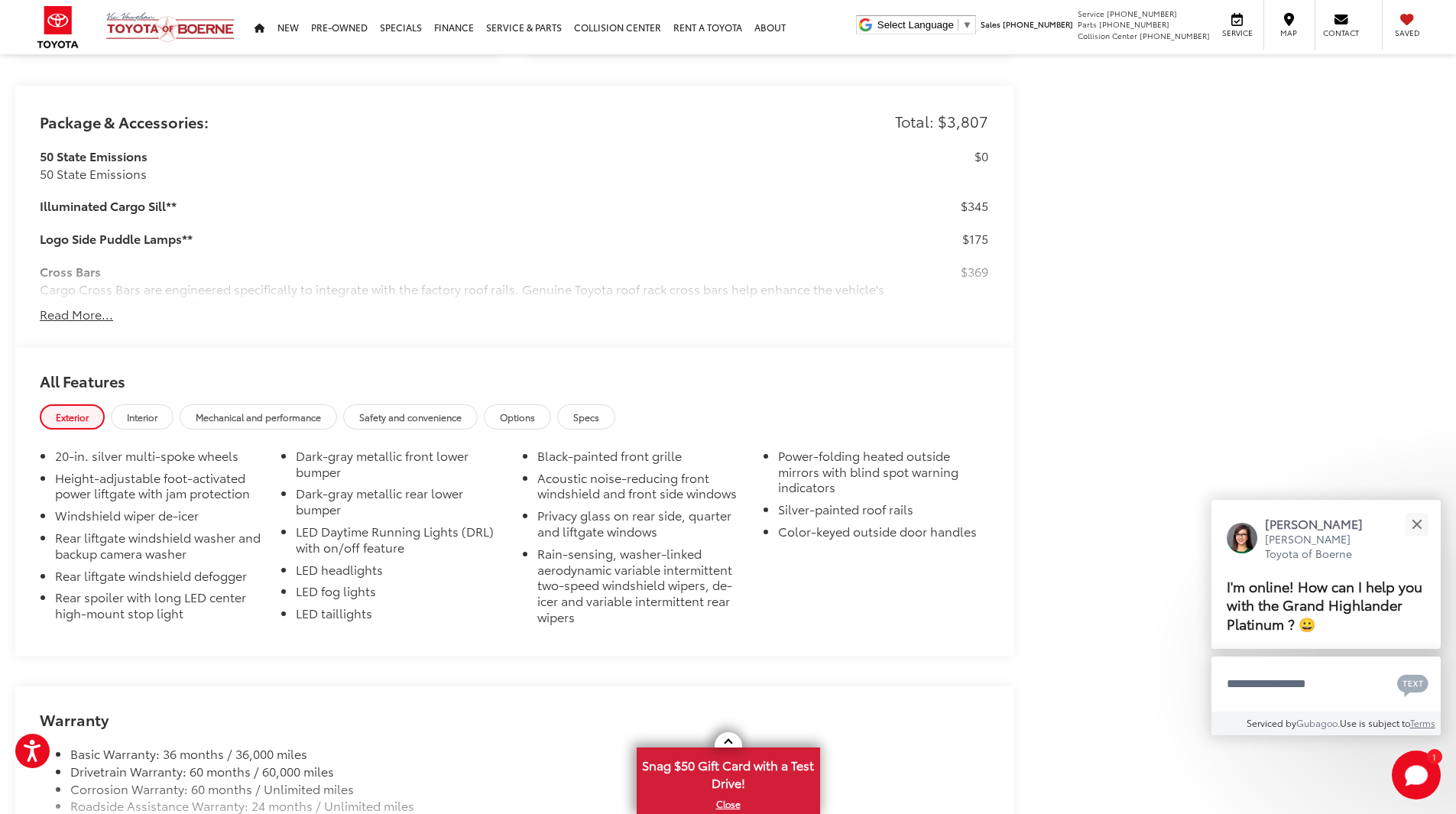
scroll to position [1631, 0]
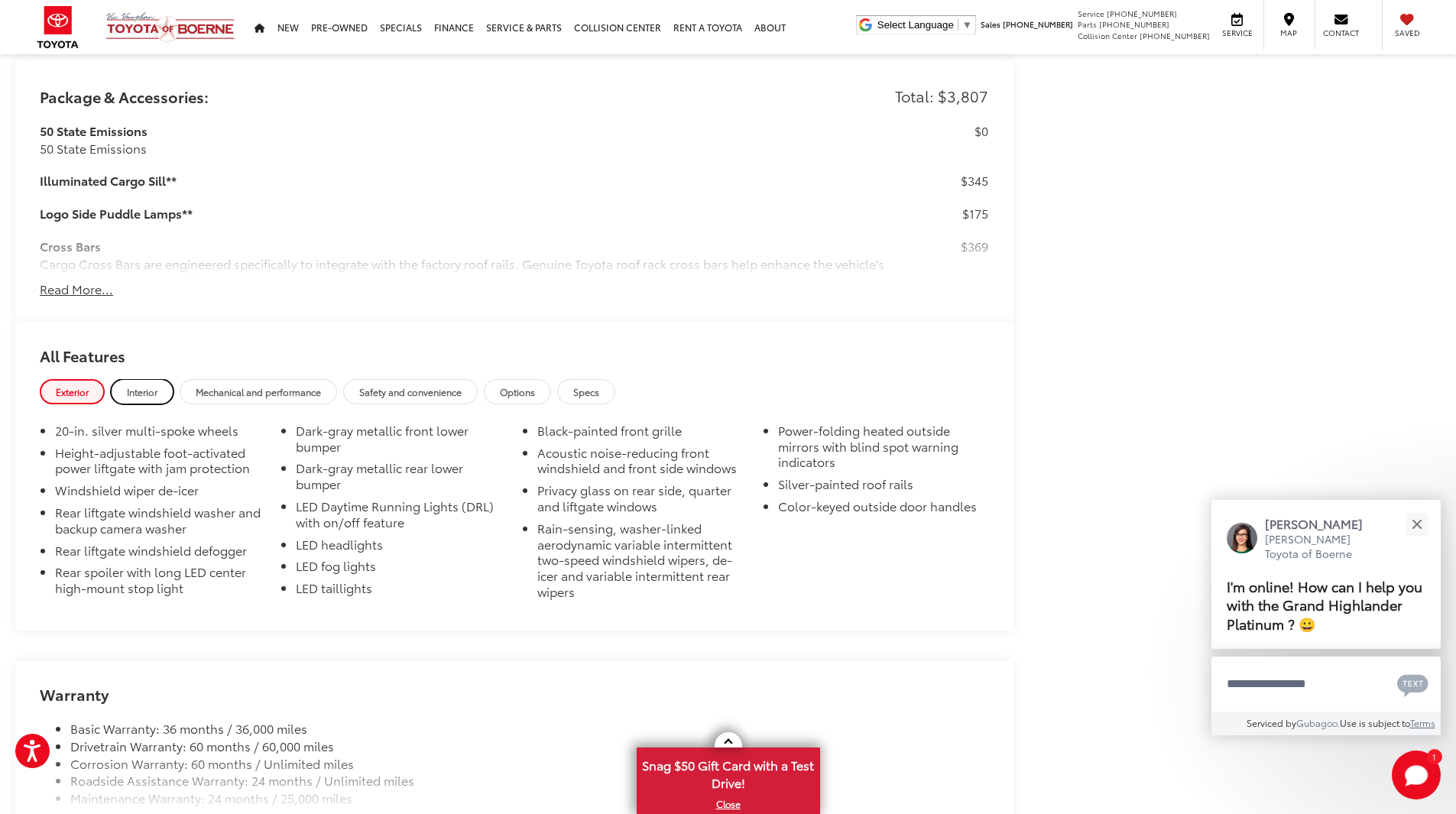
click at [148, 395] on span "Interior" at bounding box center [142, 392] width 30 height 13
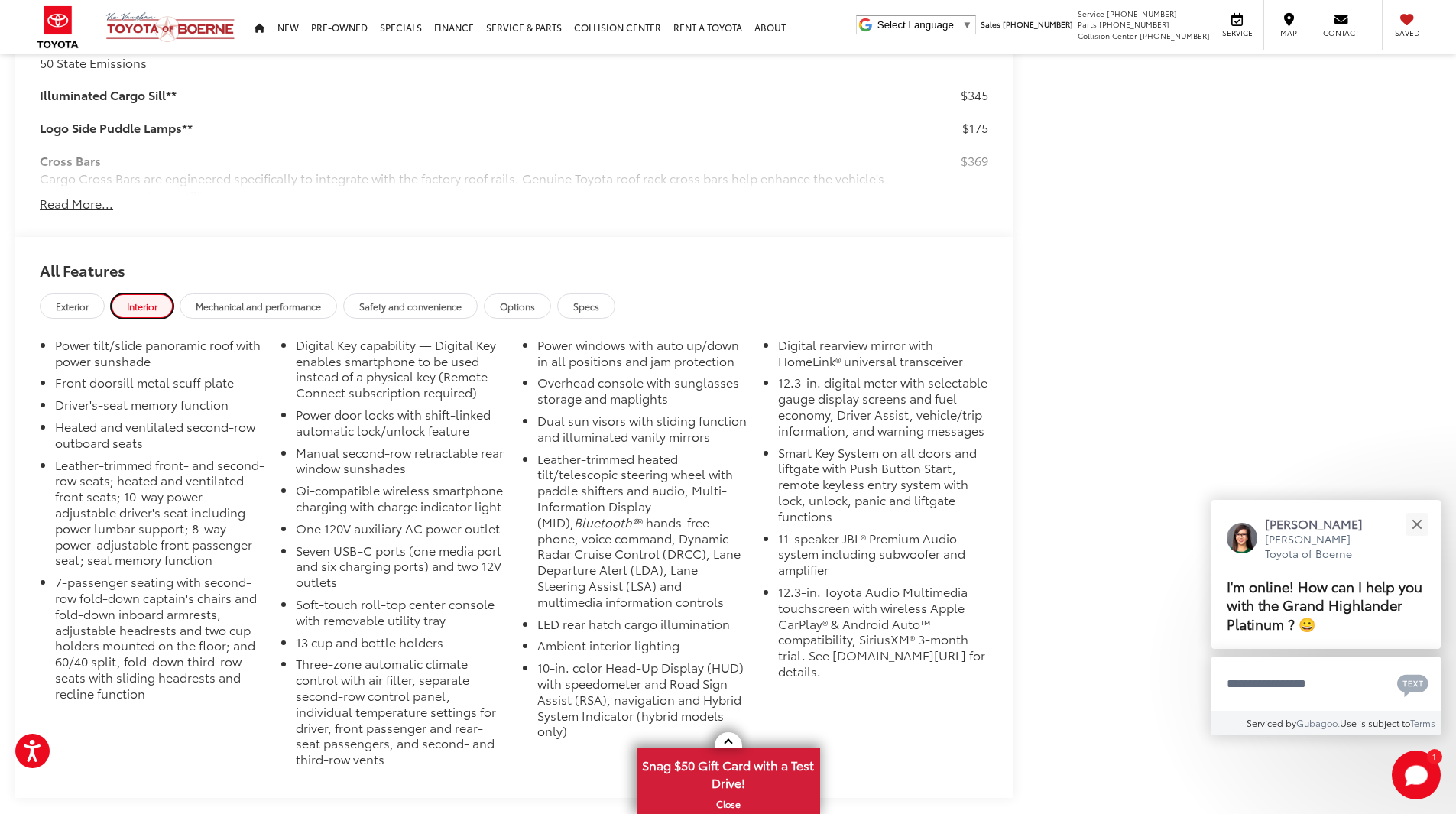
scroll to position [1785, 0]
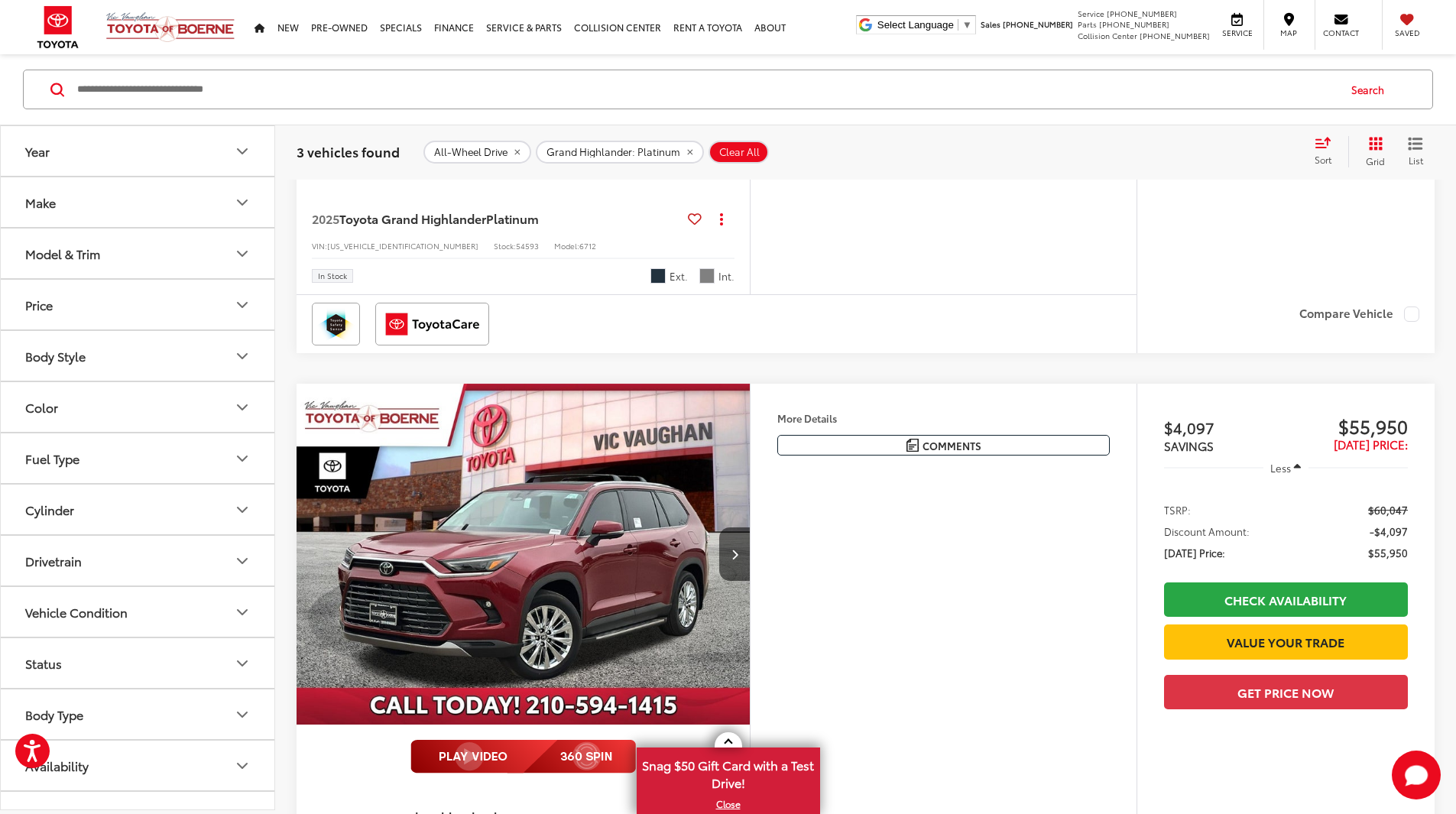
scroll to position [688, 0]
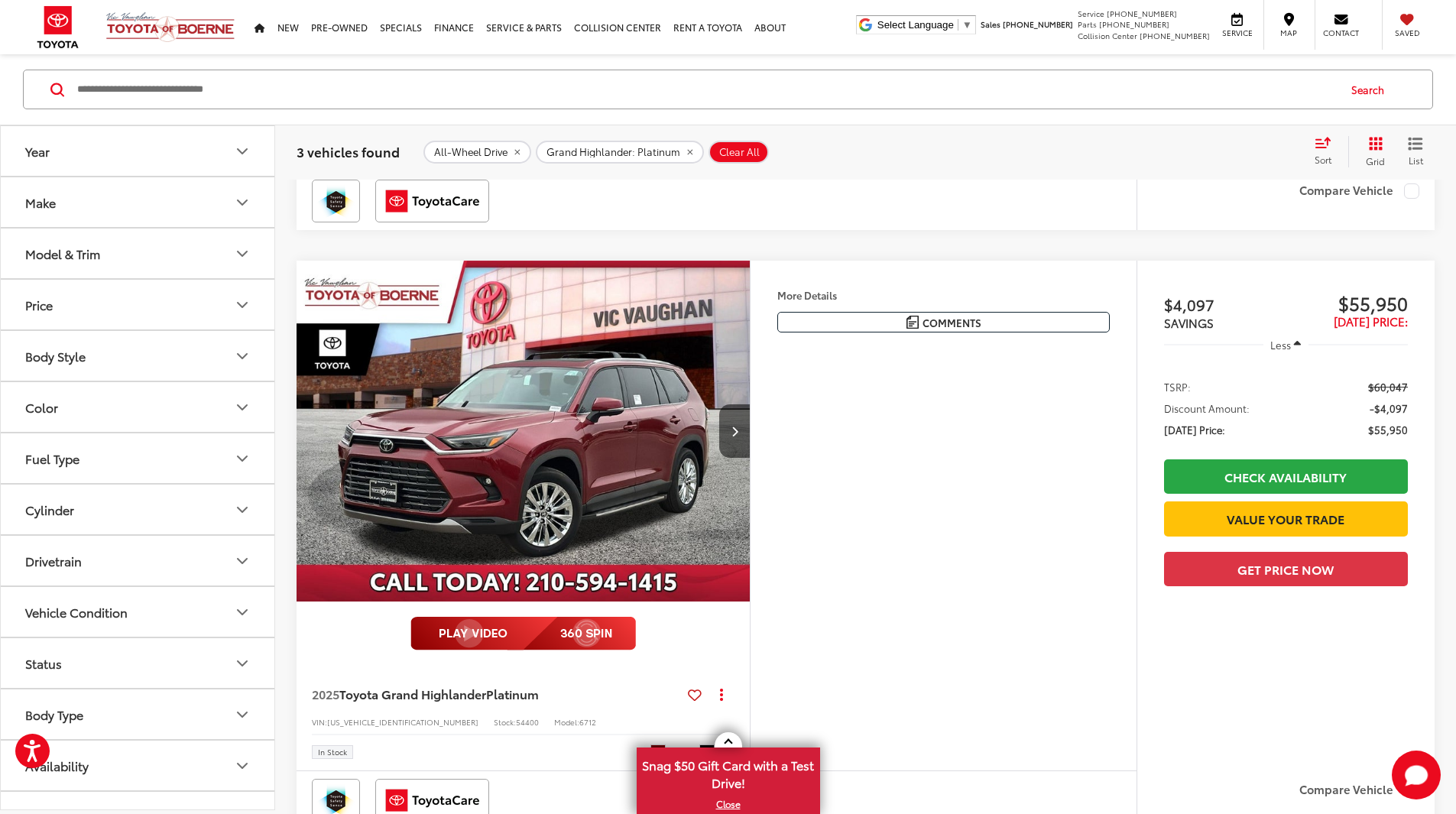
click at [621, 516] on img "2025 Toyota Grand Highlander Platinum 0" at bounding box center [524, 431] width 456 height 342
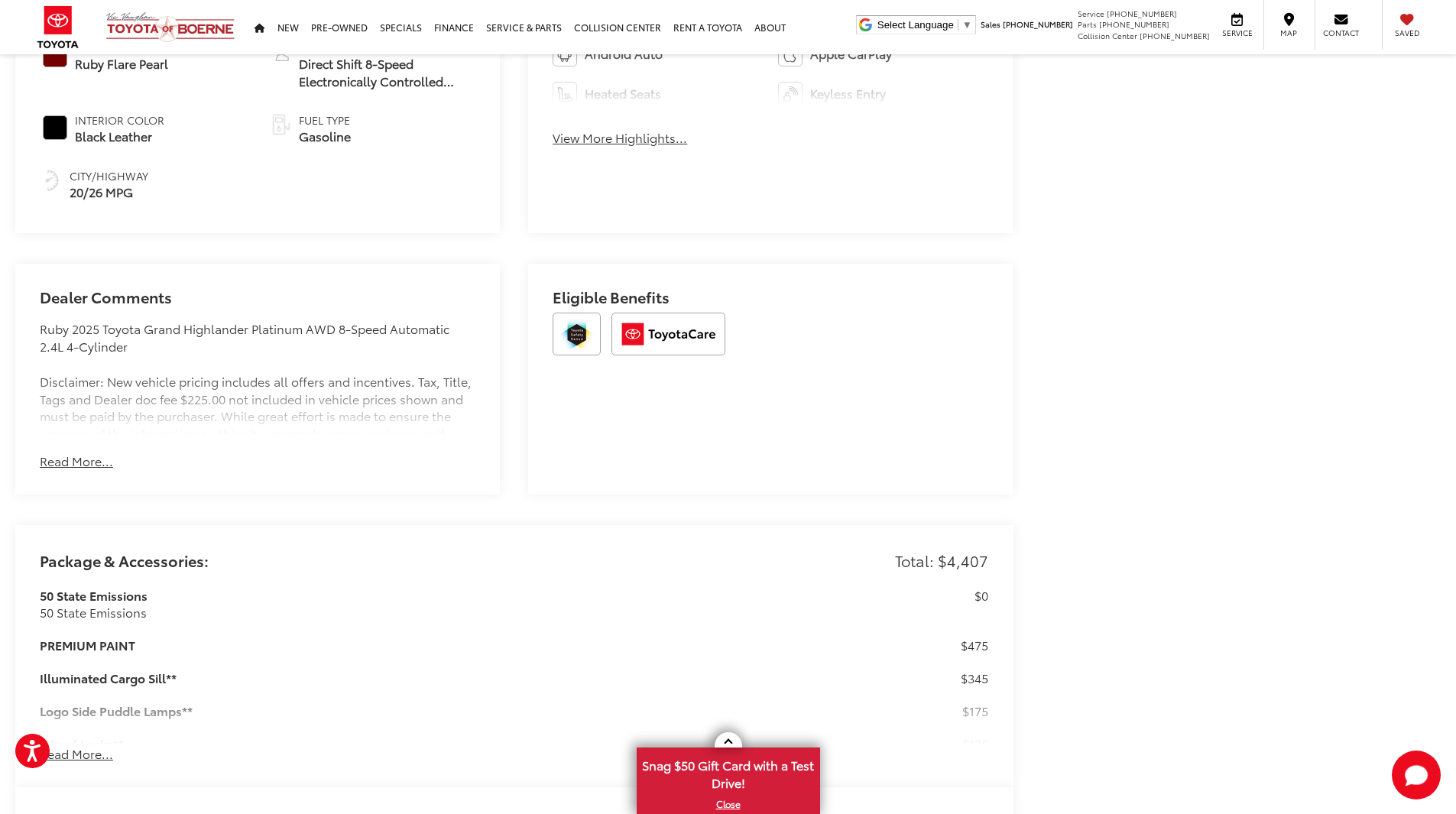
scroll to position [994, 0]
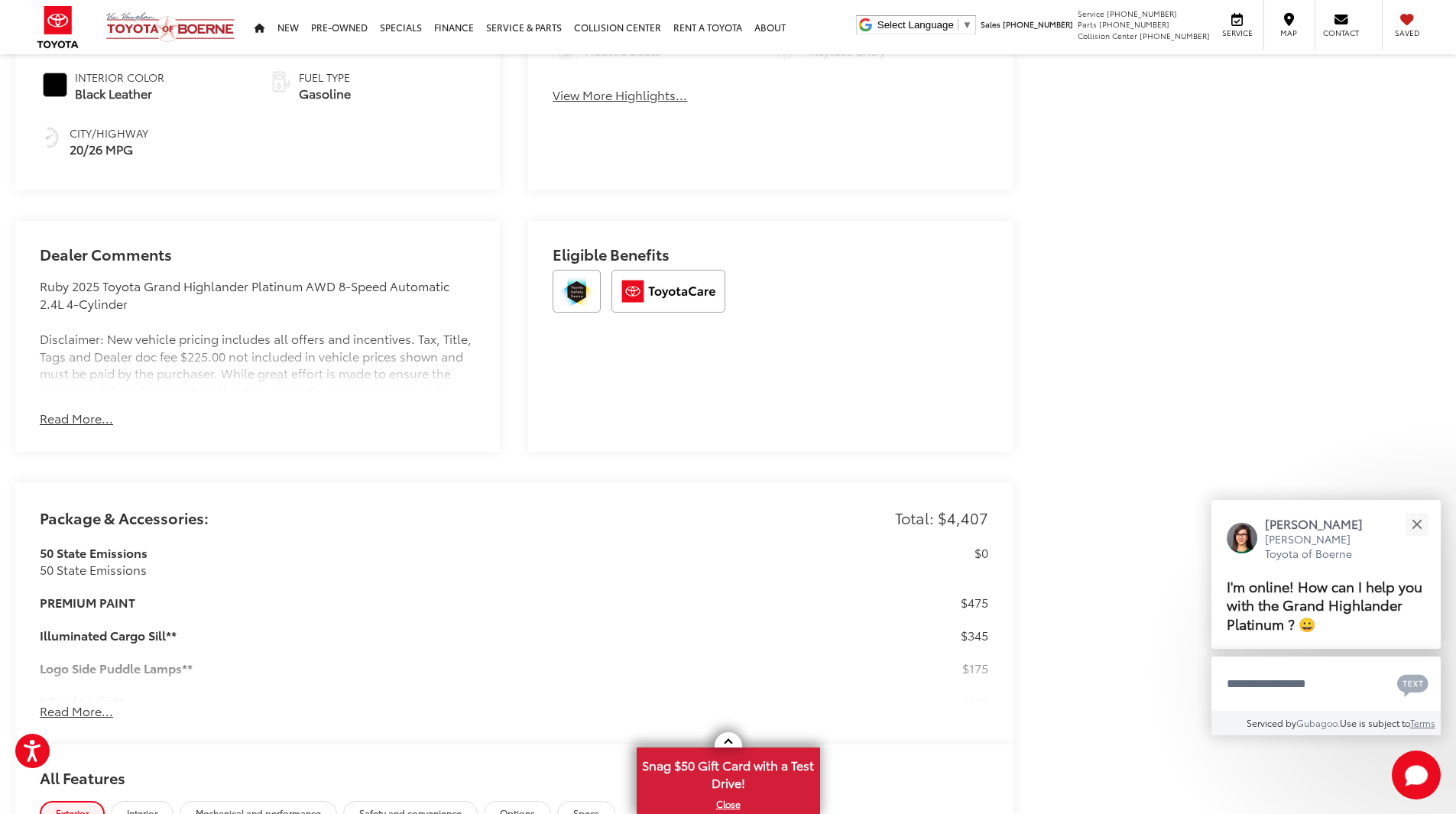
click at [69, 412] on button "Read More..." at bounding box center [76, 418] width 74 height 17
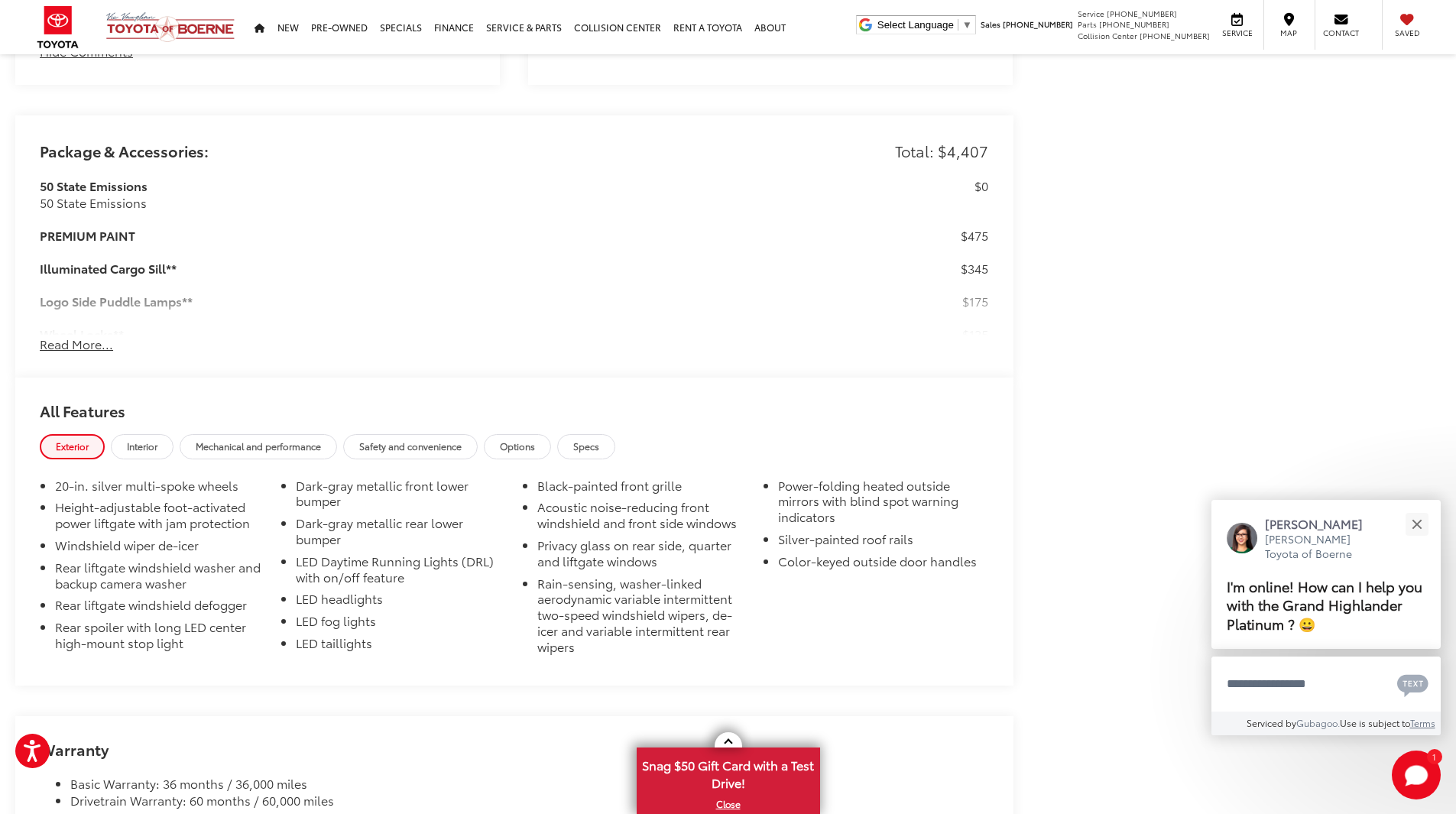
scroll to position [1524, 0]
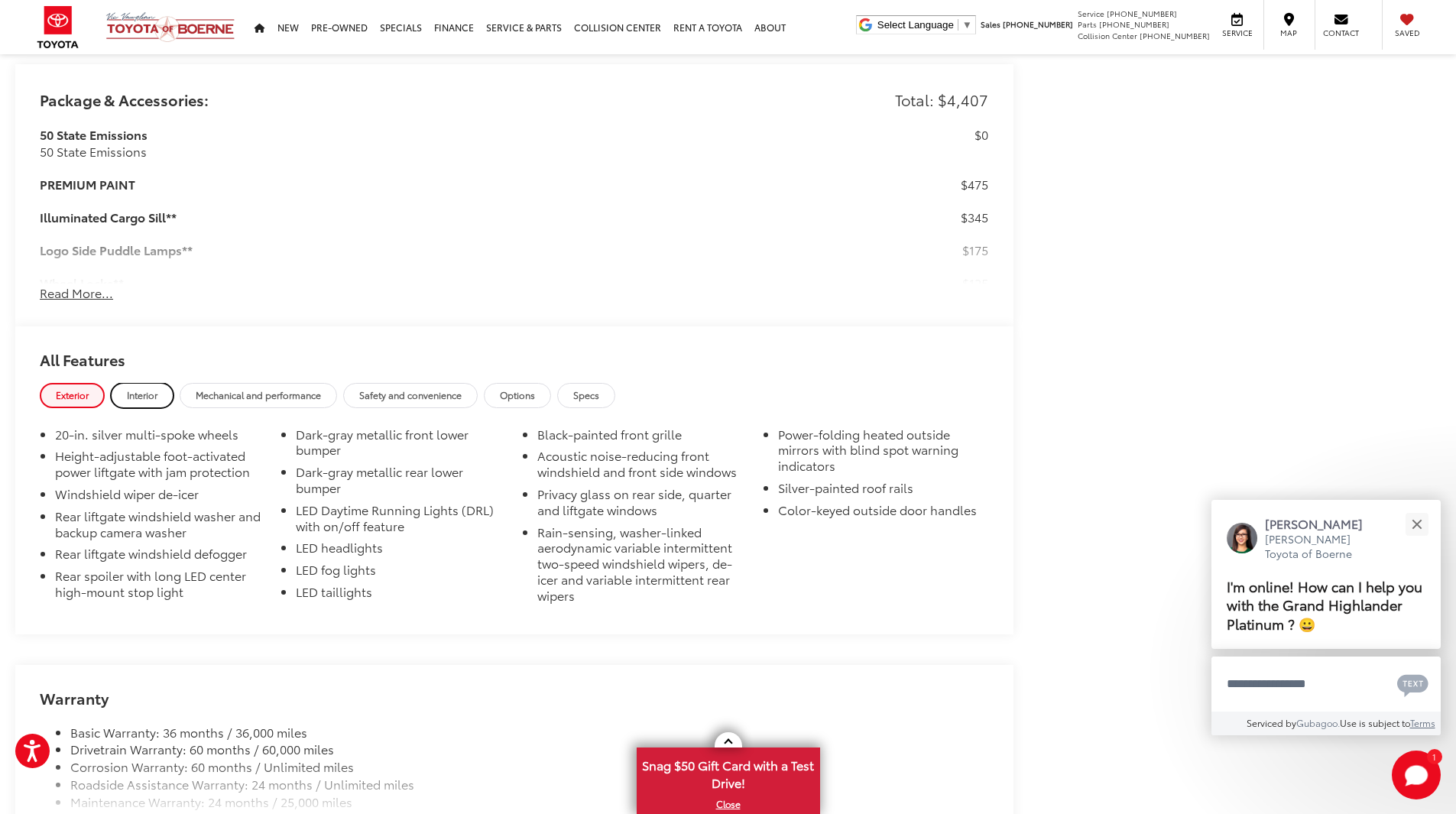
click at [153, 389] on span "Interior" at bounding box center [142, 395] width 30 height 13
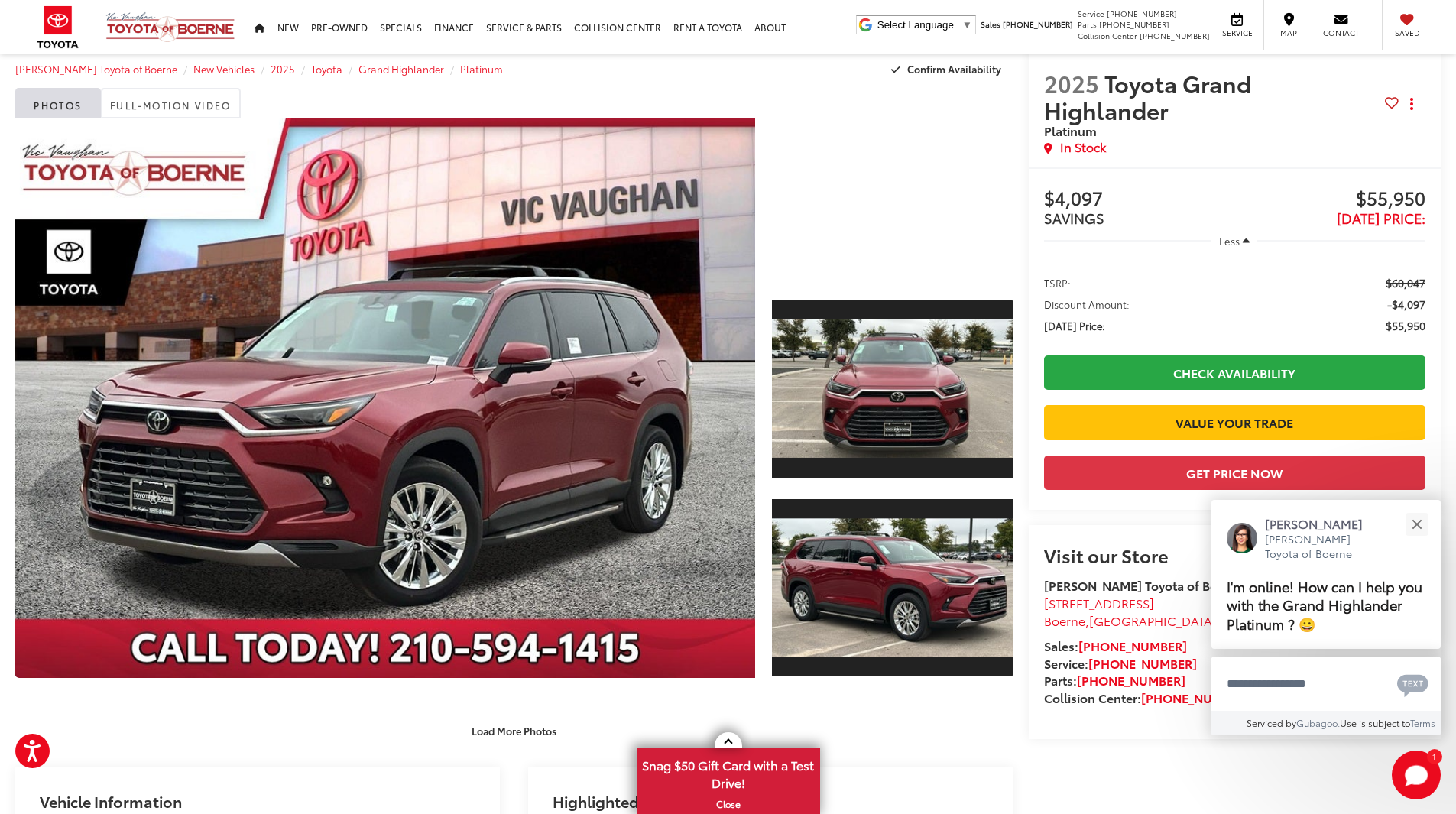
scroll to position [0, 0]
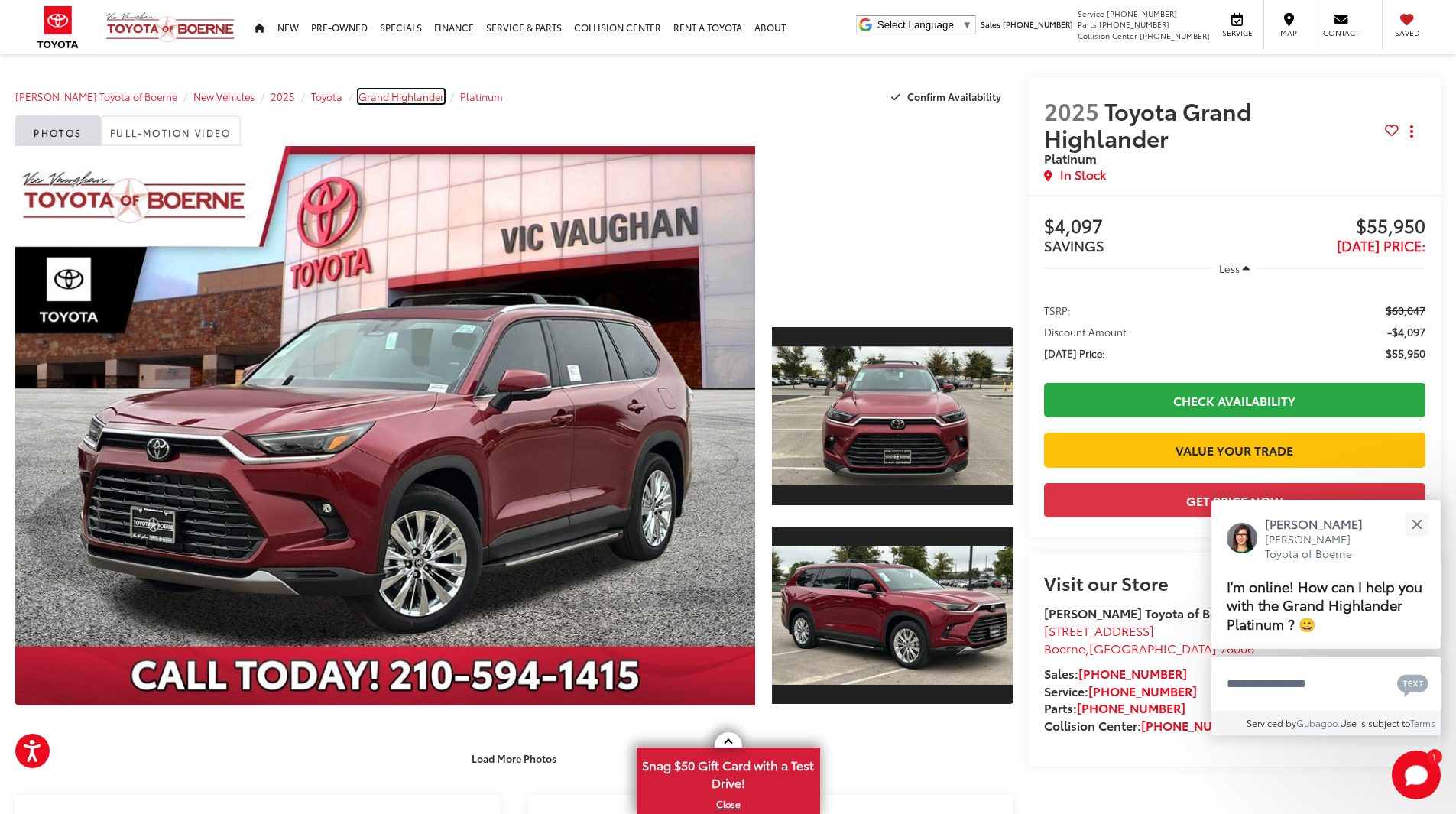
click at [366, 102] on span "Grand Highlander" at bounding box center [401, 96] width 85 height 14
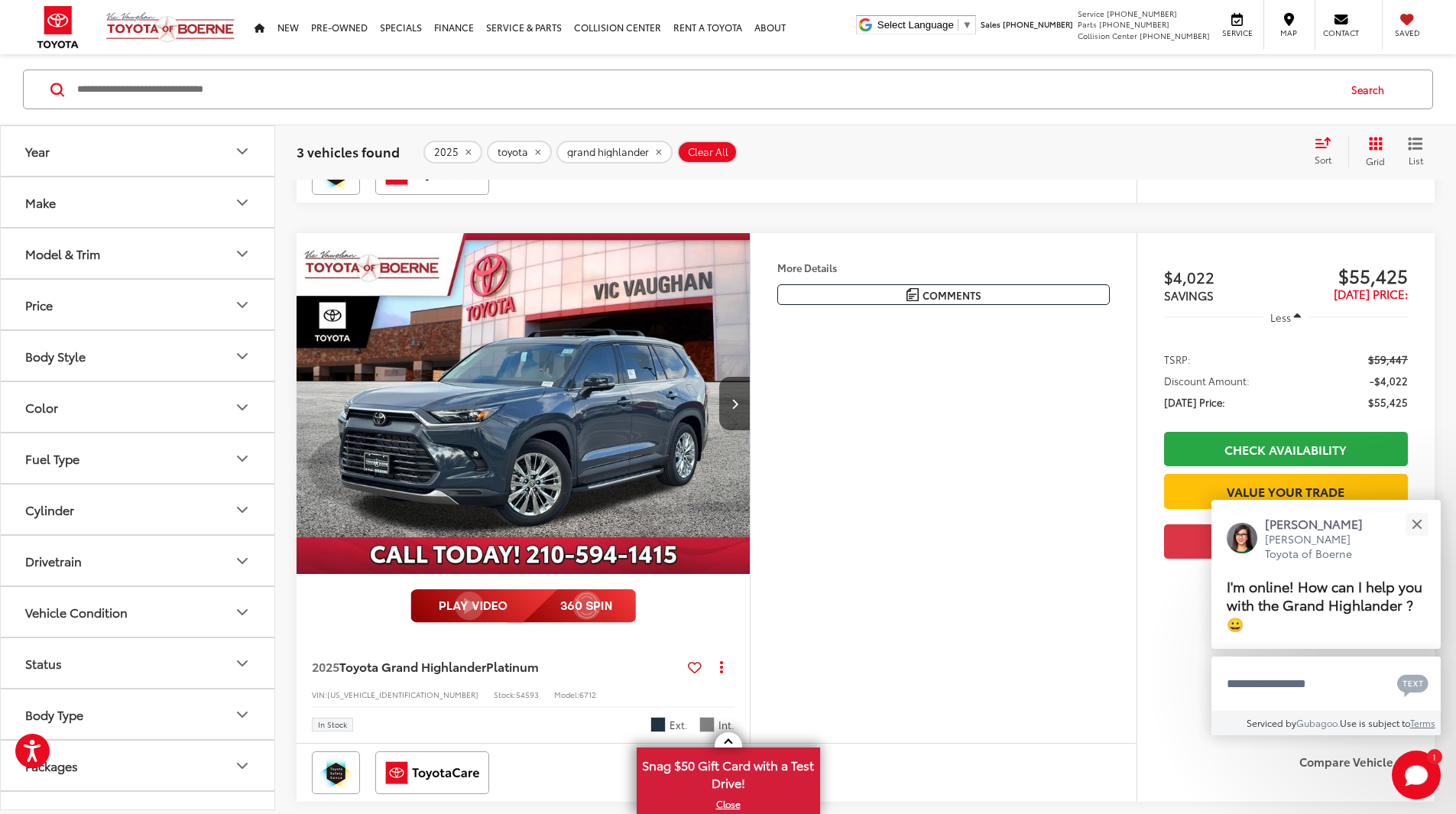
scroll to position [687, 0]
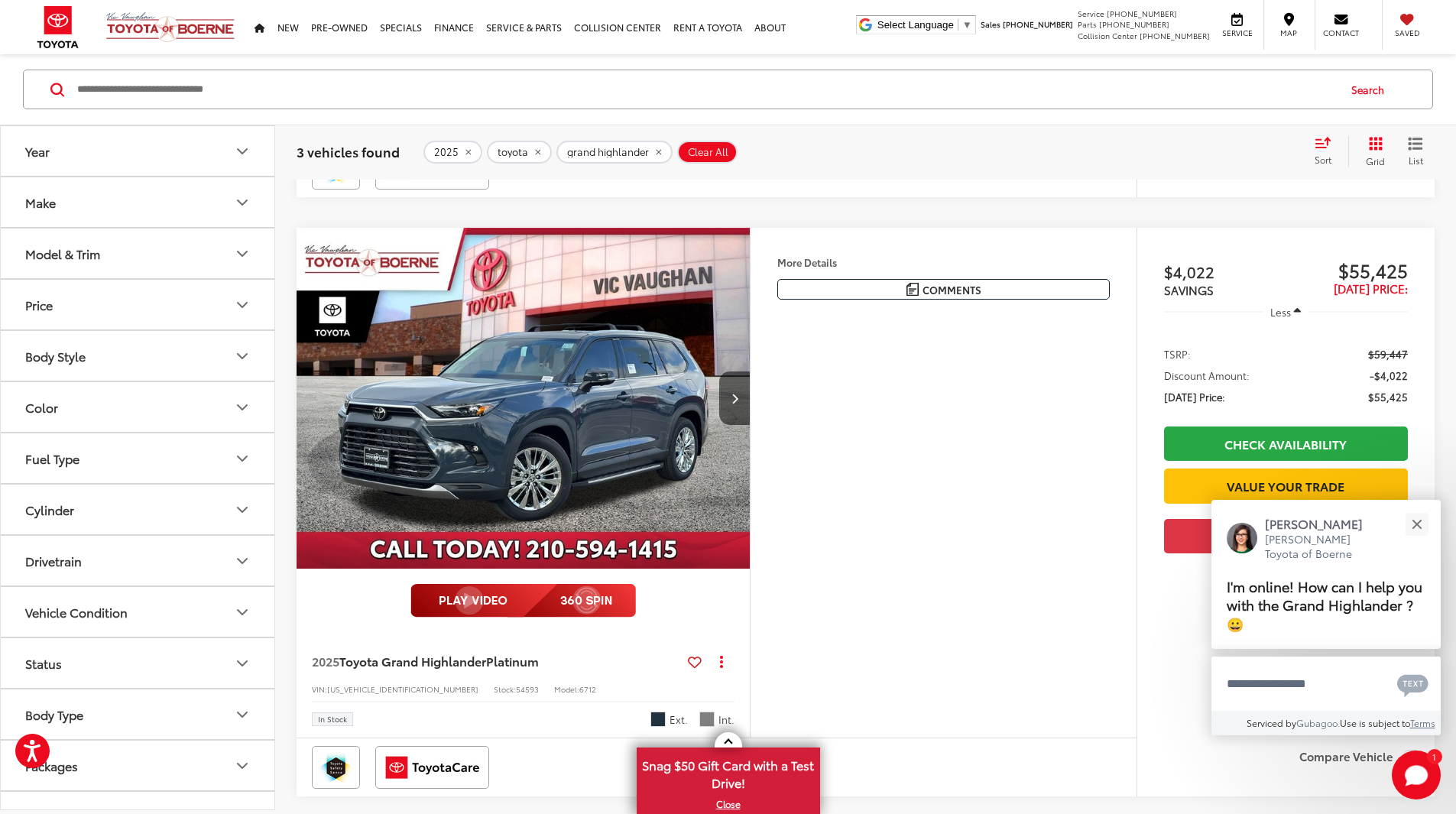
click at [688, 482] on img "2025 Toyota Grand Highlander Platinum 0" at bounding box center [524, 398] width 456 height 342
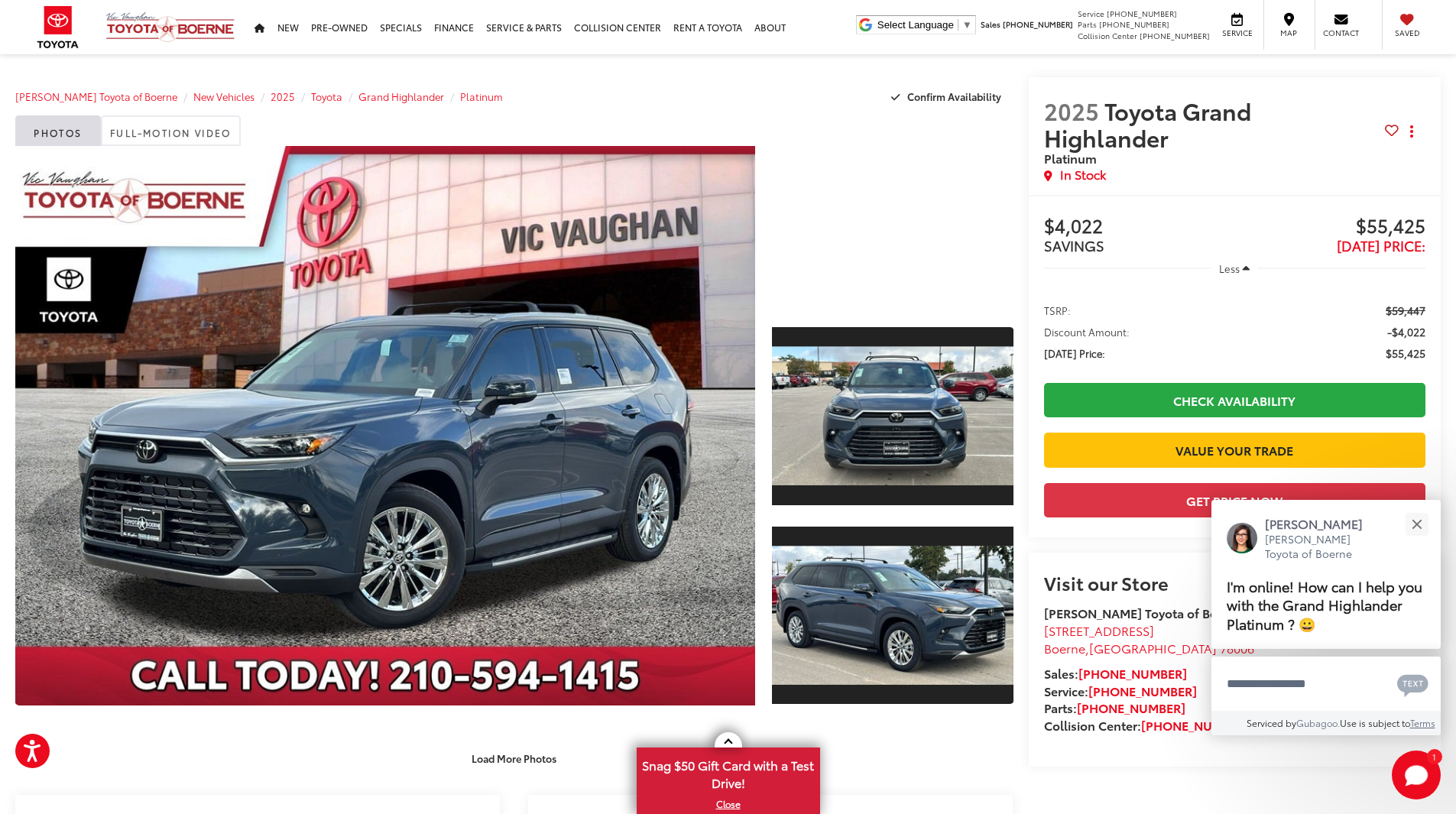
click at [897, 225] on div at bounding box center [893, 226] width 242 height 161
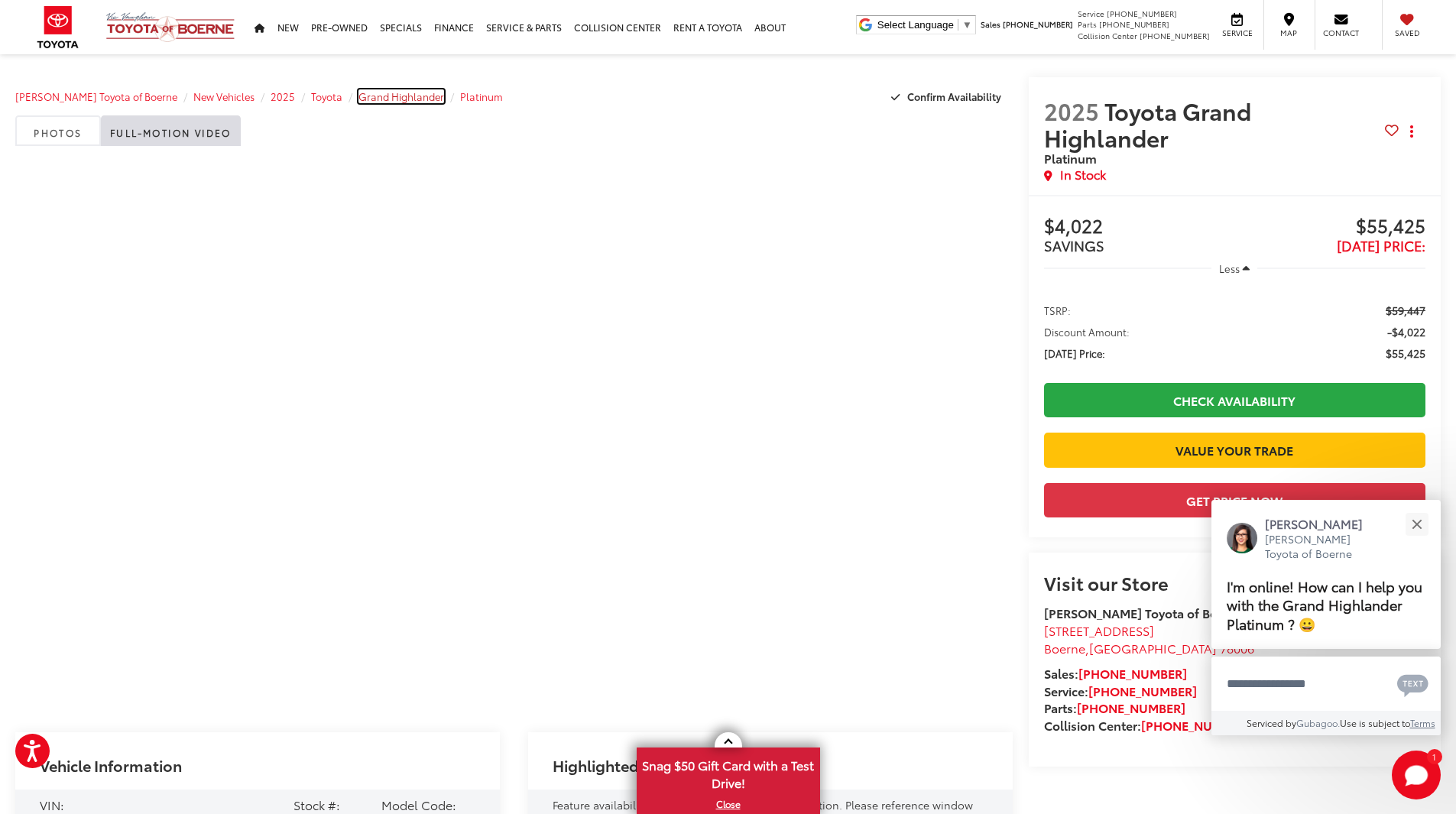
click at [358, 97] on span "Grand Highlander" at bounding box center [401, 96] width 85 height 14
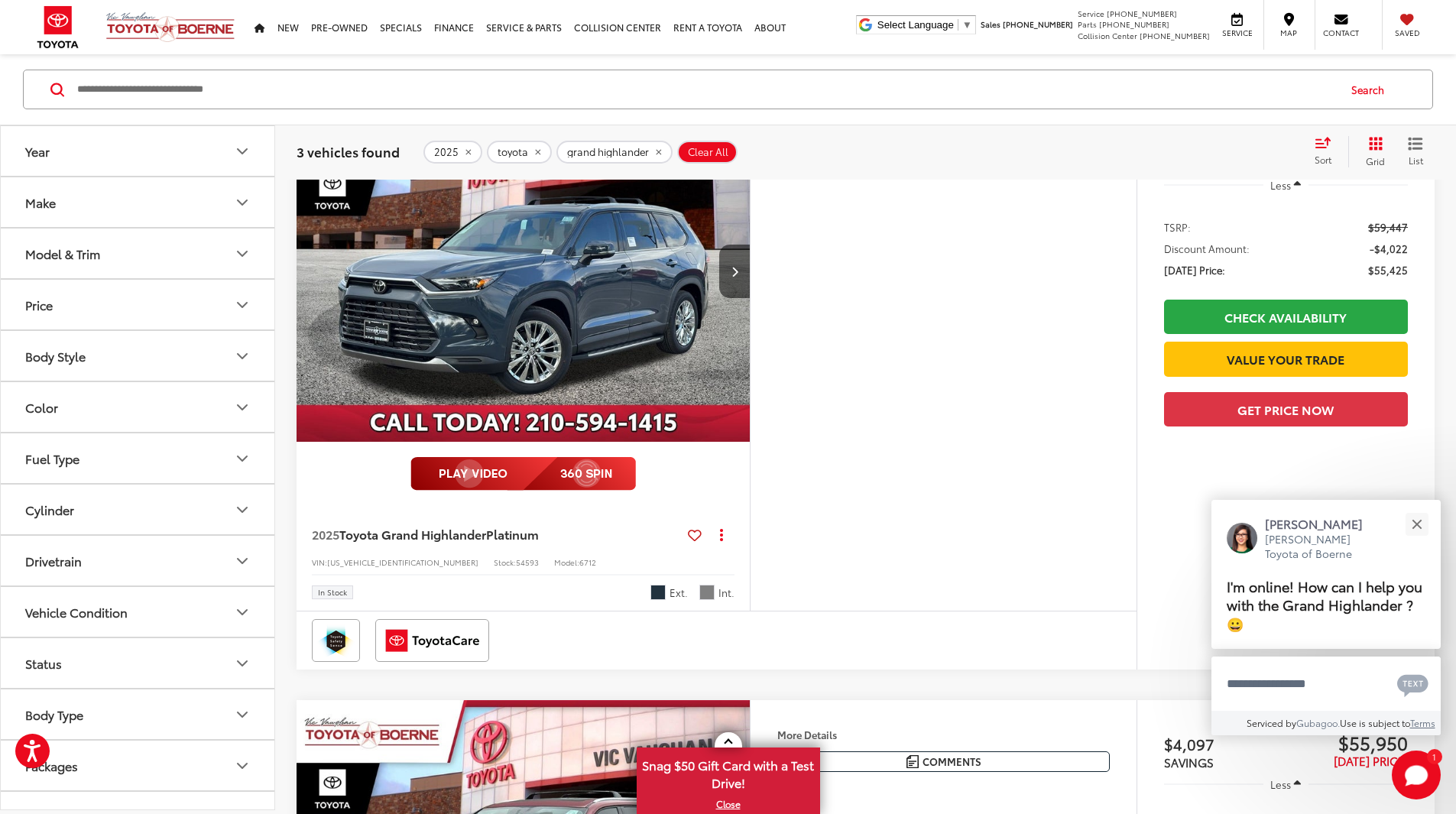
scroll to position [841, 0]
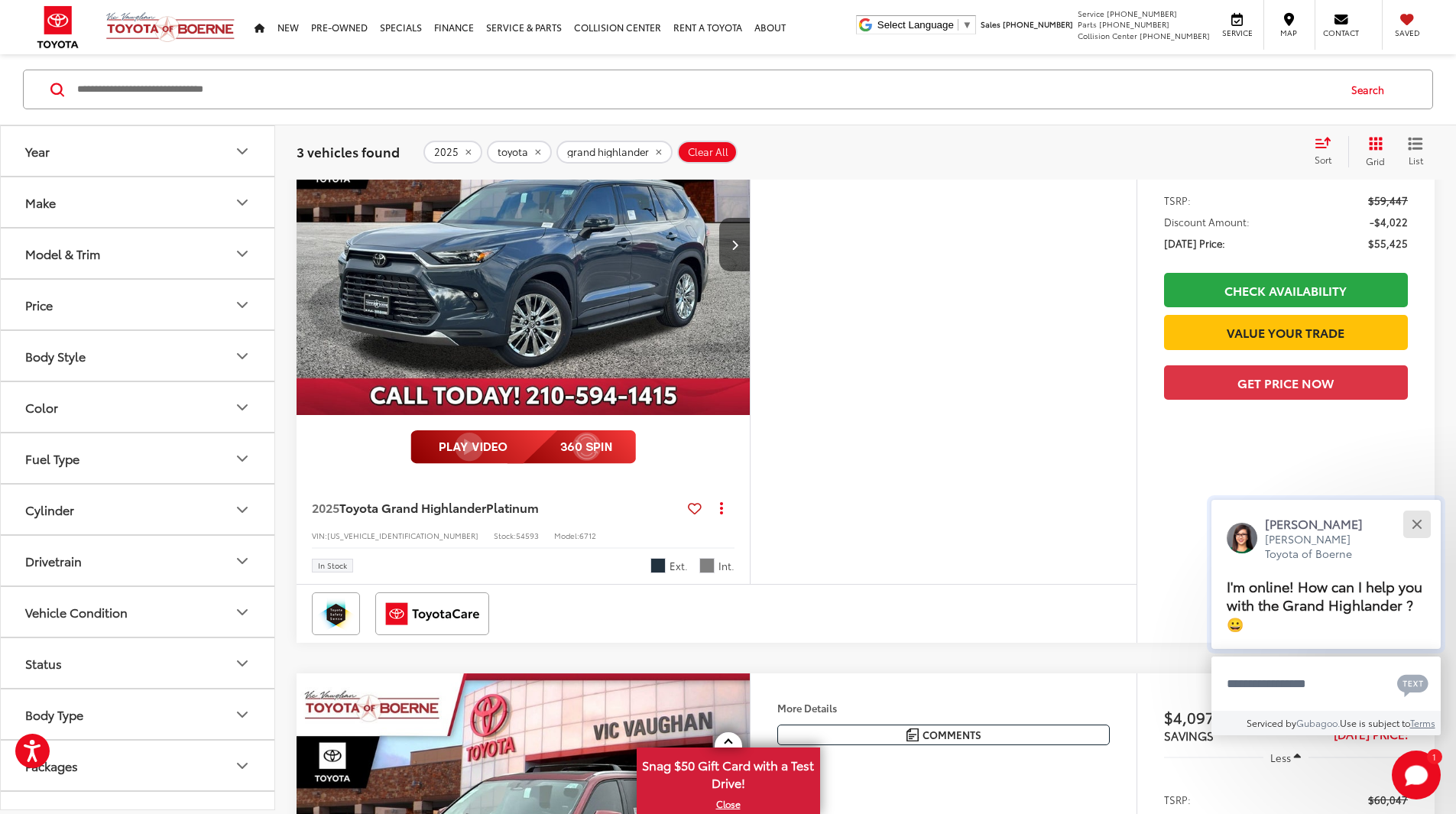
click at [1413, 528] on div "Close" at bounding box center [1417, 524] width 10 height 10
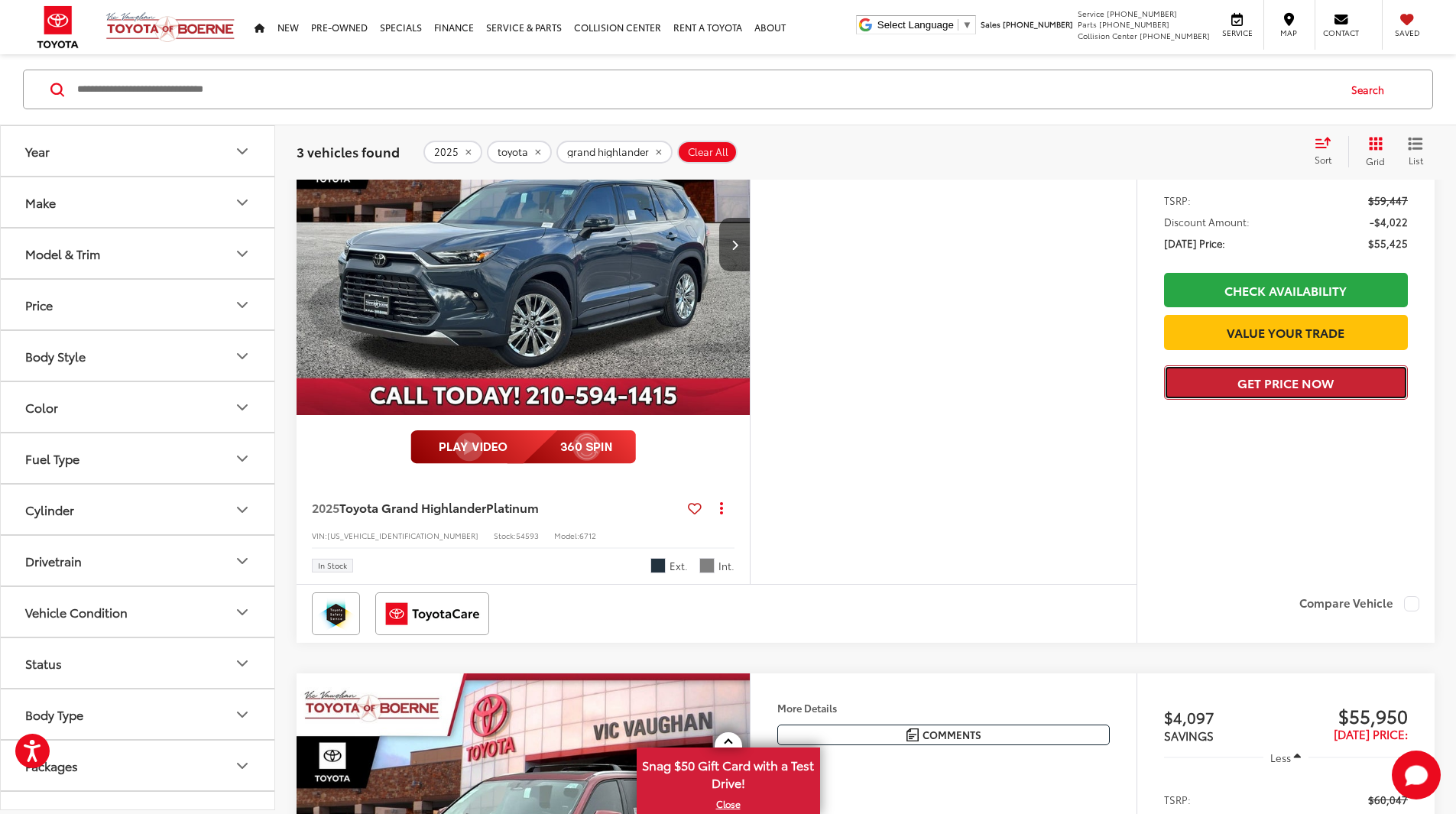
click at [1267, 400] on button "Get Price Now" at bounding box center [1285, 383] width 243 height 34
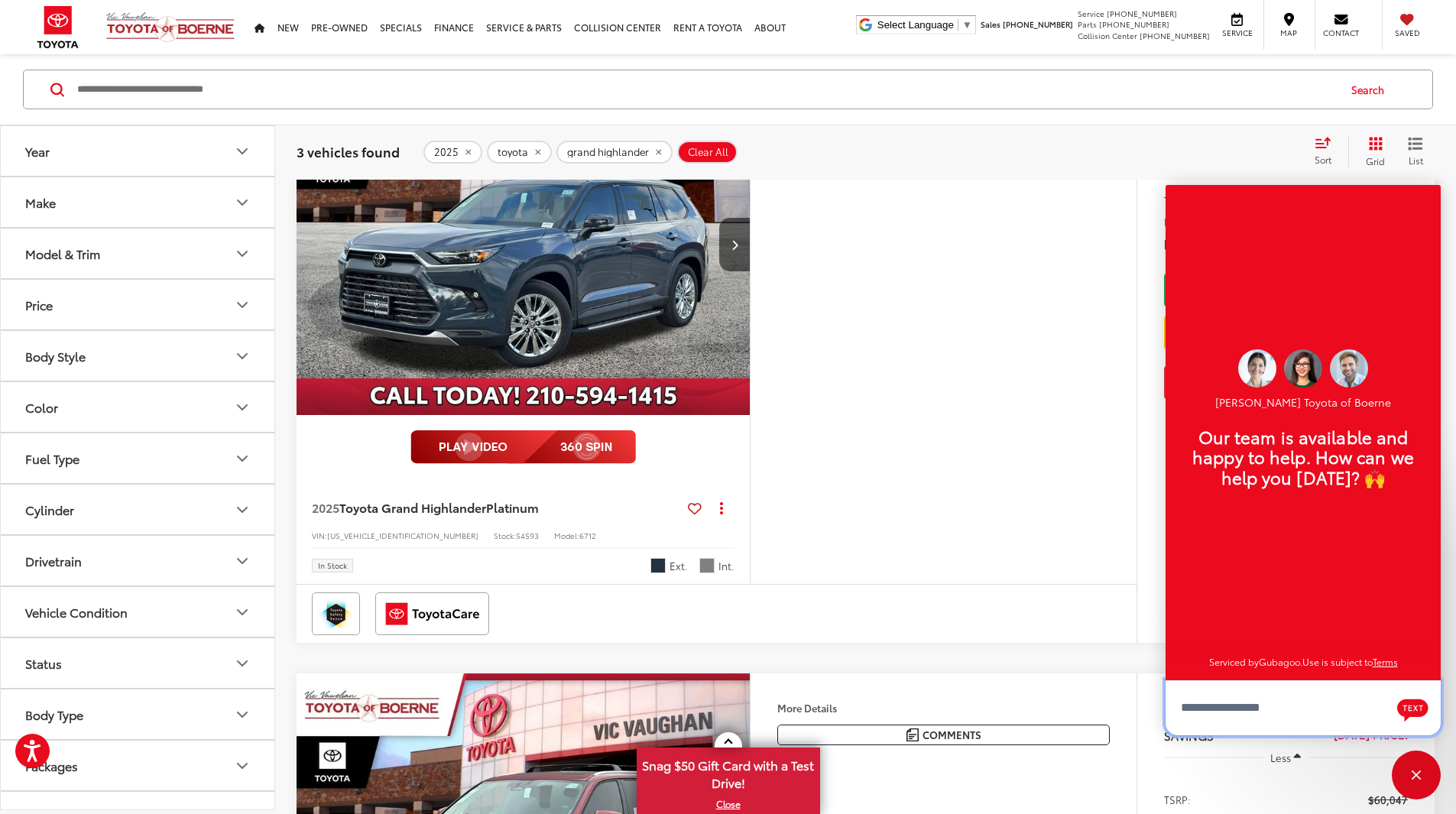
scroll to position [18, 0]
click at [1000, 547] on div "More Details Comments Dealer Comments Cloud 2025 Toyota Grand Highlander Platin…" at bounding box center [944, 329] width 387 height 510
click at [1410, 771] on div "Close" at bounding box center [1417, 775] width 49 height 49
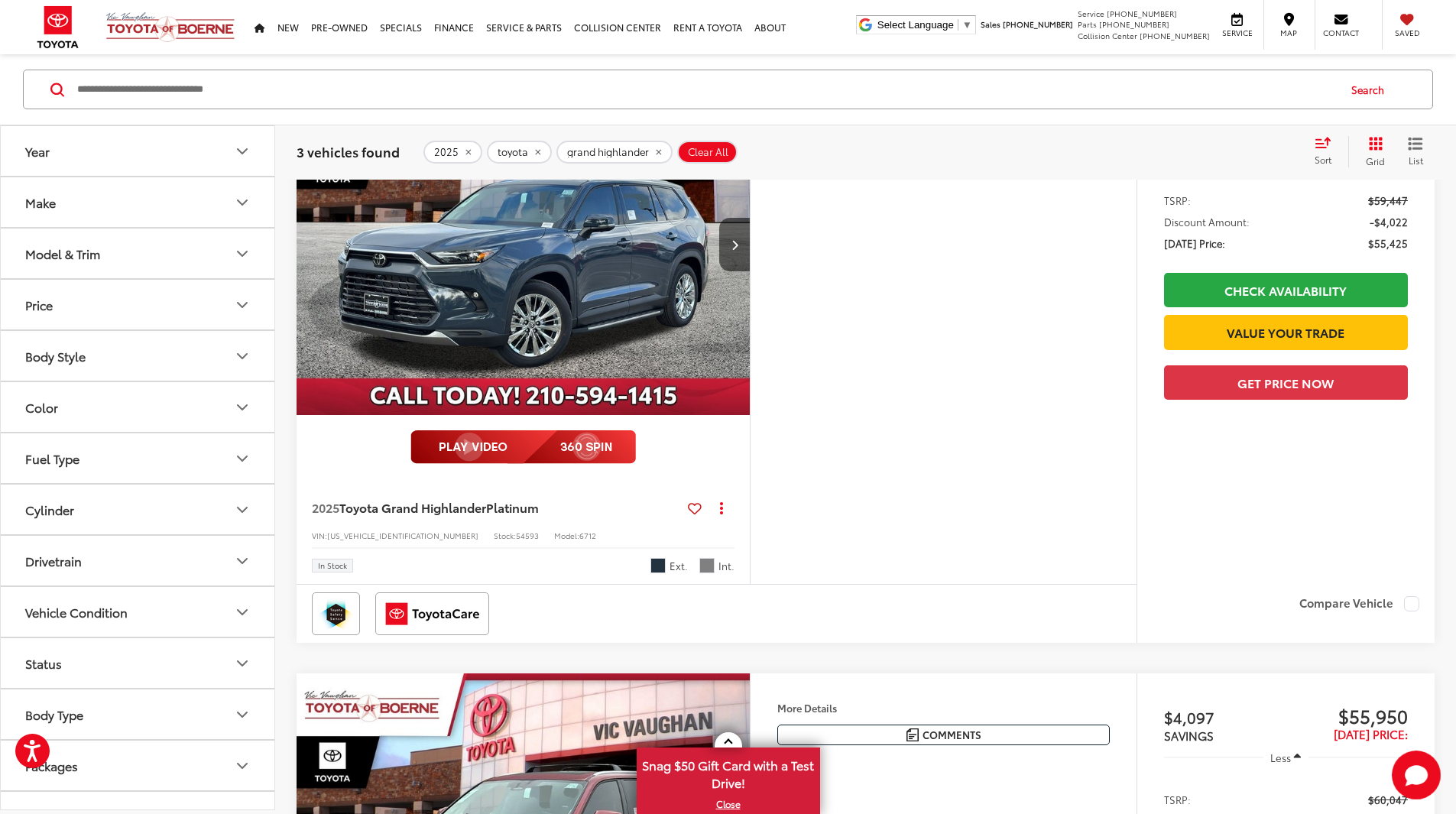
click at [1164, 357] on capital-one-entry-button at bounding box center [1164, 357] width 0 height 0
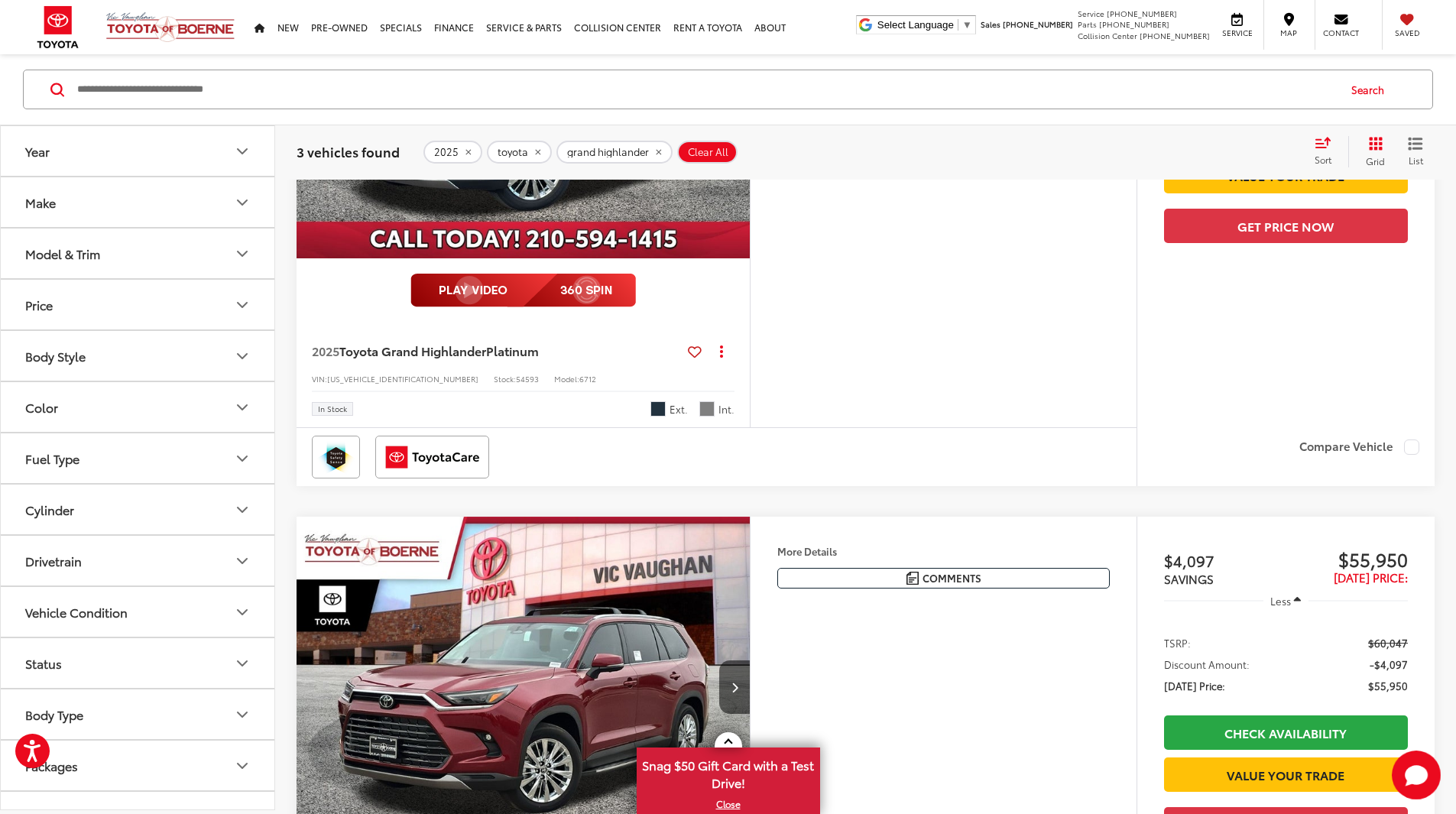
scroll to position [994, 0]
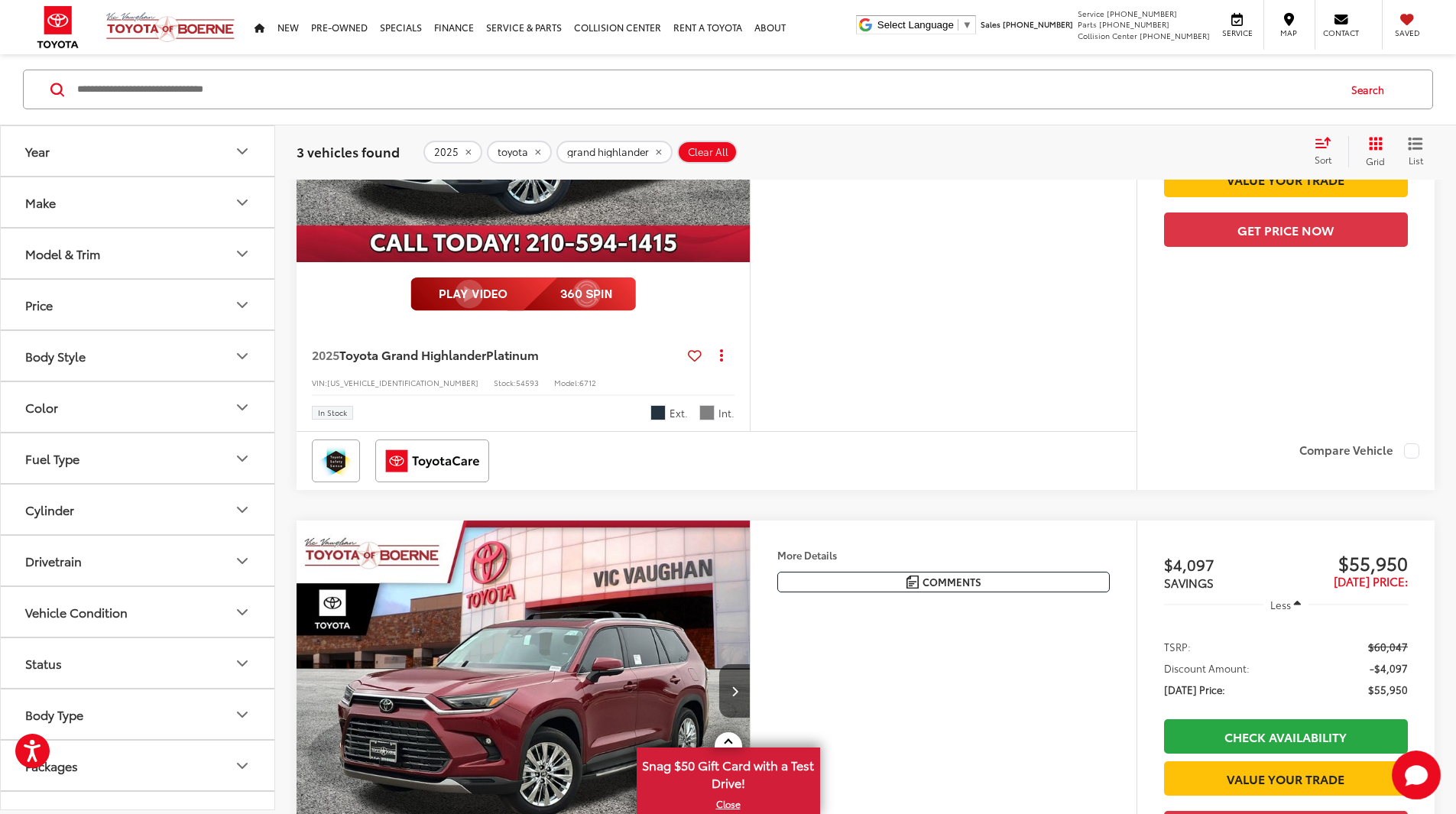
click at [707, 263] on img "2025 Toyota Grand Highlander Platinum 0" at bounding box center [524, 92] width 456 height 342
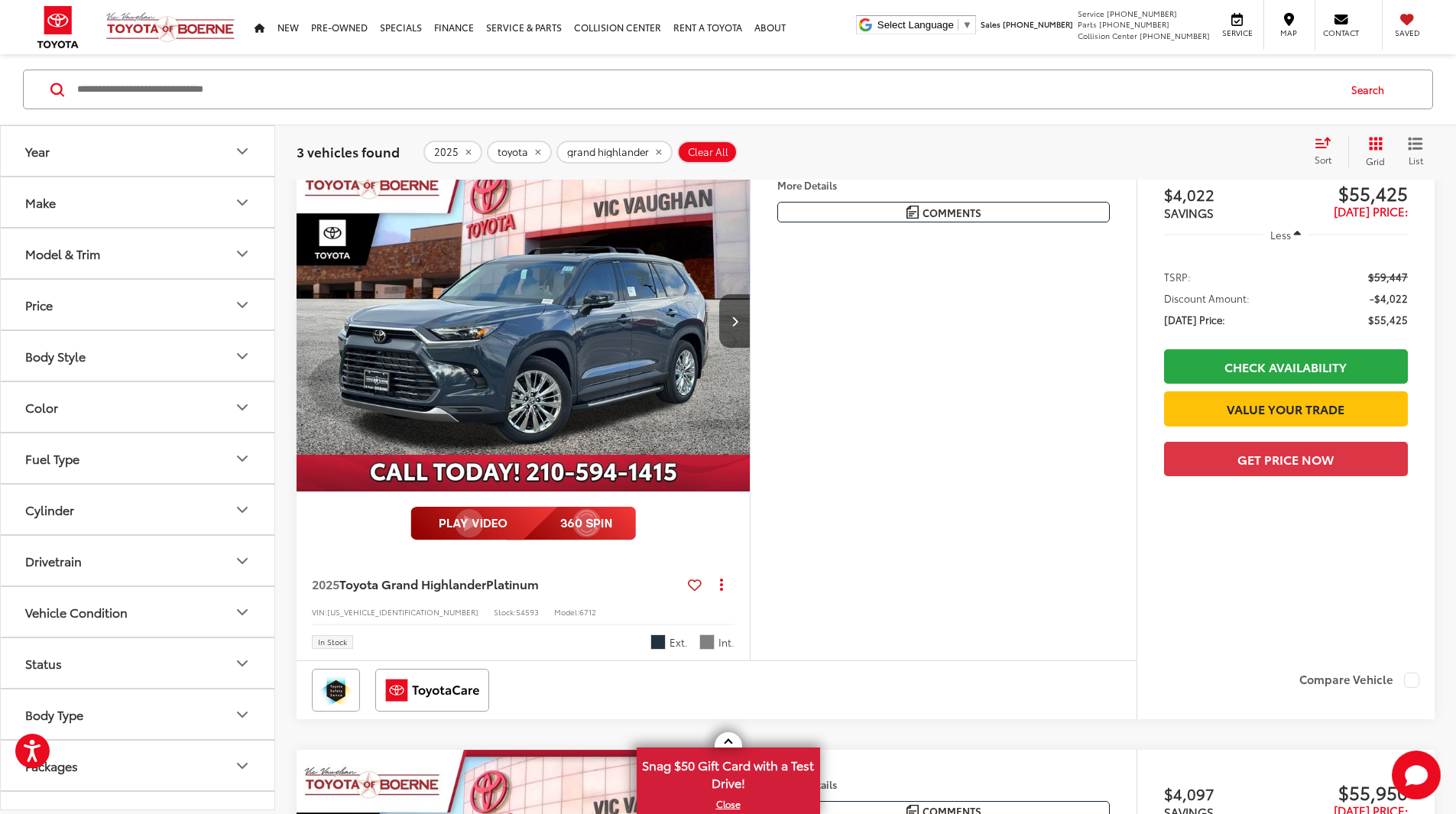
click at [0, 0] on button "More..." at bounding box center [0, 0] width 0 height 0
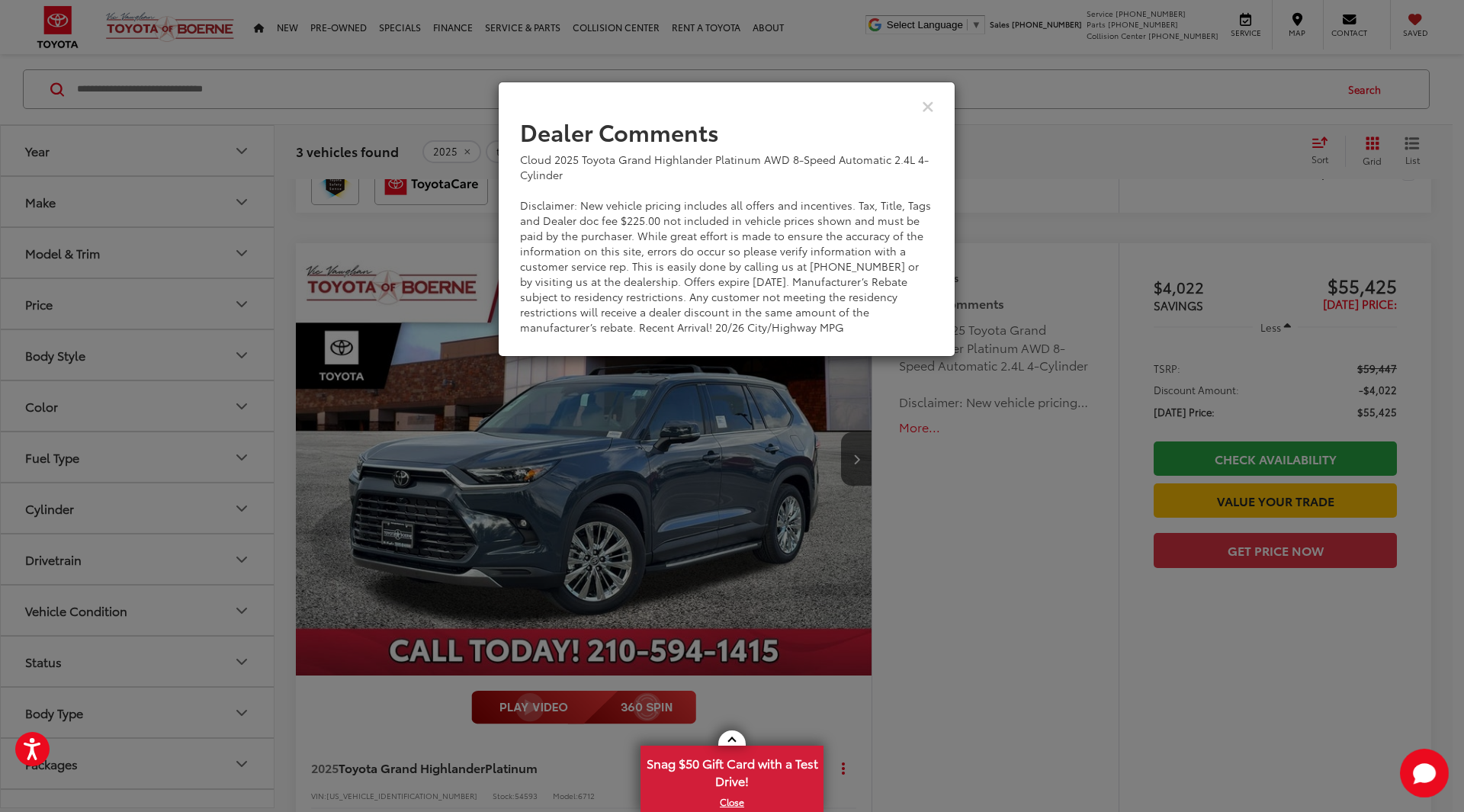
click at [976, 607] on div "Dealer Comments Cloud 2025 Toyota Grand Highlander Platinum AWD 8-Speed Automat…" at bounding box center [732, 406] width 1464 height 812
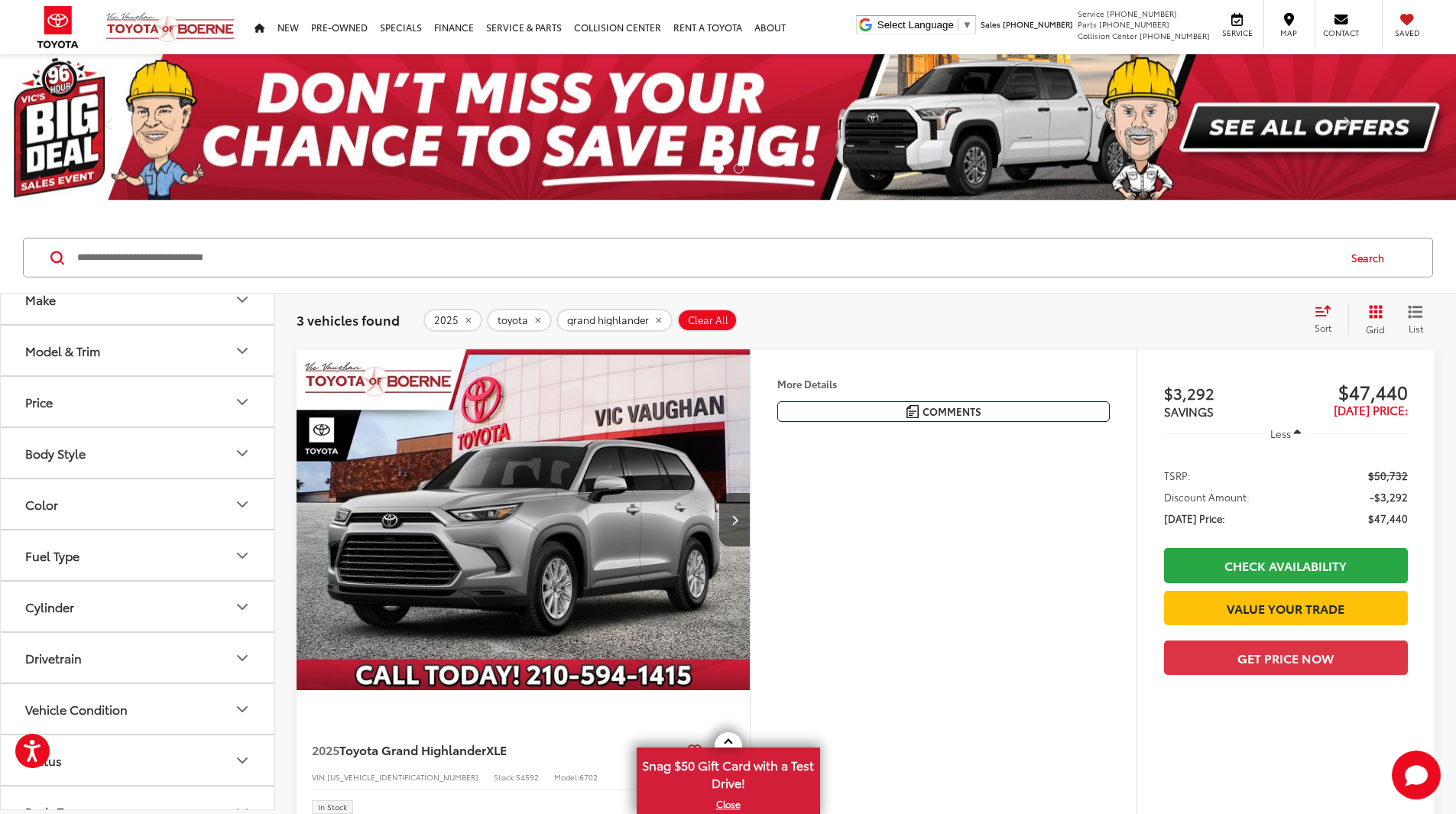
scroll to position [76, 0]
click at [1243, 124] on link "Next" at bounding box center [1347, 127] width 219 height 146
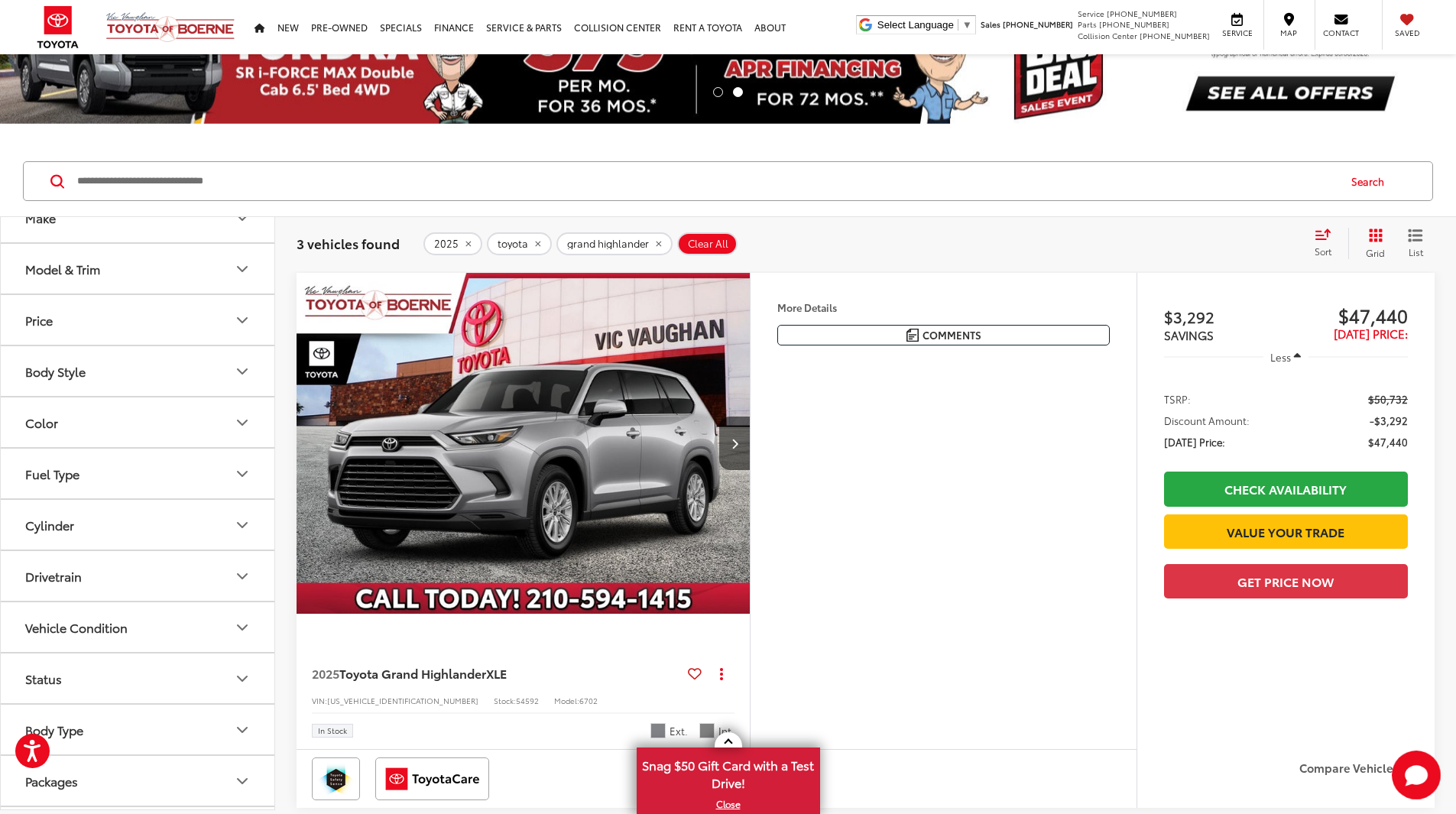
click at [463, 244] on icon "remove 2025" at bounding box center [468, 243] width 10 height 9
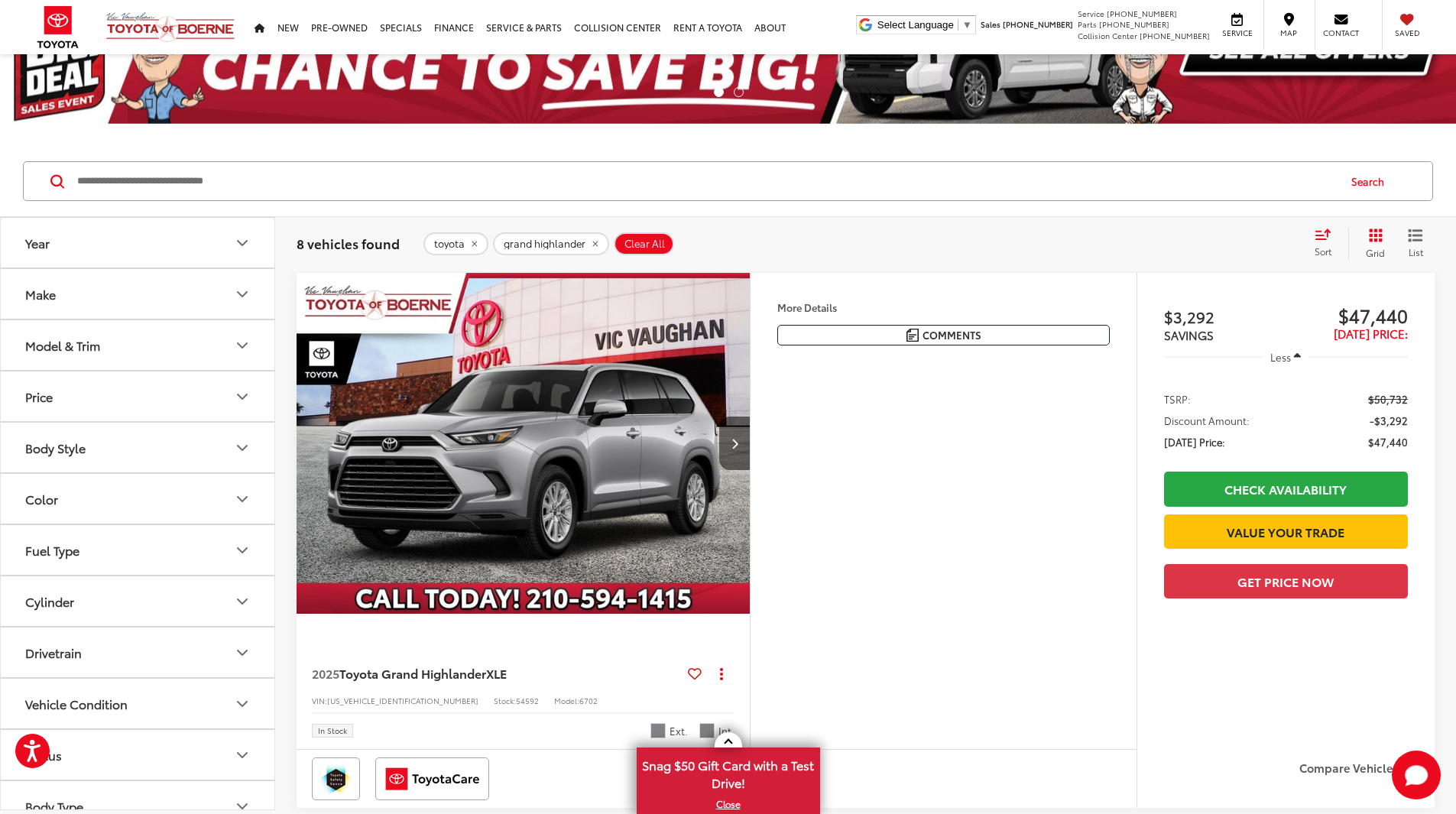
click at [92, 251] on button "Year" at bounding box center [139, 243] width 275 height 50
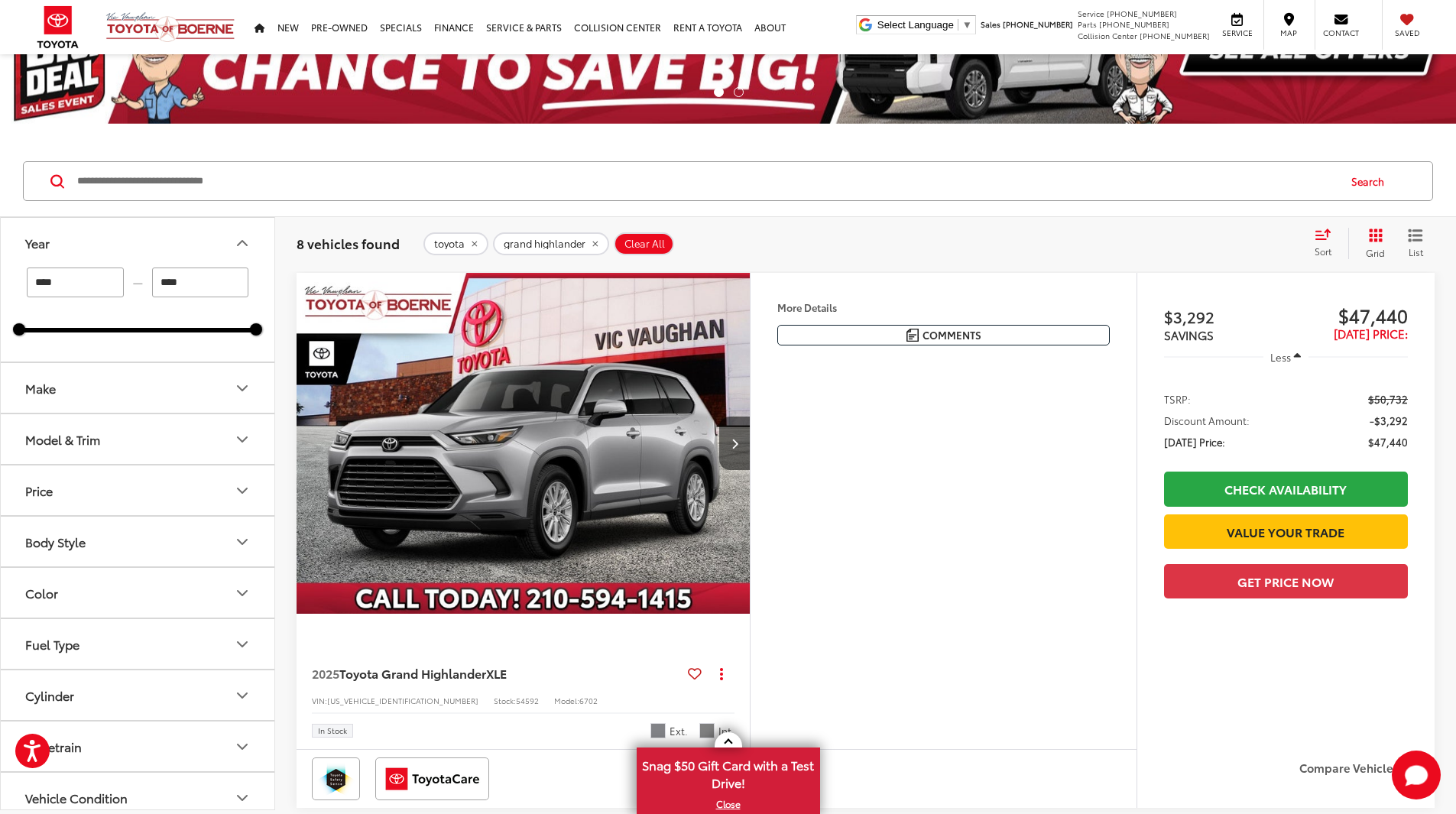
drag, startPoint x: 95, startPoint y: 282, endPoint x: 7, endPoint y: 288, distance: 88.2
click at [8, 287] on div "**** — **** 2025 2026" at bounding box center [138, 314] width 274 height 94
type input "****"
click at [223, 222] on button "Year" at bounding box center [139, 243] width 275 height 50
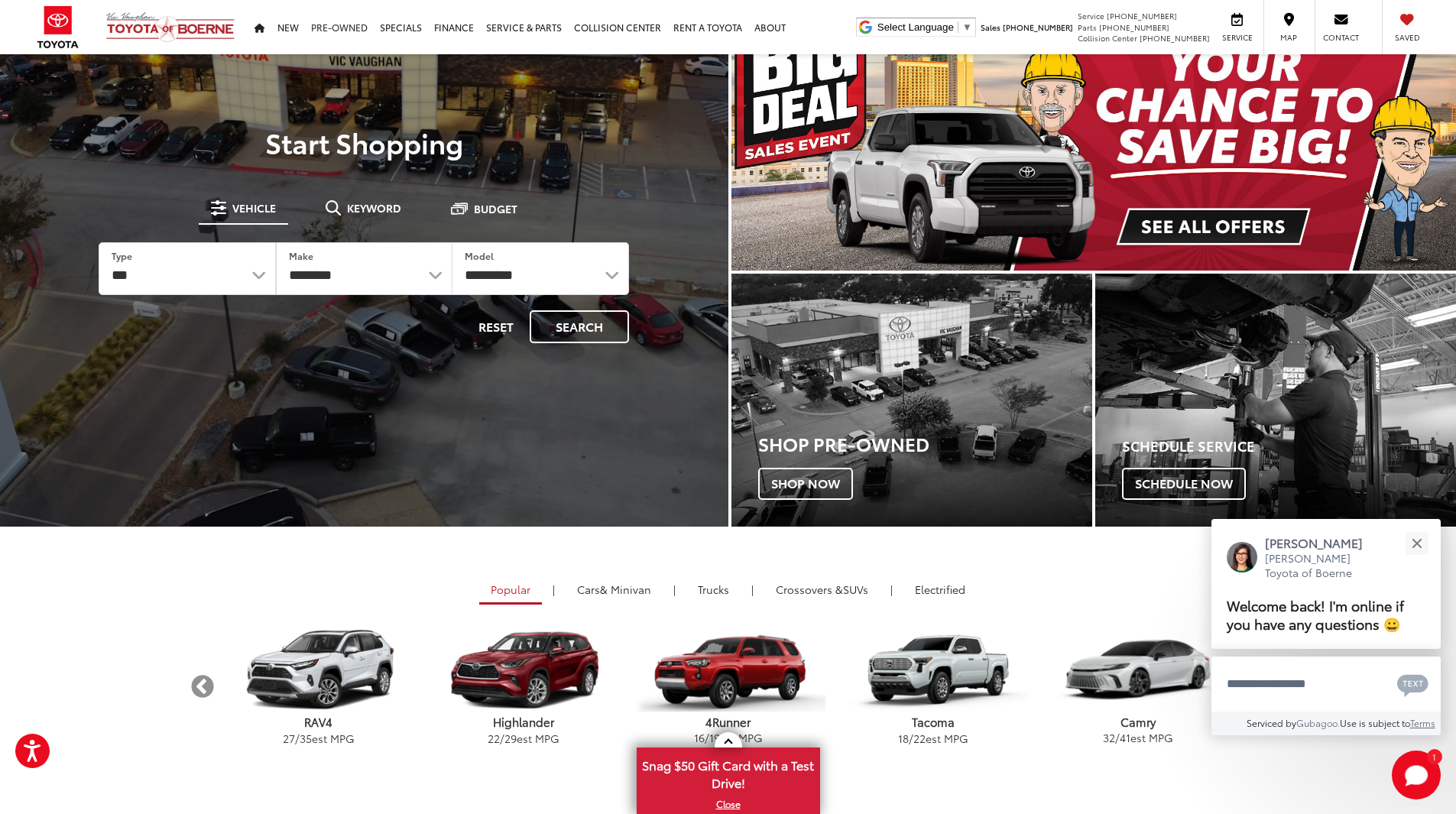
scroll to position [153, 0]
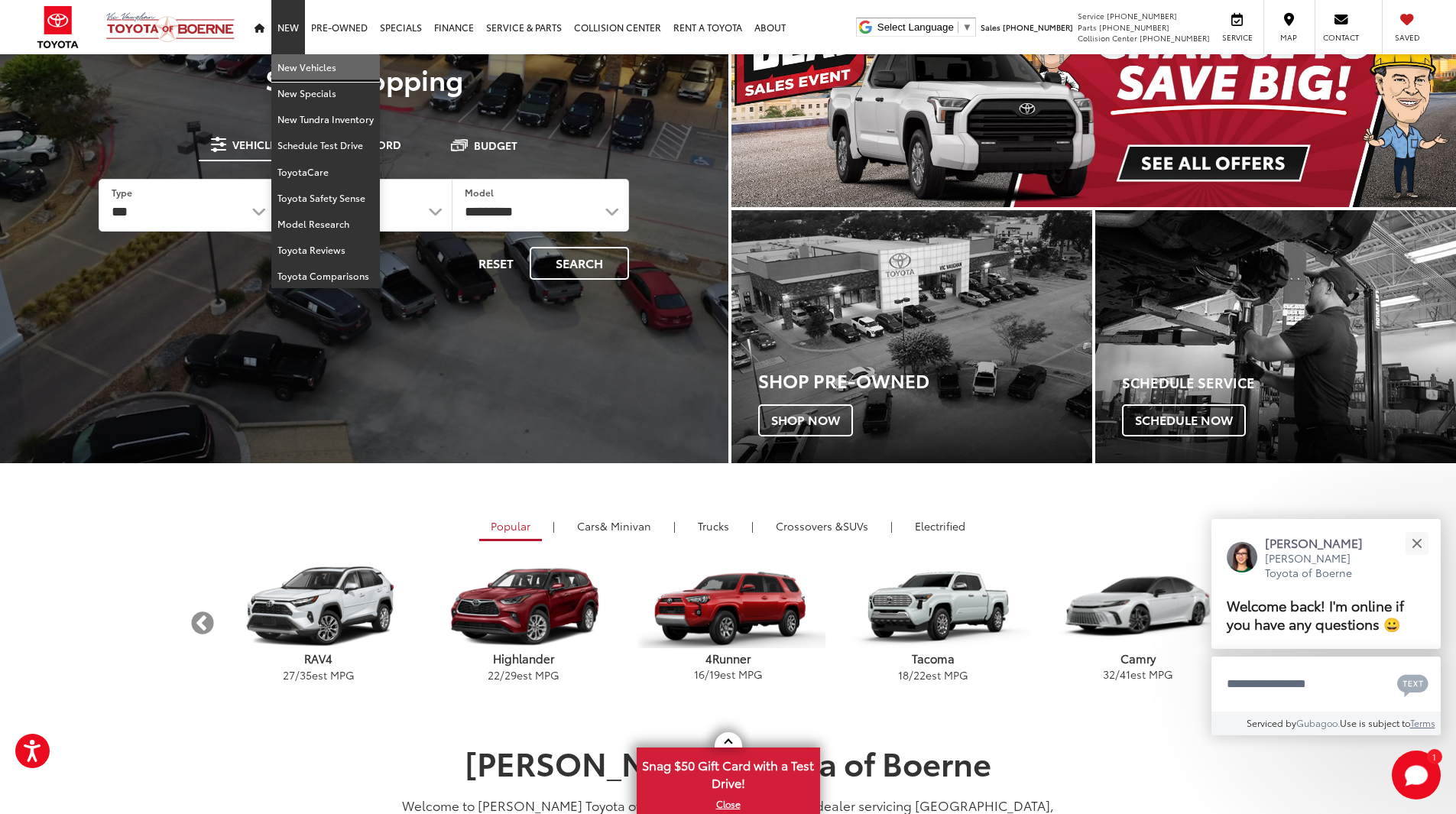
click at [299, 74] on link "New Vehicles" at bounding box center [325, 67] width 108 height 26
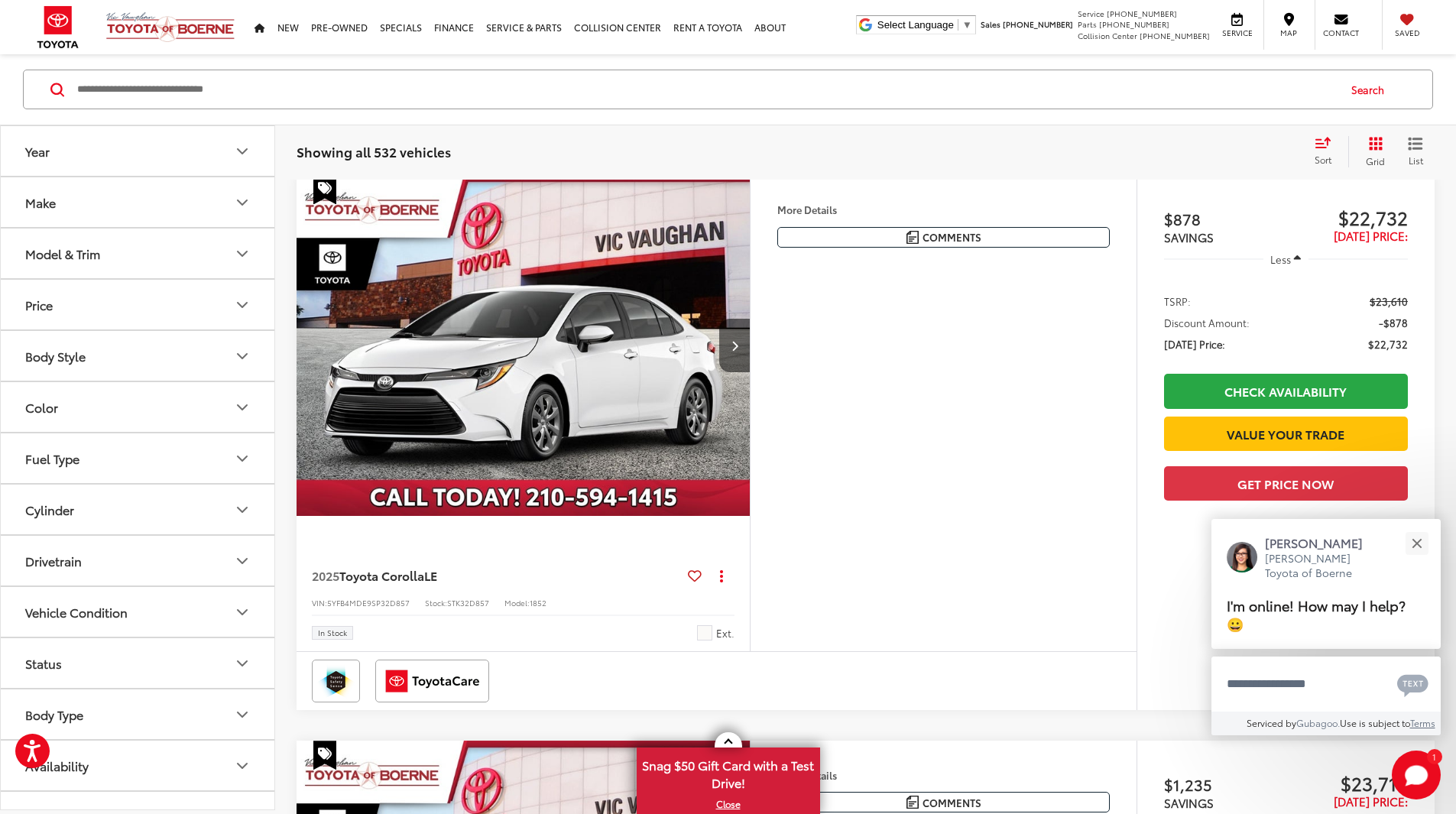
scroll to position [153, 0]
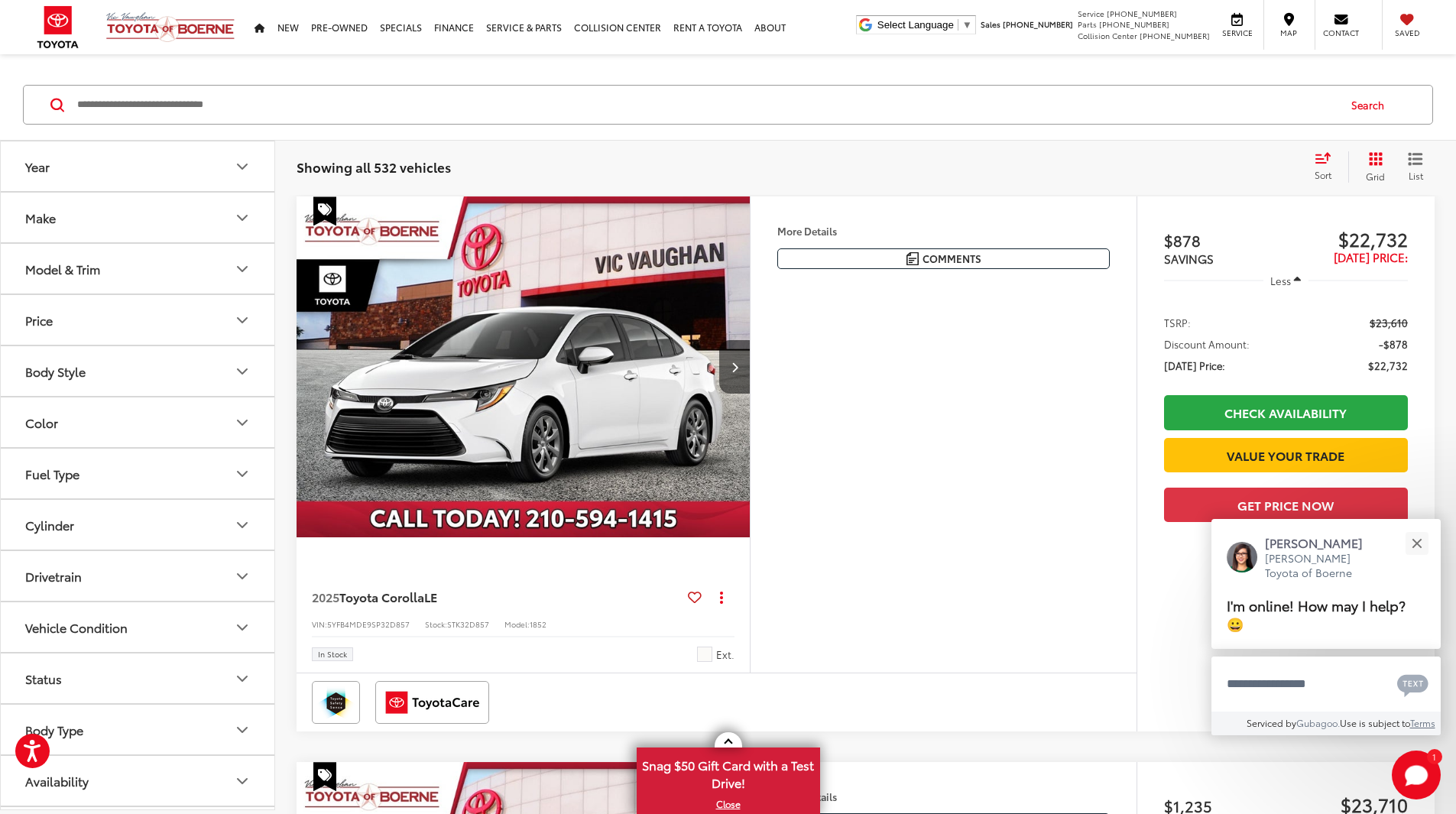
click at [85, 266] on div "Model & Trim" at bounding box center [62, 269] width 75 height 15
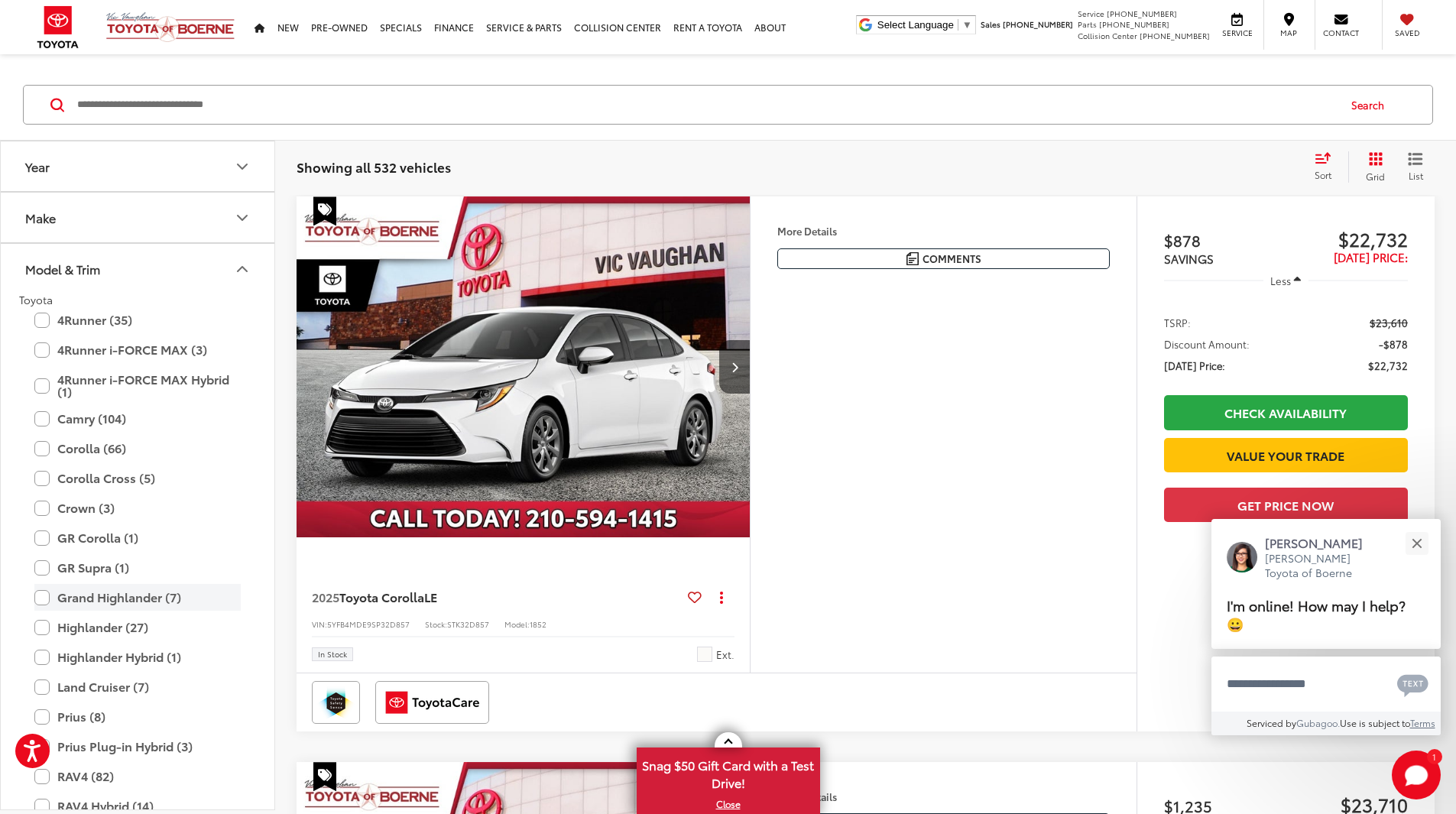
click at [133, 595] on label "Grand Highlander (7)" at bounding box center [138, 597] width 207 height 27
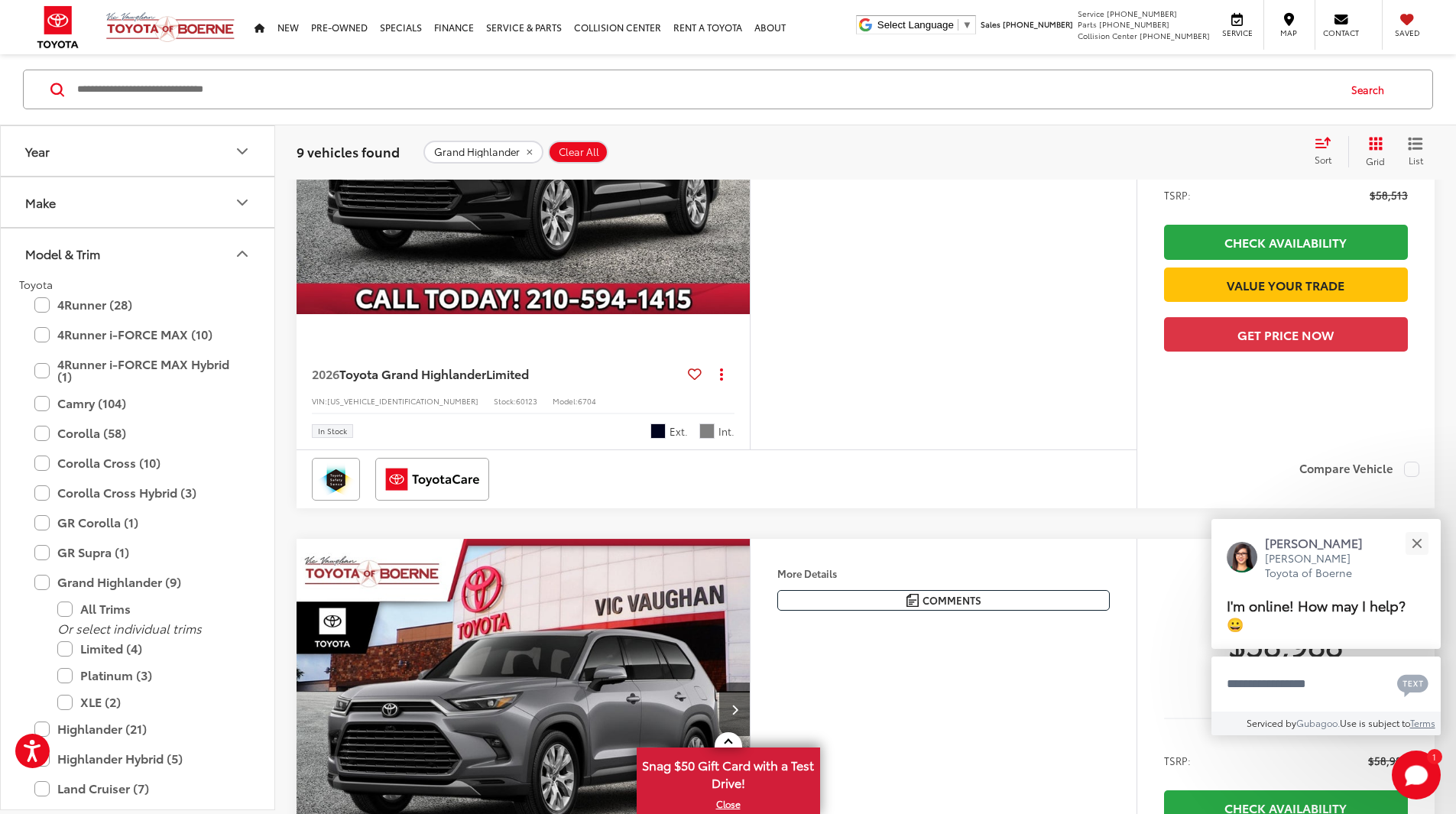
scroll to position [2140, 0]
